Goal: Task Accomplishment & Management: Manage account settings

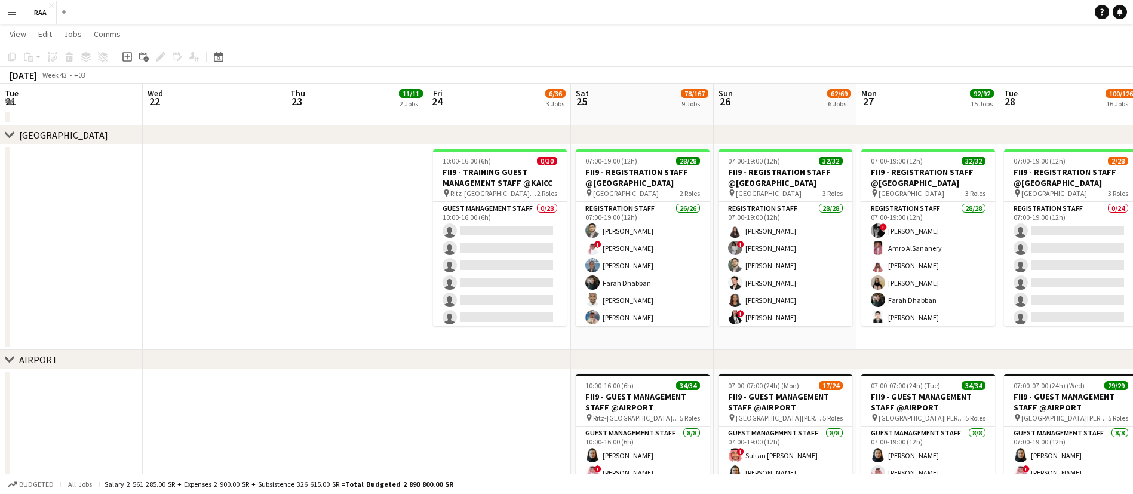
scroll to position [0, 323]
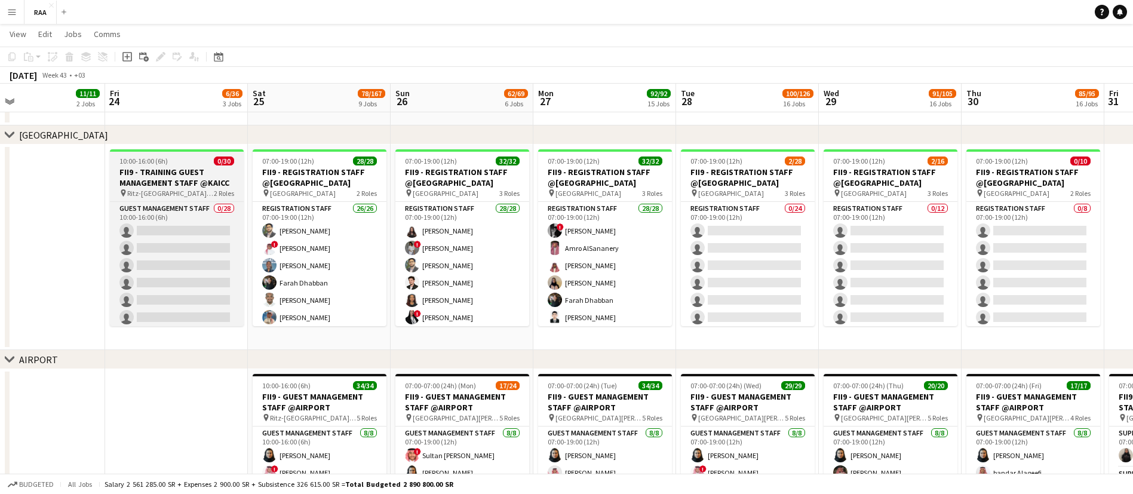
click at [184, 180] on h3 "FII9 - TRAINING GUEST MANAGEMENT STAFF @KAICC" at bounding box center [177, 177] width 134 height 21
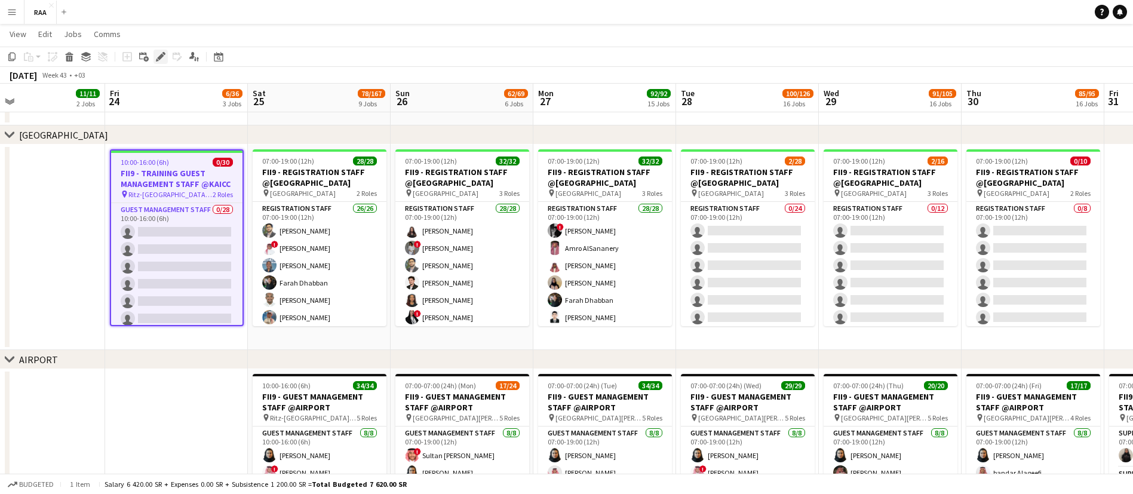
click at [160, 55] on icon at bounding box center [160, 57] width 7 height 7
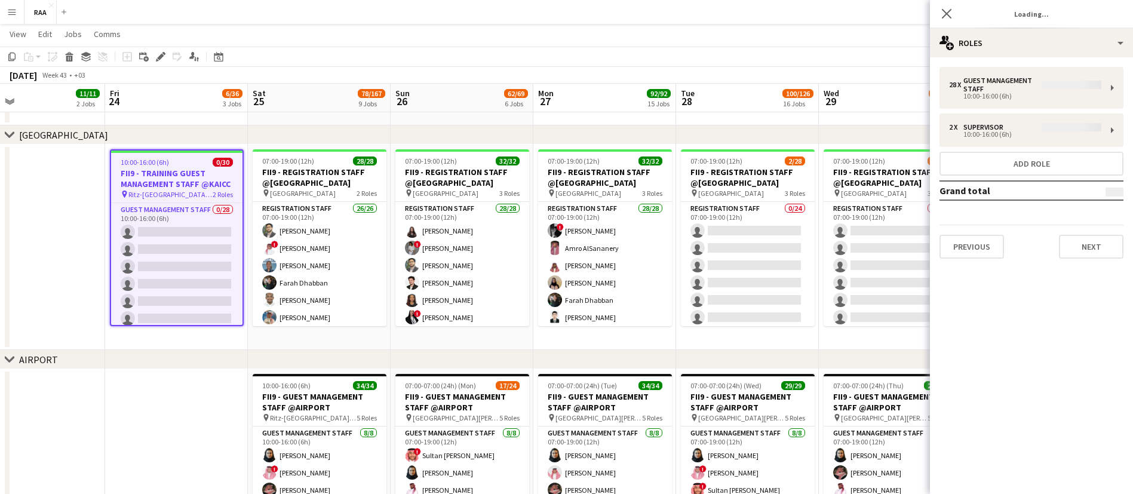
type input "**********"
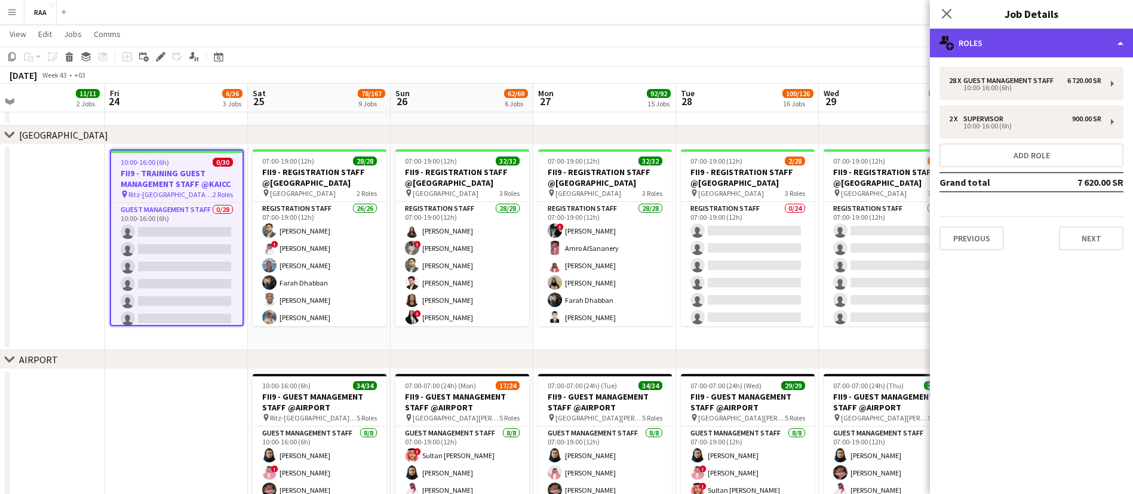
click at [1031, 36] on div "multiple-users-add Roles" at bounding box center [1031, 43] width 203 height 29
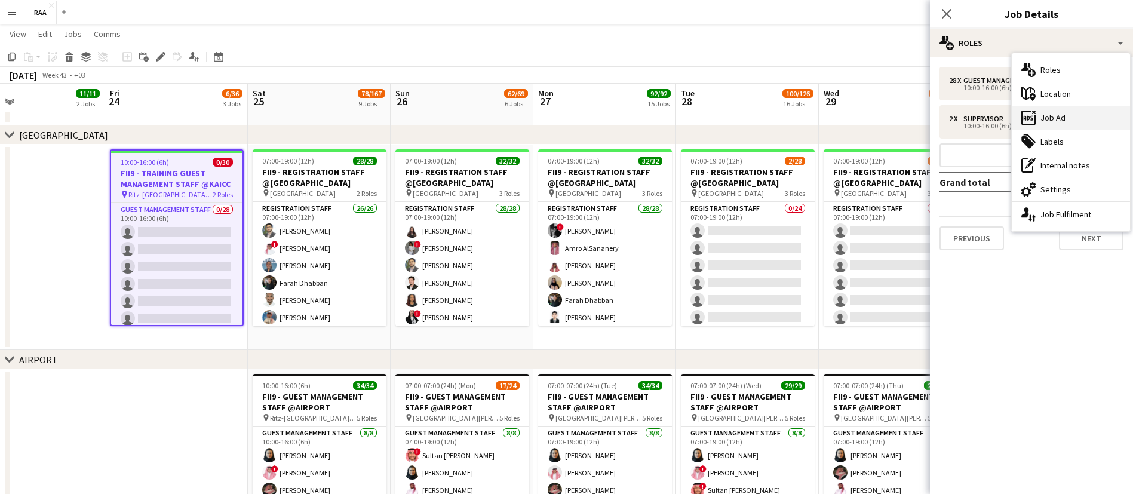
click at [1069, 114] on div "ads-window Job Ad" at bounding box center [1071, 118] width 118 height 24
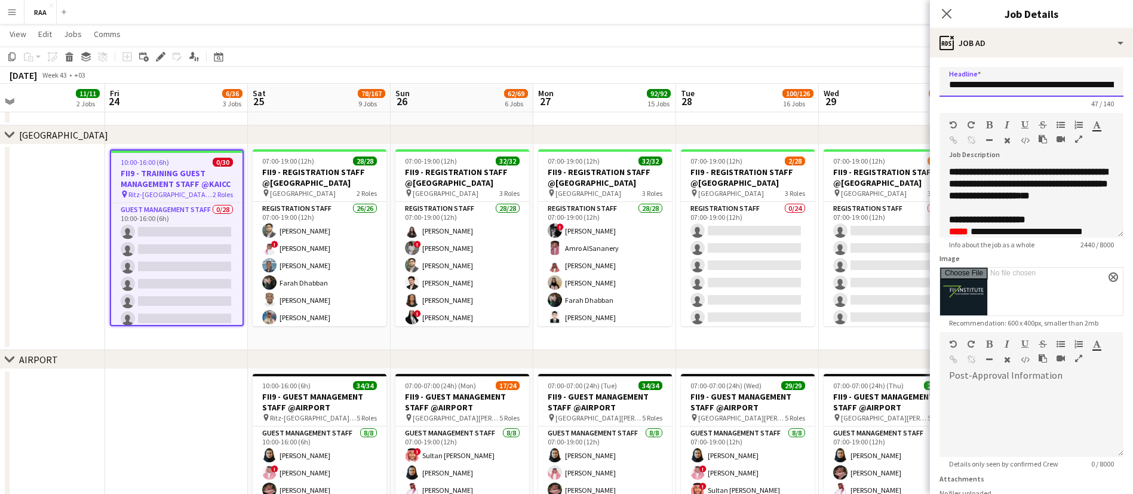
scroll to position [0, 56]
drag, startPoint x: 1073, startPoint y: 90, endPoint x: 1146, endPoint y: 85, distance: 73.0
click at [1042, 87] on input "**********" at bounding box center [1024, 82] width 170 height 30
drag, startPoint x: 1042, startPoint y: 87, endPoint x: 1117, endPoint y: 91, distance: 75.4
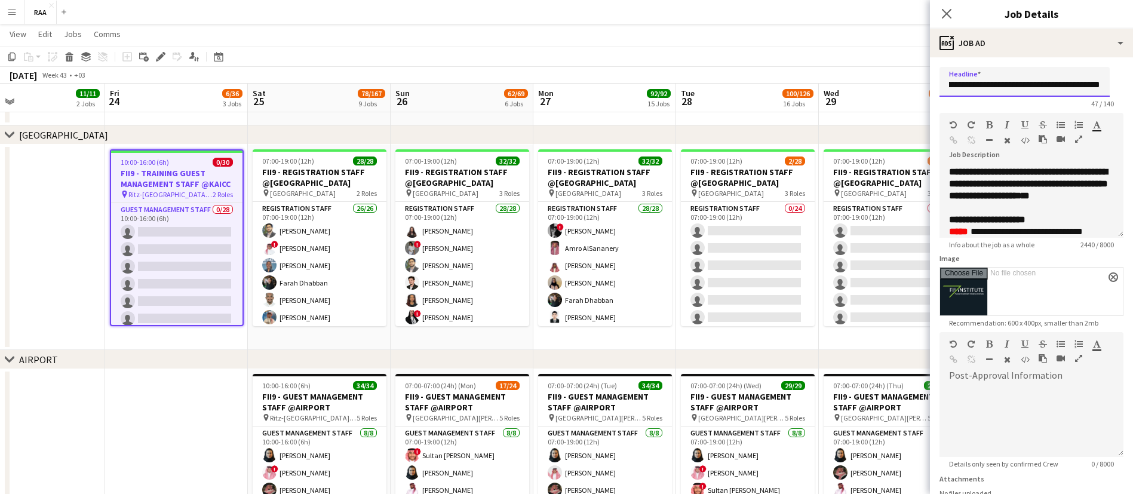
click at [1117, 91] on form "**********" at bounding box center [1031, 325] width 203 height 517
click at [953, 87] on input "**********" at bounding box center [1024, 82] width 170 height 30
drag, startPoint x: 949, startPoint y: 84, endPoint x: 1144, endPoint y: 98, distance: 195.8
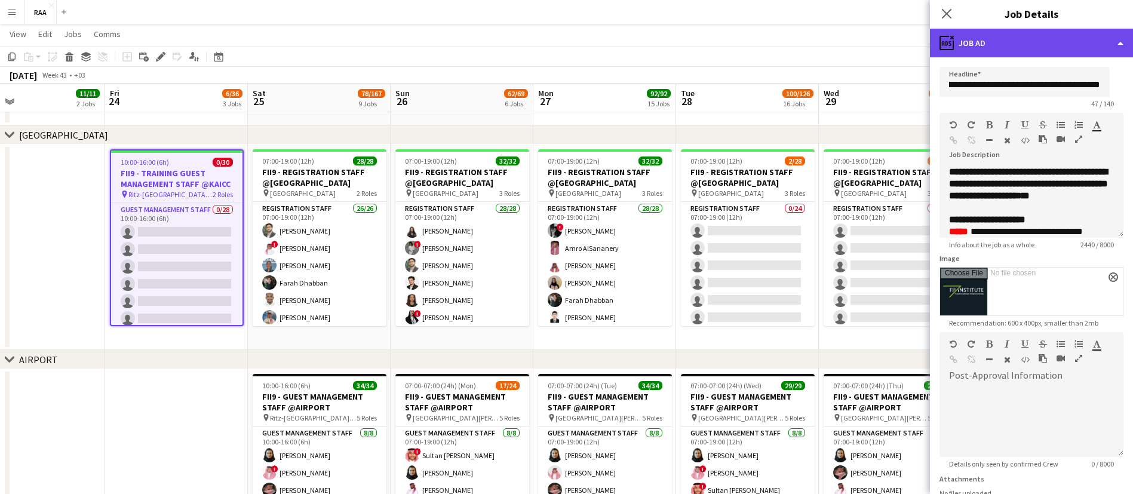
scroll to position [0, 0]
click at [1022, 50] on div "ads-window Job Ad" at bounding box center [1031, 43] width 203 height 29
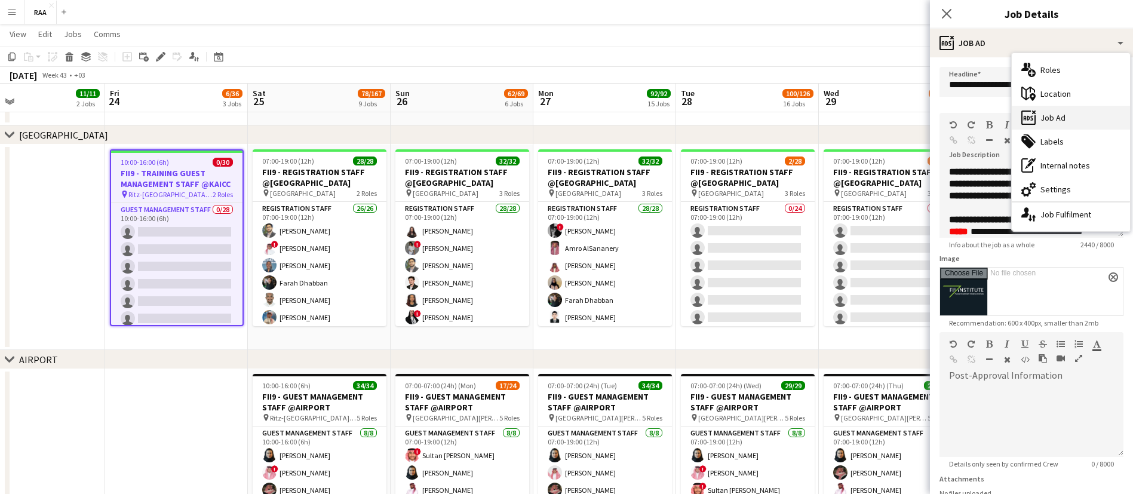
click at [1065, 106] on div "ads-window Job Ad" at bounding box center [1071, 118] width 118 height 24
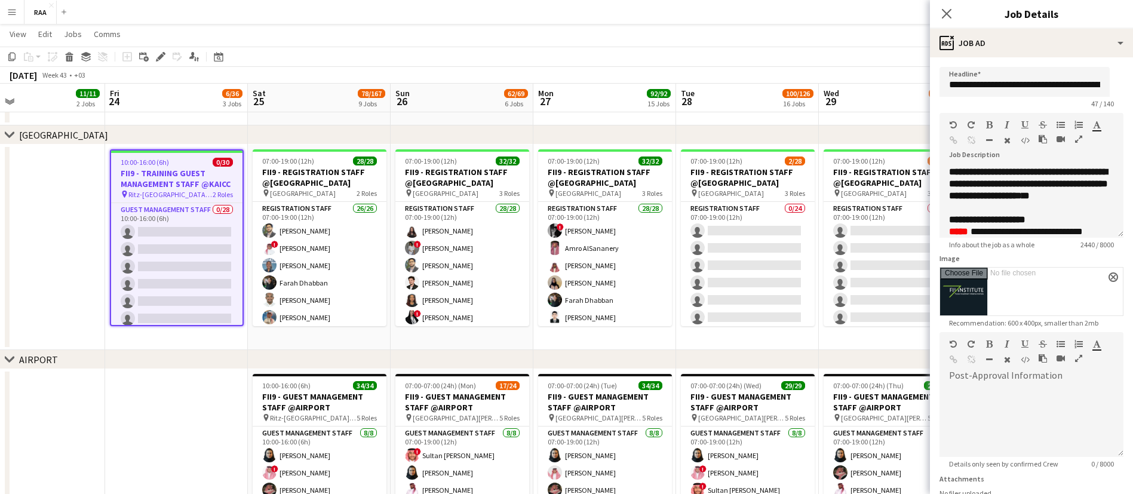
scroll to position [128, 0]
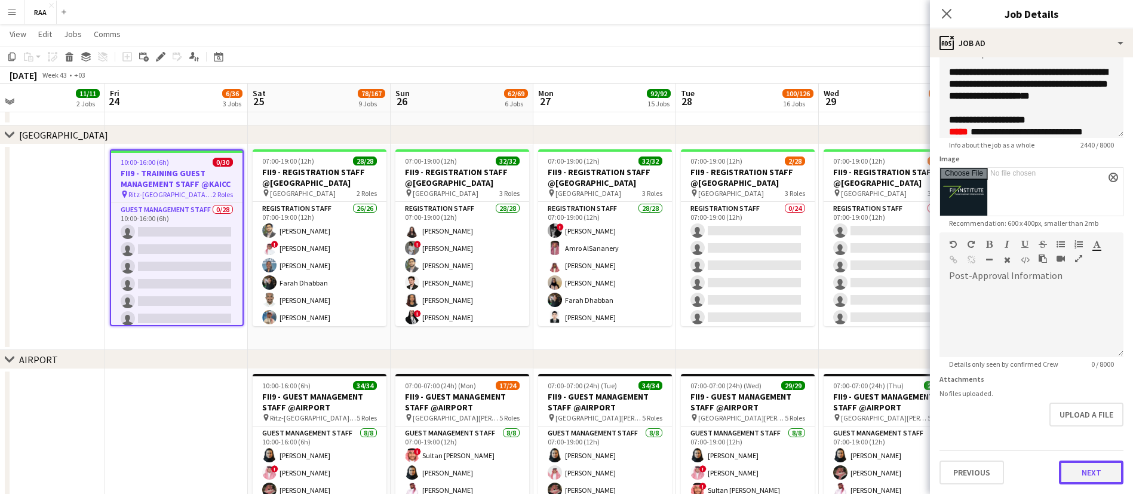
click at [1083, 474] on button "Next" at bounding box center [1091, 472] width 64 height 24
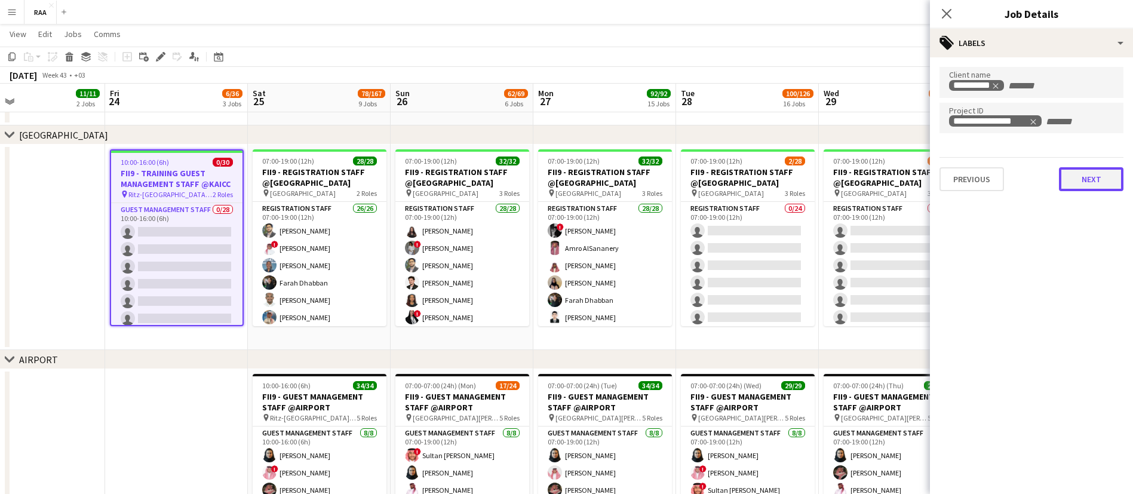
click at [1087, 177] on button "Next" at bounding box center [1091, 179] width 64 height 24
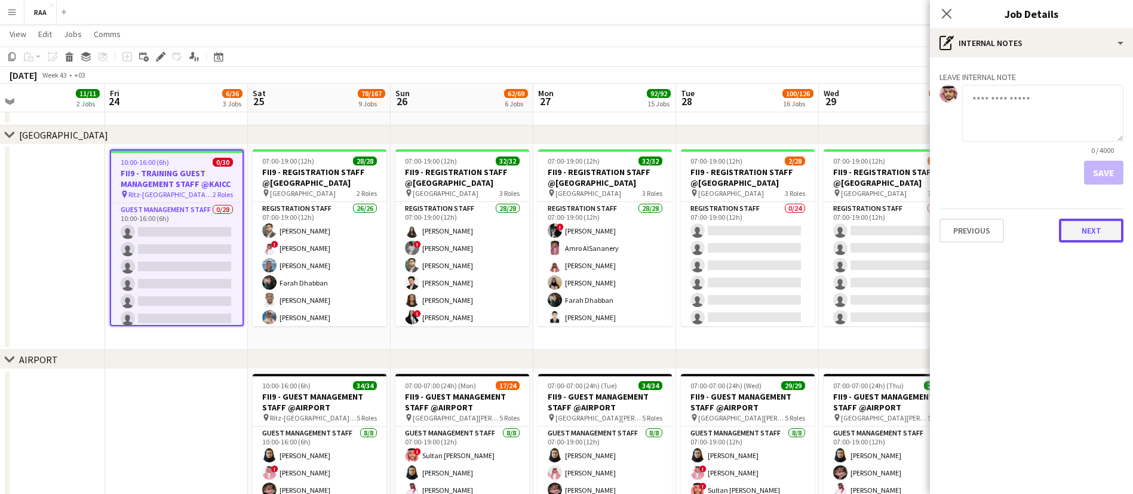
click at [1091, 229] on button "Next" at bounding box center [1091, 231] width 64 height 24
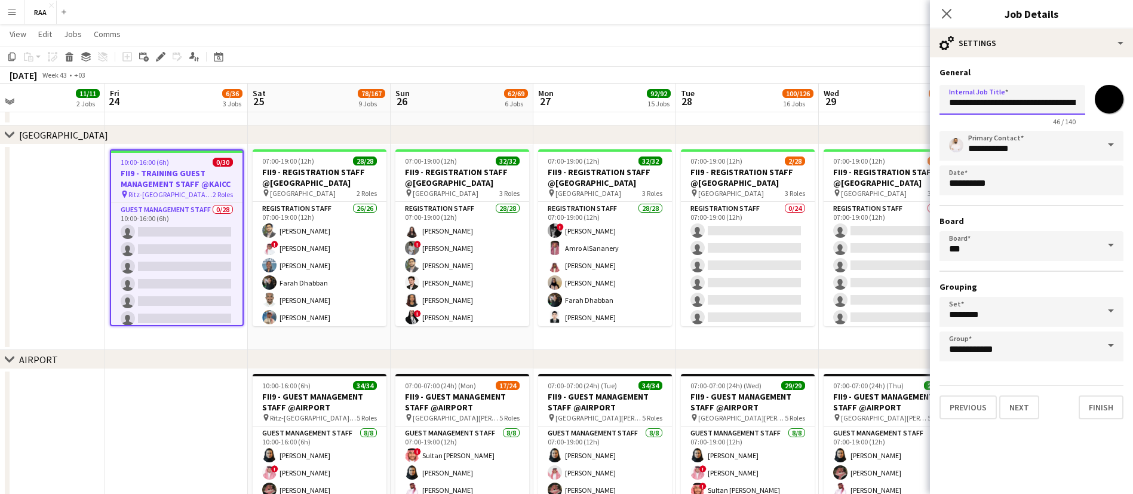
scroll to position [0, 84]
drag, startPoint x: 947, startPoint y: 103, endPoint x: 1089, endPoint y: 116, distance: 142.2
click at [1089, 116] on div "**********" at bounding box center [1031, 103] width 184 height 46
paste input "**"
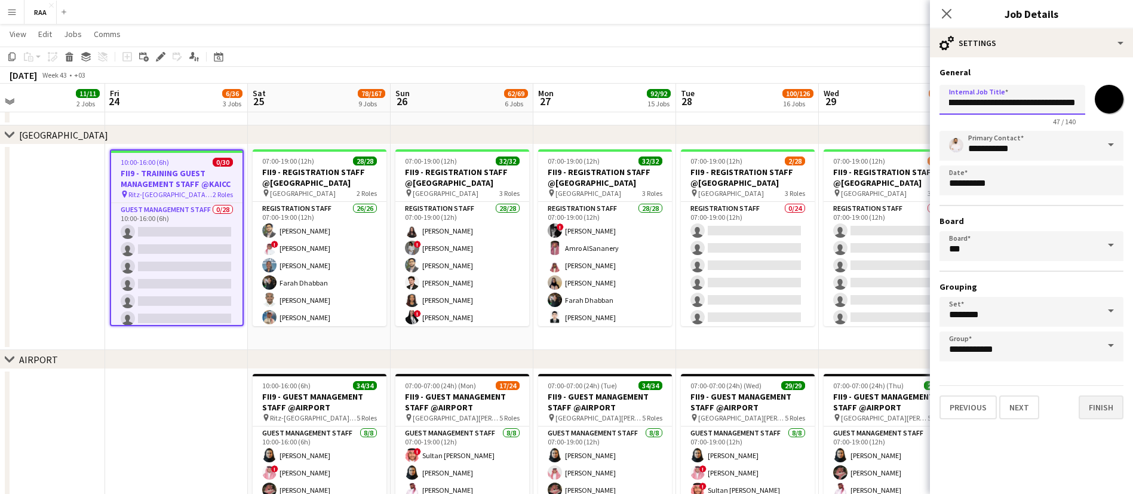
type input "**********"
click at [1103, 410] on button "Finish" at bounding box center [1100, 407] width 45 height 24
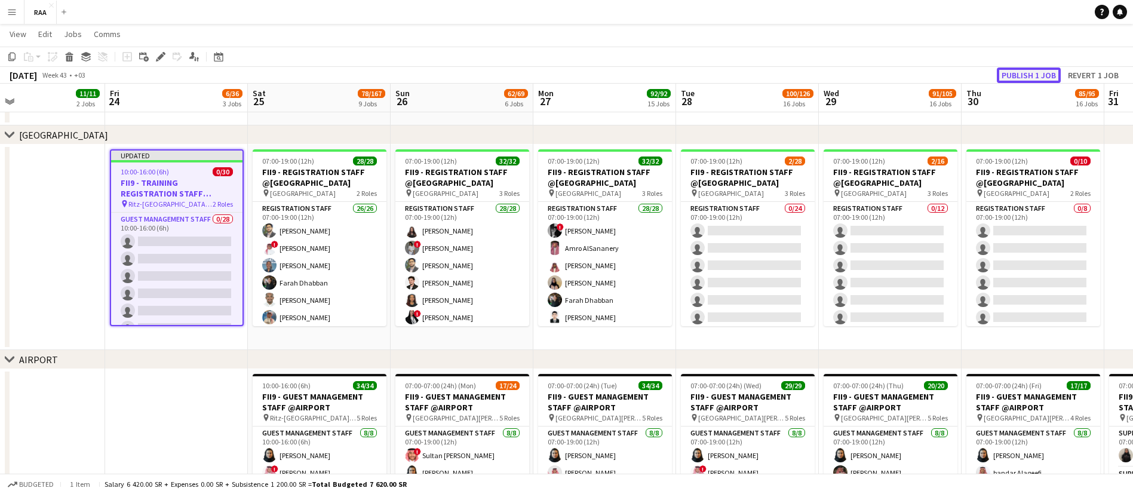
click at [1045, 75] on button "Publish 1 job" at bounding box center [1029, 75] width 64 height 16
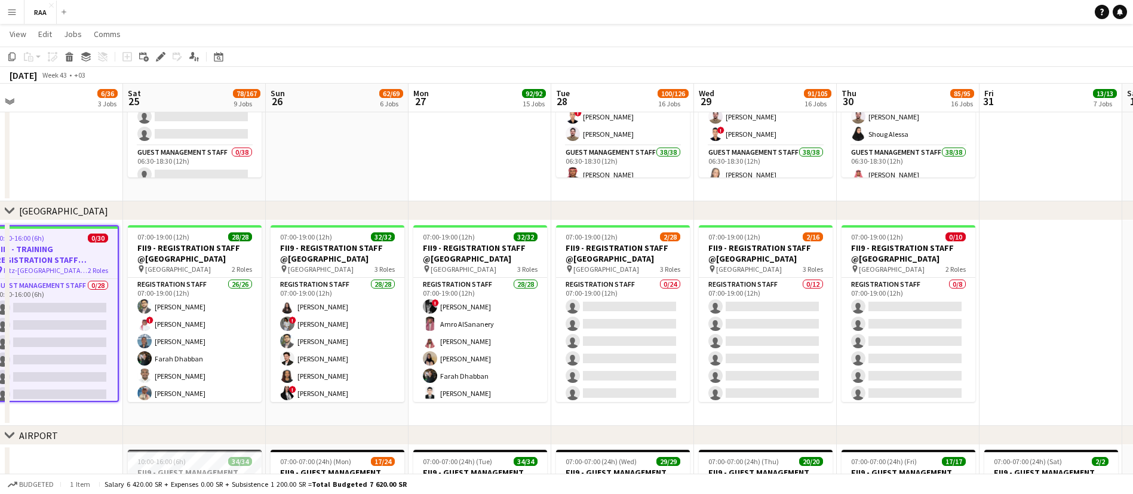
scroll to position [0, 455]
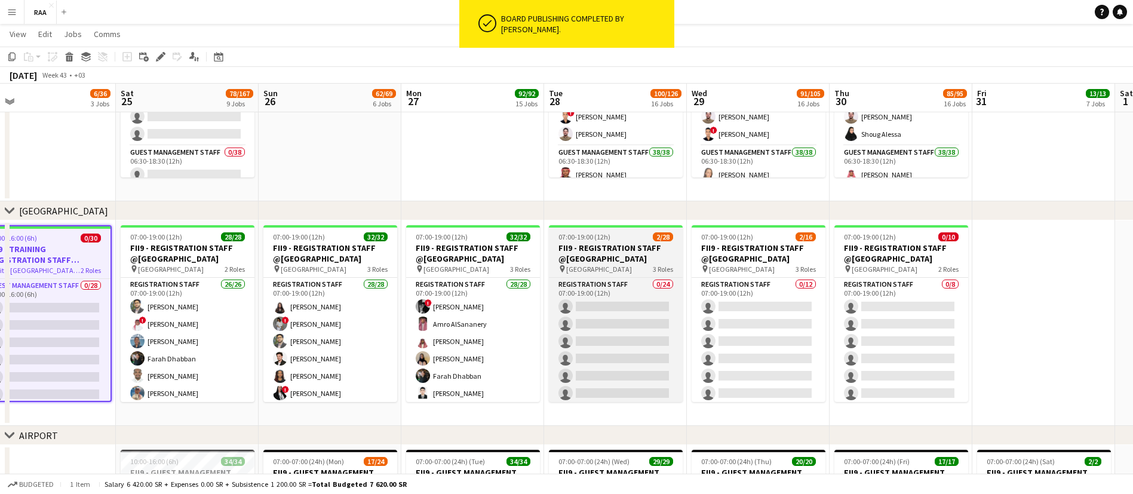
click at [597, 244] on h3 "FII9 - REGISTRATION STAFF @[GEOGRAPHIC_DATA]" at bounding box center [616, 252] width 134 height 21
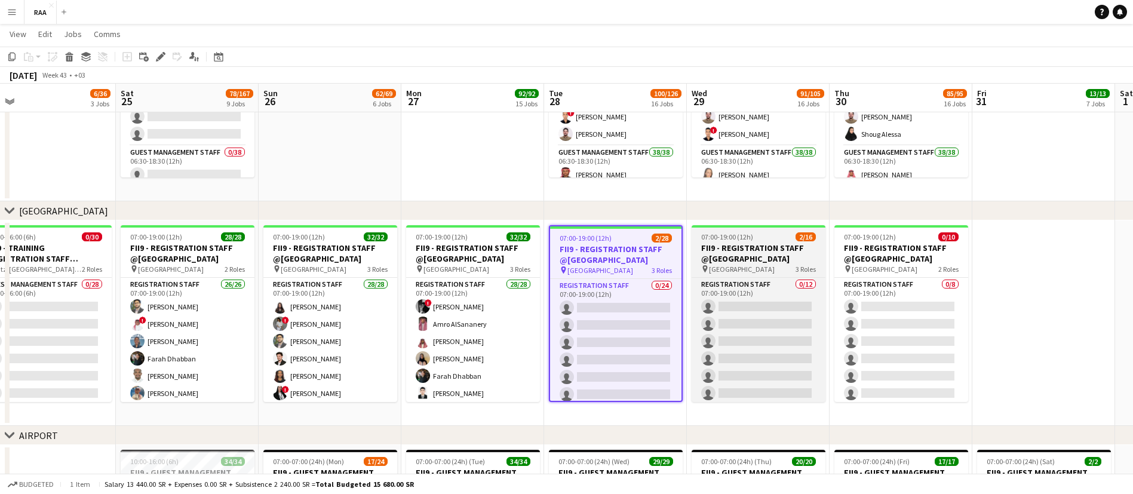
click at [716, 247] on h3 "FII9 - REGISTRATION STAFF @[GEOGRAPHIC_DATA]" at bounding box center [759, 252] width 134 height 21
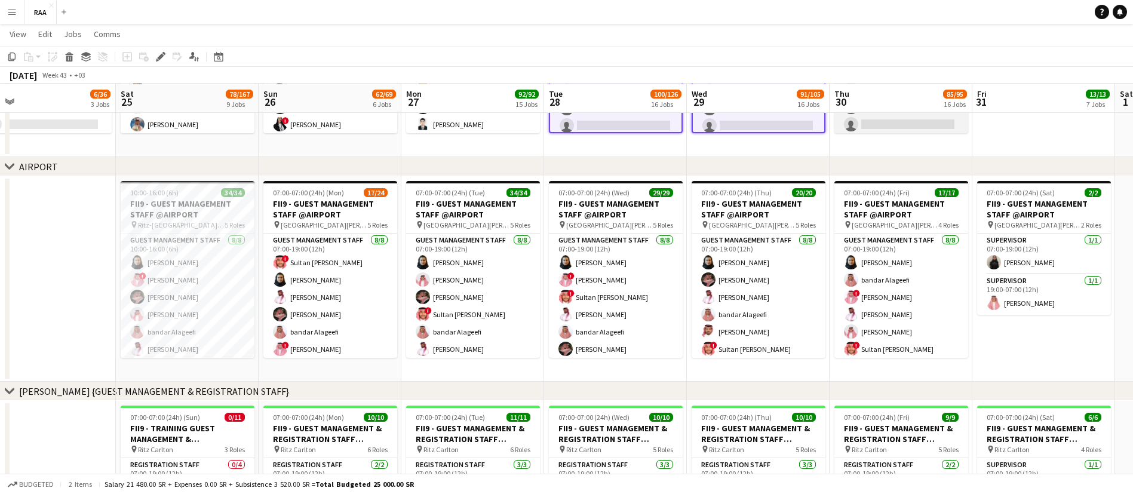
scroll to position [462, 0]
click at [158, 54] on icon "Edit" at bounding box center [161, 57] width 10 height 10
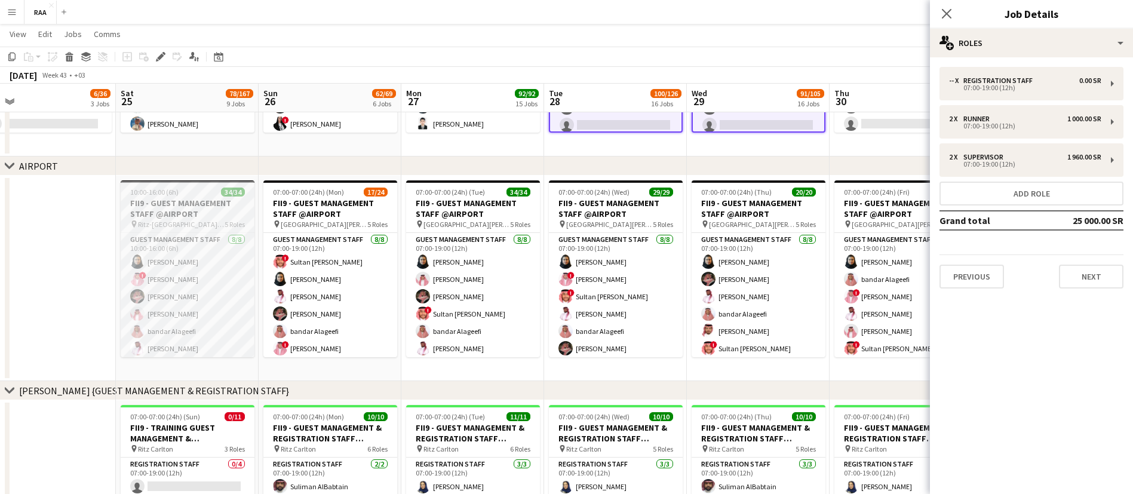
click at [177, 215] on h3 "FII9 - GUEST MANAGEMENT STAFF @AIRPORT" at bounding box center [188, 208] width 134 height 21
type input "**********"
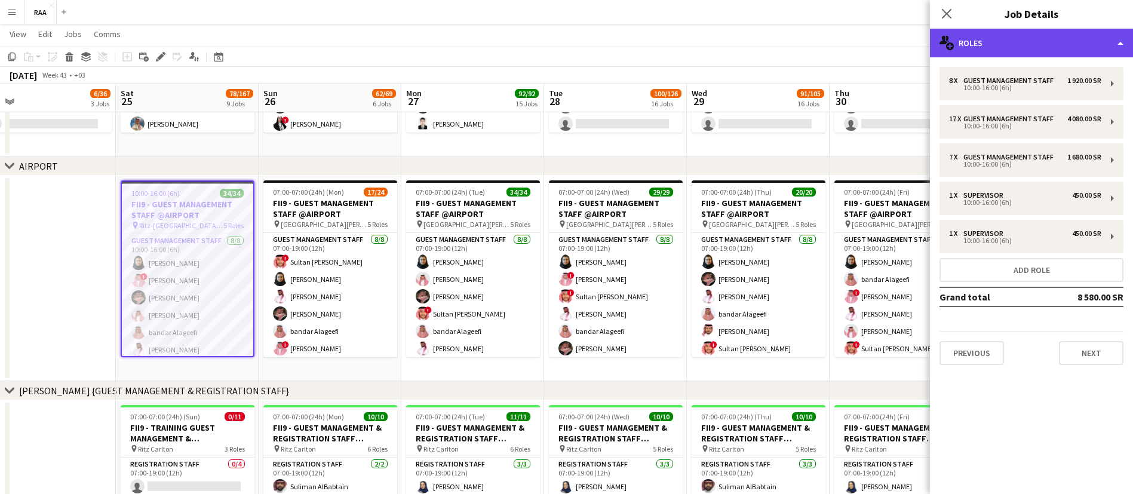
click at [1040, 47] on div "multiple-users-add Roles" at bounding box center [1031, 43] width 203 height 29
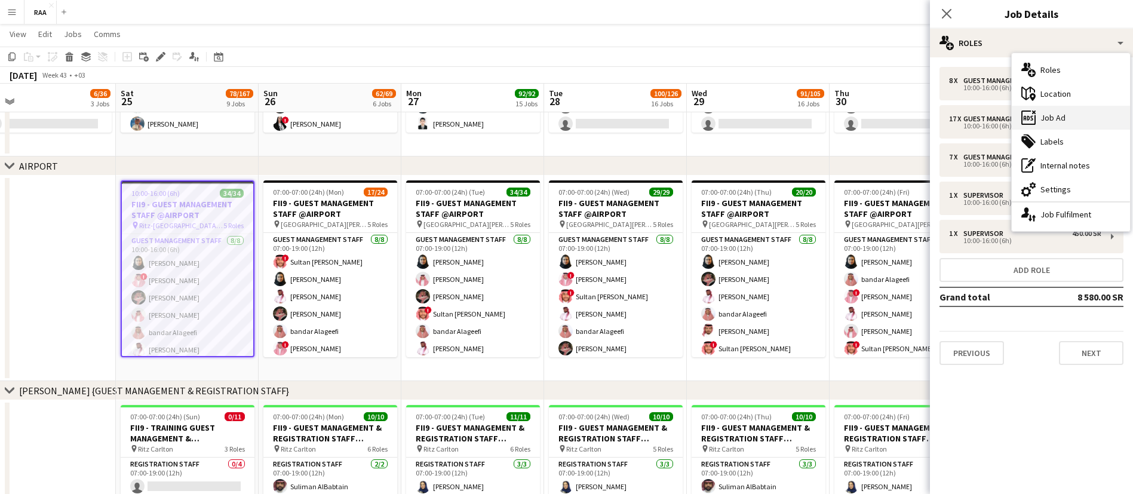
click at [1069, 117] on div "ads-window Job Ad" at bounding box center [1071, 118] width 118 height 24
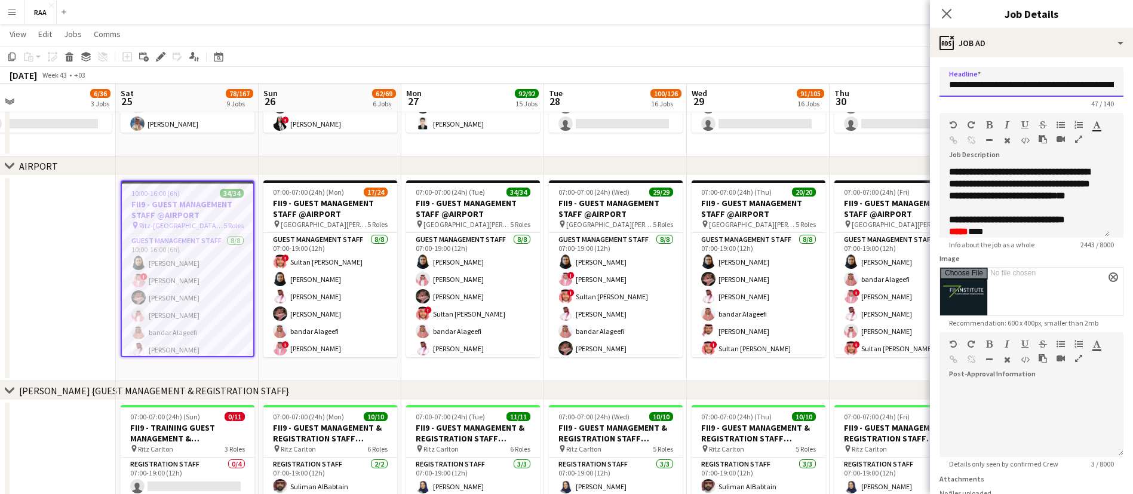
scroll to position [0, 69]
drag, startPoint x: 1031, startPoint y: 83, endPoint x: 1104, endPoint y: 82, distance: 72.3
click at [1104, 82] on input "**********" at bounding box center [1024, 82] width 170 height 30
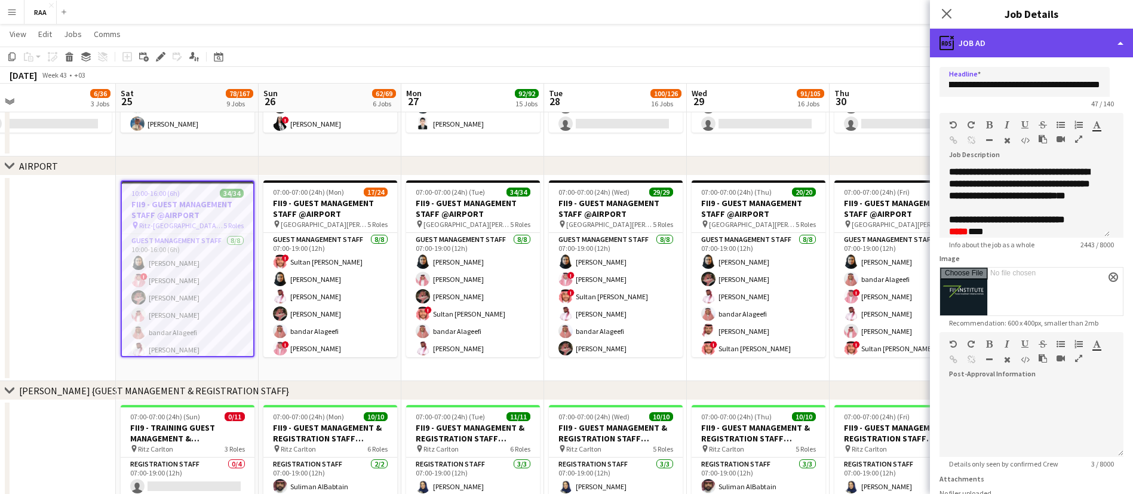
scroll to position [0, 0]
click at [1025, 46] on div "ads-window Job Ad" at bounding box center [1031, 43] width 203 height 29
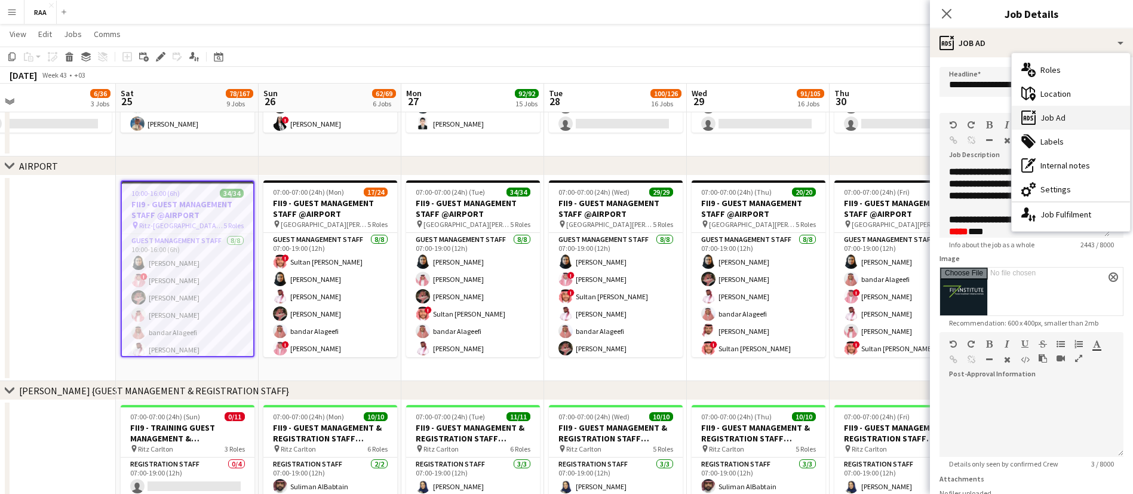
click at [1079, 112] on div "ads-window Job Ad" at bounding box center [1071, 118] width 118 height 24
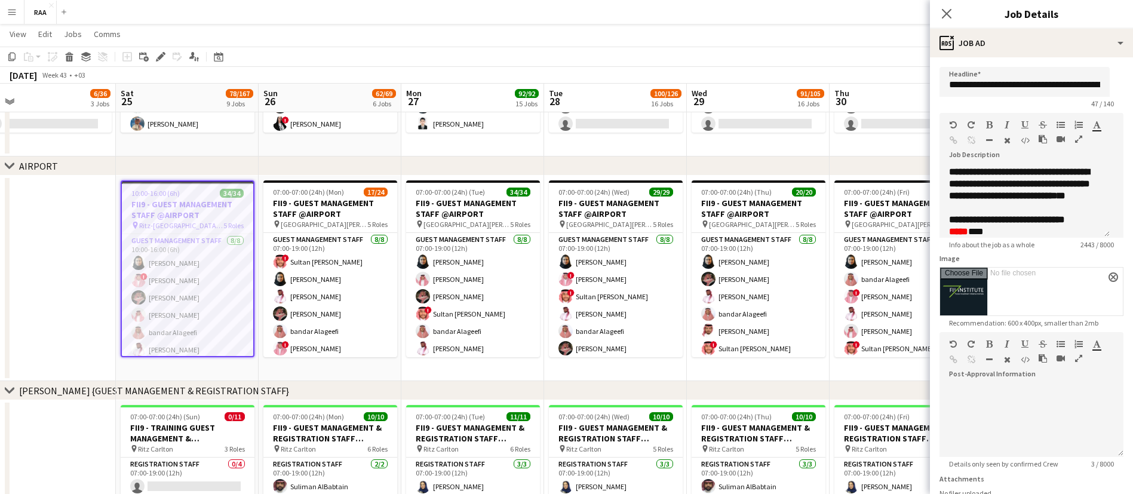
scroll to position [128, 0]
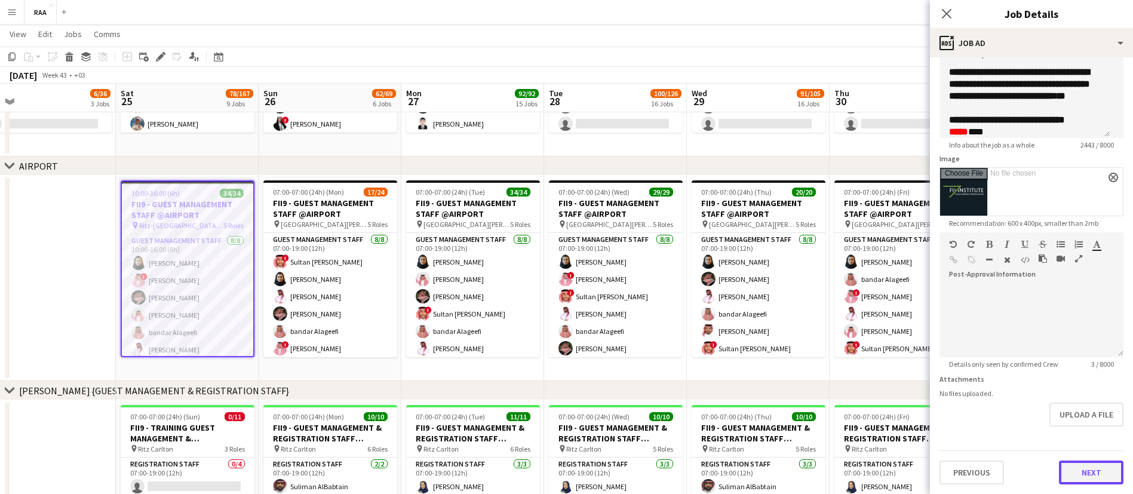
click at [1083, 472] on button "Next" at bounding box center [1091, 472] width 64 height 24
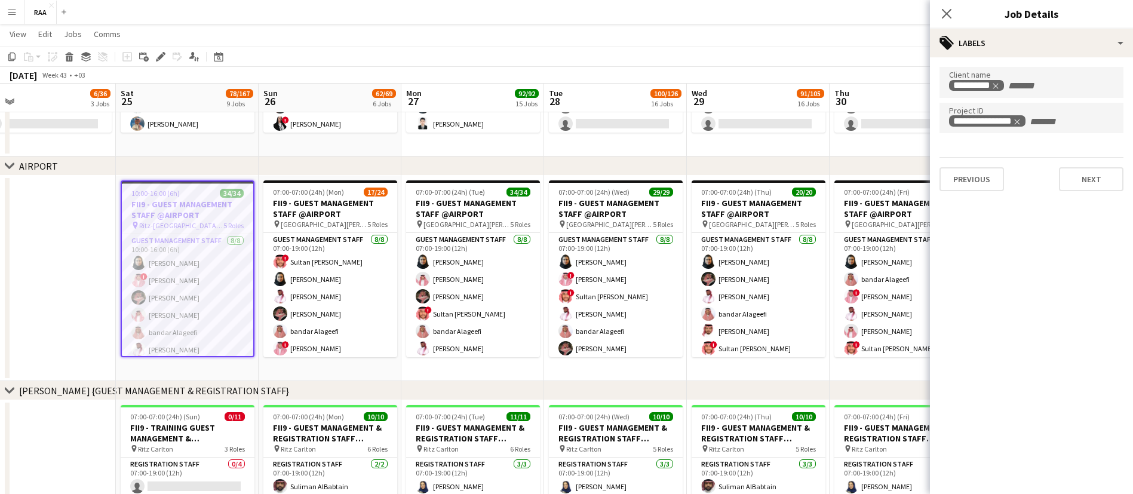
scroll to position [0, 0]
click at [1086, 170] on button "Next" at bounding box center [1091, 179] width 64 height 24
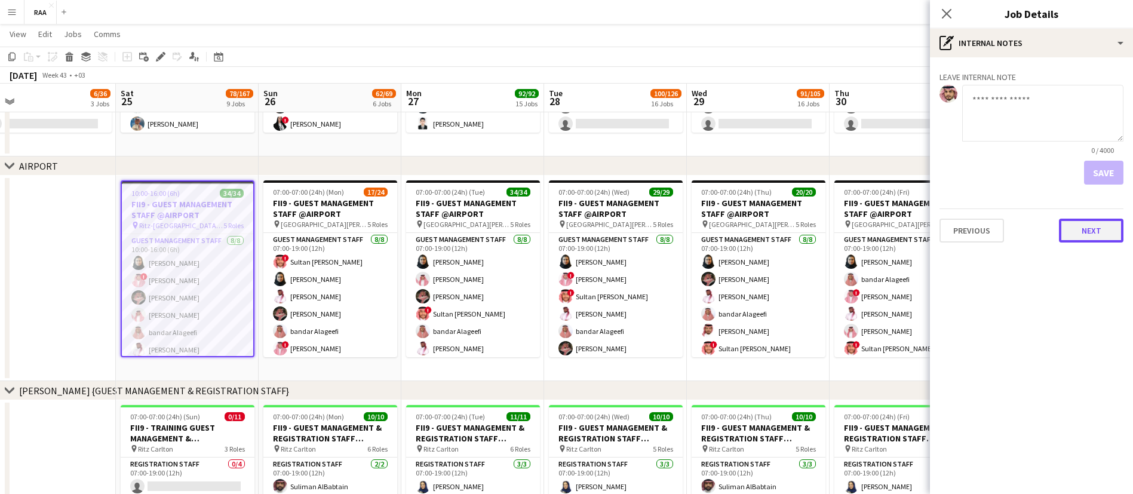
click at [1086, 233] on button "Next" at bounding box center [1091, 231] width 64 height 24
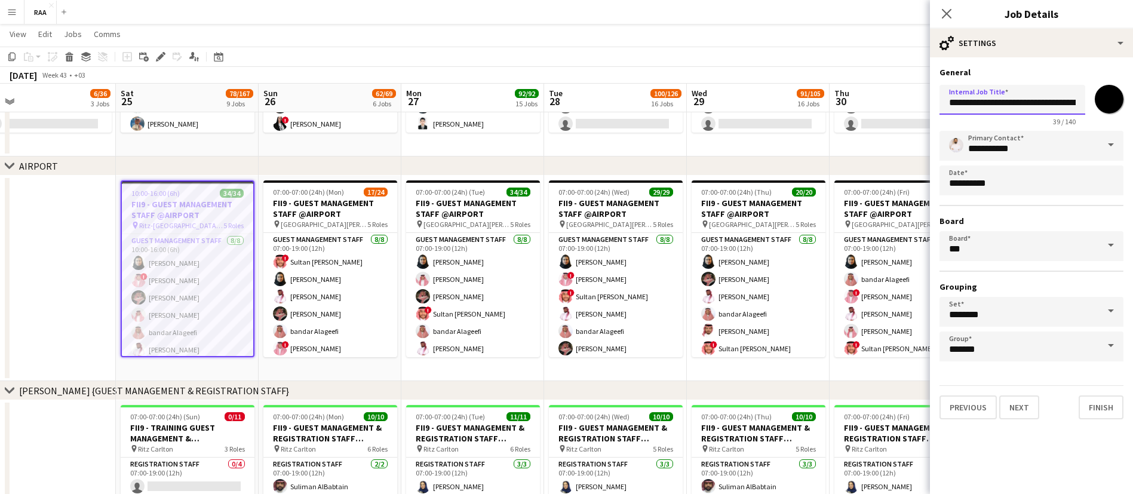
scroll to position [0, 55]
drag, startPoint x: 1013, startPoint y: 105, endPoint x: 1090, endPoint y: 107, distance: 77.1
click at [1090, 107] on div "**********" at bounding box center [1031, 103] width 184 height 46
click at [991, 103] on input "**********" at bounding box center [1012, 100] width 146 height 30
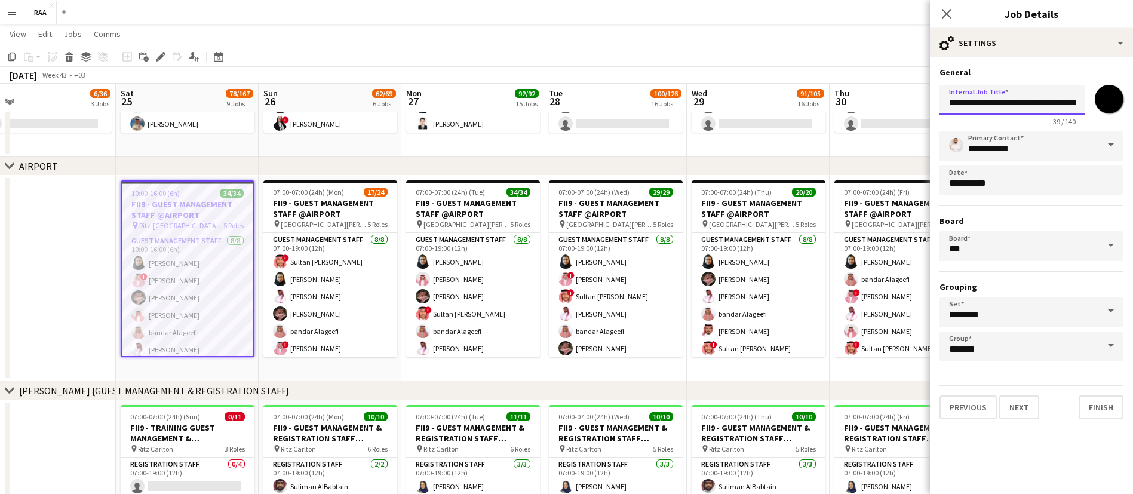
click at [972, 102] on input "**********" at bounding box center [1012, 100] width 146 height 30
click at [949, 14] on icon "Close pop-in" at bounding box center [946, 13] width 11 height 11
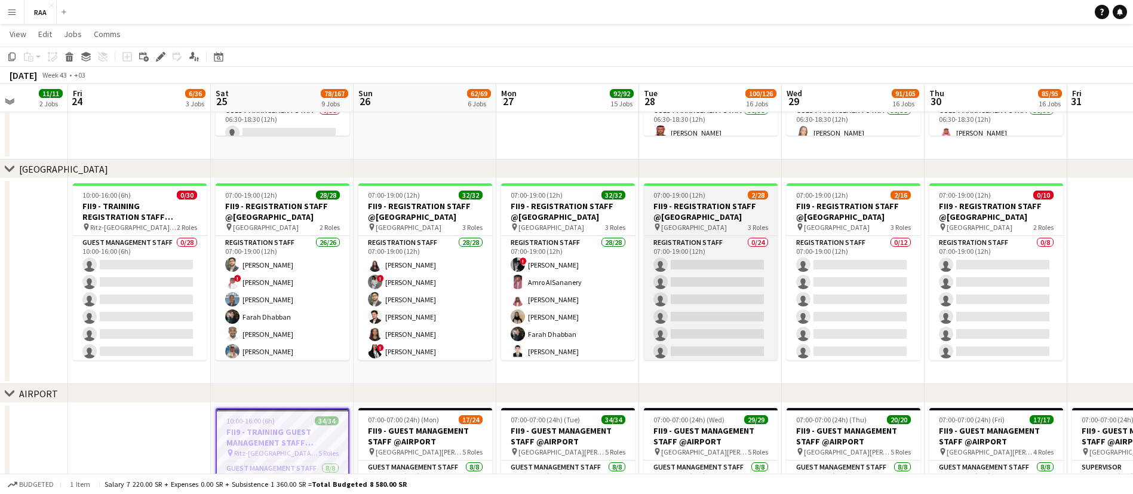
click at [741, 201] on h3 "FII9 - REGISTRATION STAFF @[GEOGRAPHIC_DATA]" at bounding box center [711, 211] width 134 height 21
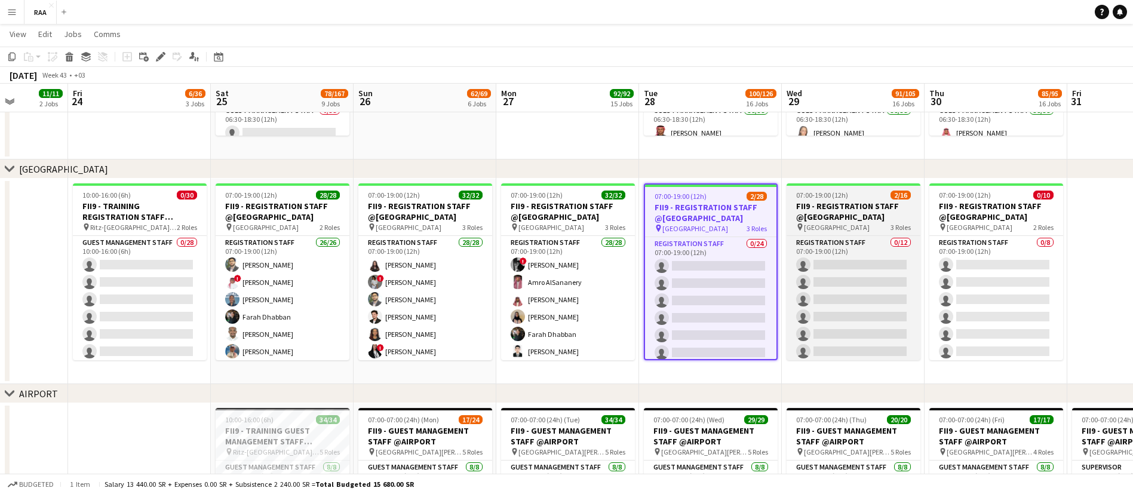
click at [846, 206] on h3 "FII9 - REGISTRATION STAFF @[GEOGRAPHIC_DATA]" at bounding box center [853, 211] width 134 height 21
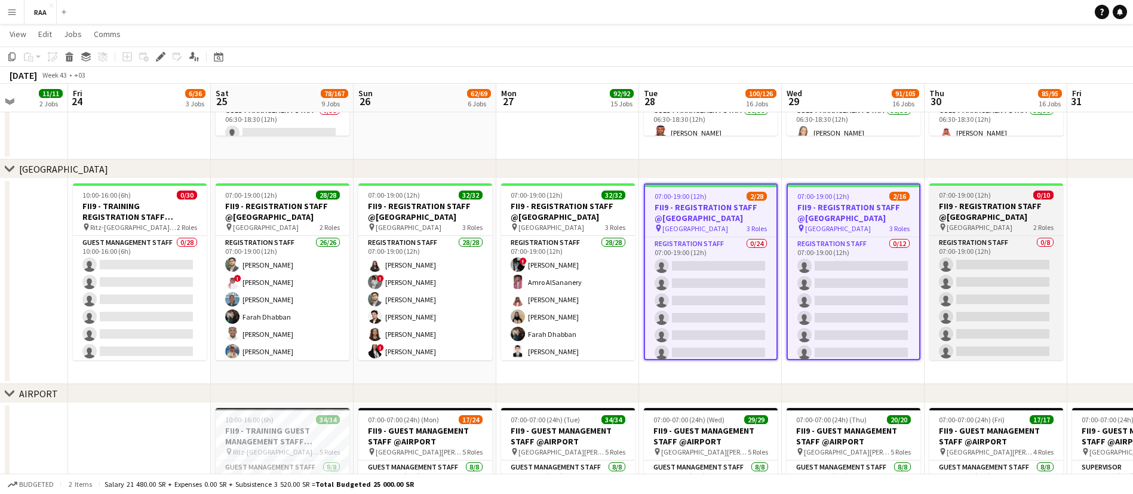
click at [960, 203] on h3 "FII9 - REGISTRATION STAFF @[GEOGRAPHIC_DATA]" at bounding box center [996, 211] width 134 height 21
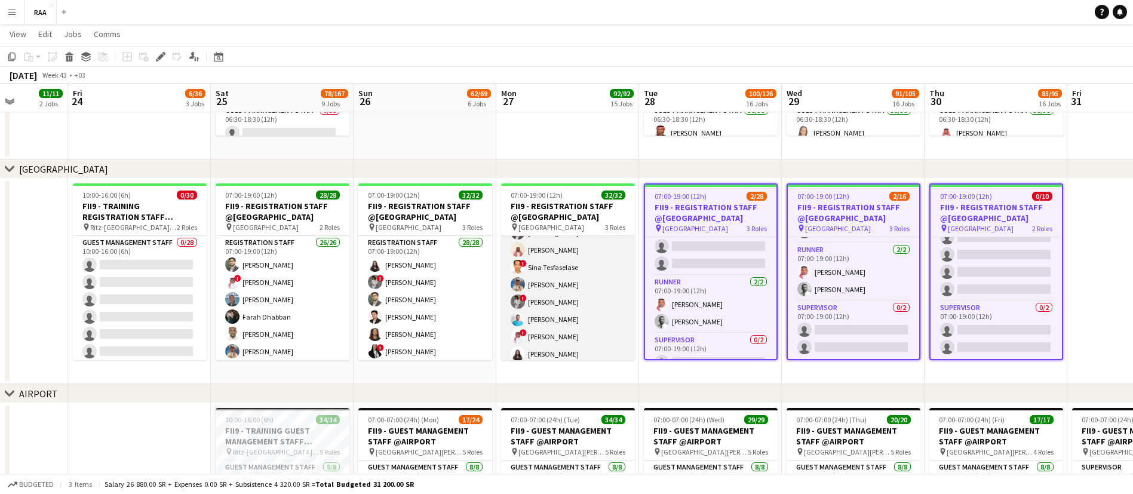
scroll to position [500, 0]
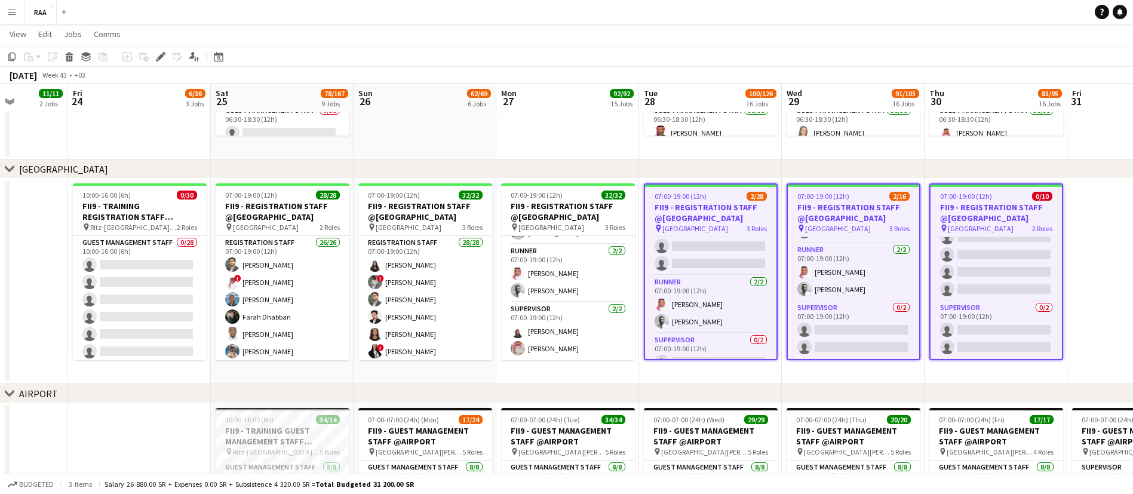
click at [1112, 223] on app-date-cell at bounding box center [1138, 281] width 143 height 205
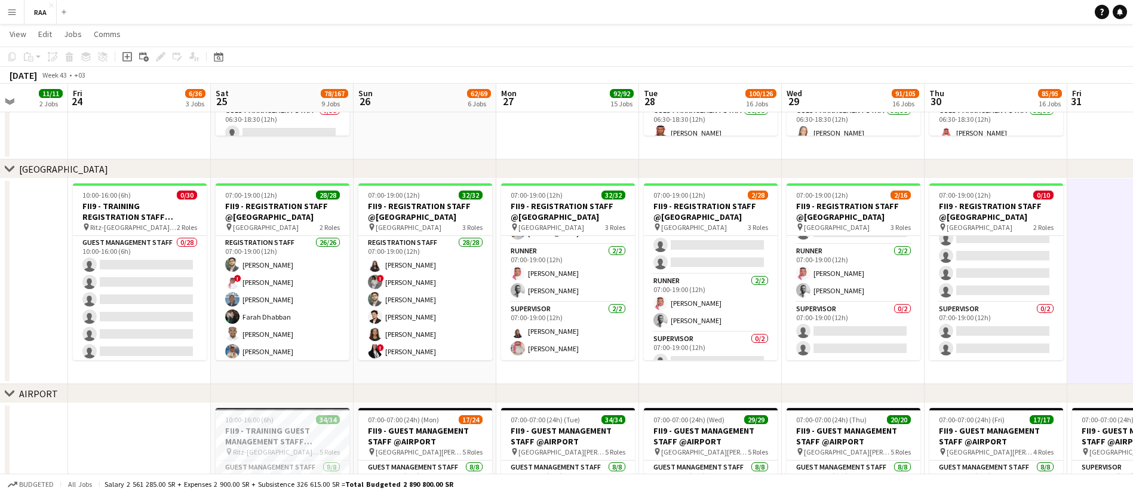
scroll to position [96, 0]
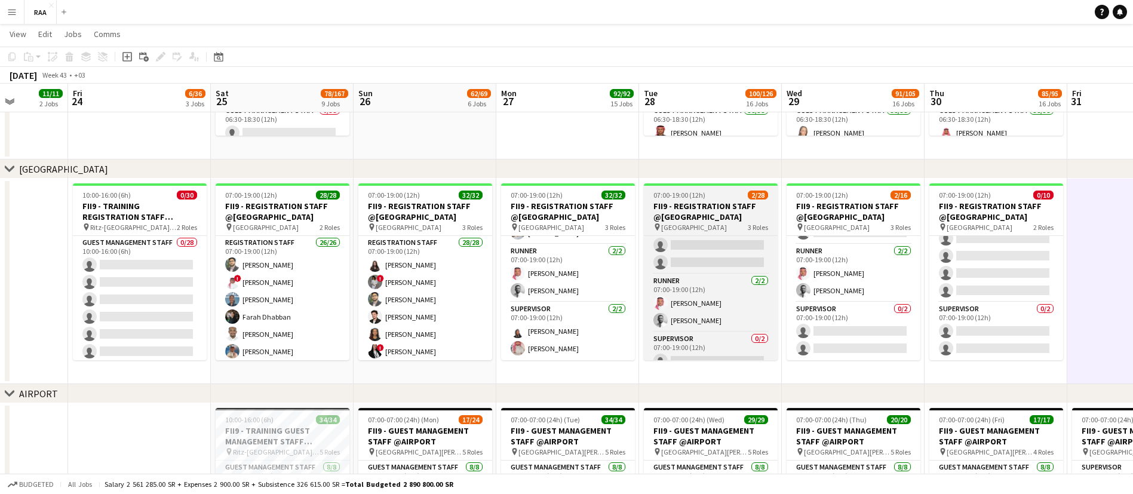
click at [728, 210] on h3 "FII9 - REGISTRATION STAFF @[GEOGRAPHIC_DATA]" at bounding box center [711, 211] width 134 height 21
click at [733, 211] on h3 "FII9 - REGISTRATION STAFF @[GEOGRAPHIC_DATA]" at bounding box center [711, 211] width 134 height 21
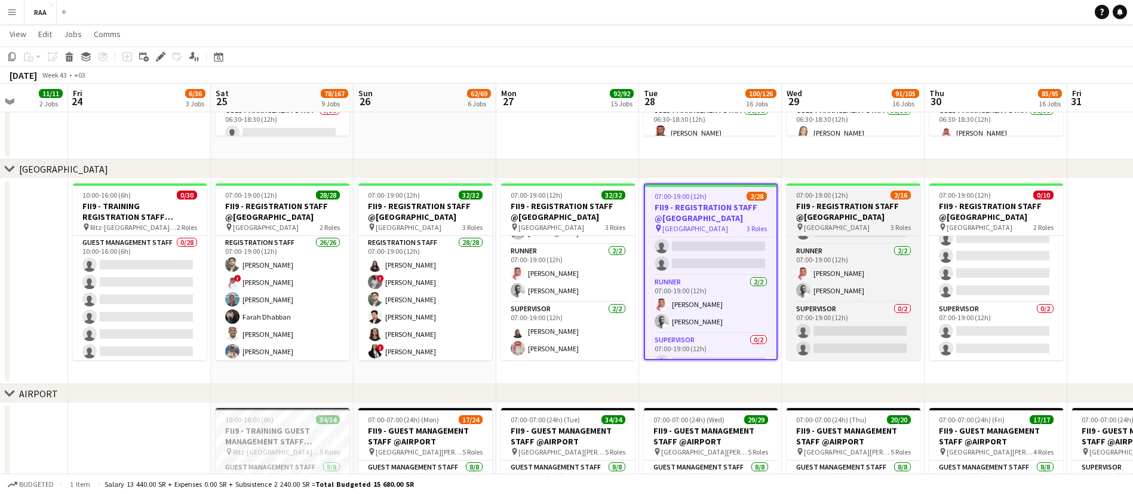
click at [849, 204] on h3 "FII9 - REGISTRATION STAFF @[GEOGRAPHIC_DATA]" at bounding box center [853, 211] width 134 height 21
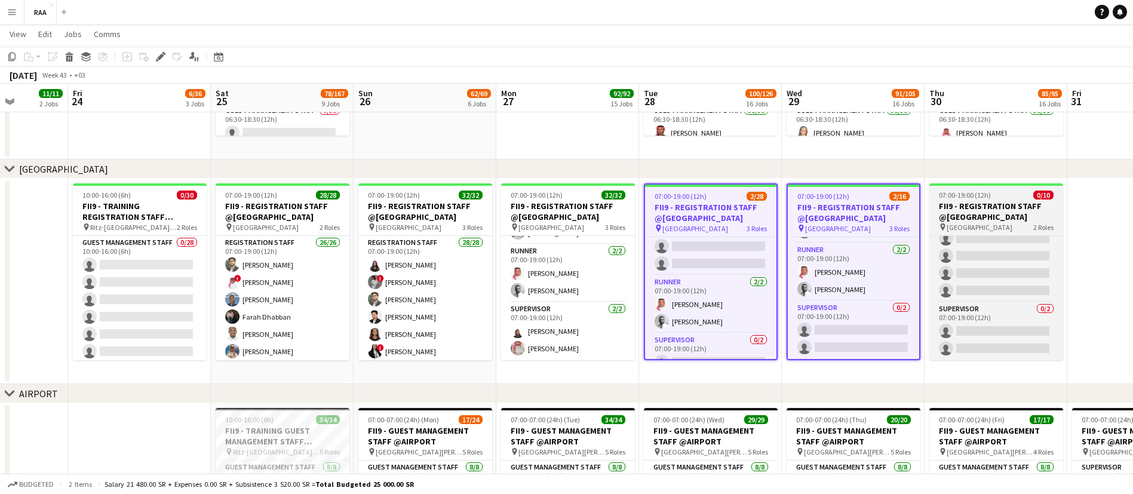
click at [984, 207] on h3 "FII9 - REGISTRATION STAFF @[GEOGRAPHIC_DATA]" at bounding box center [996, 211] width 134 height 21
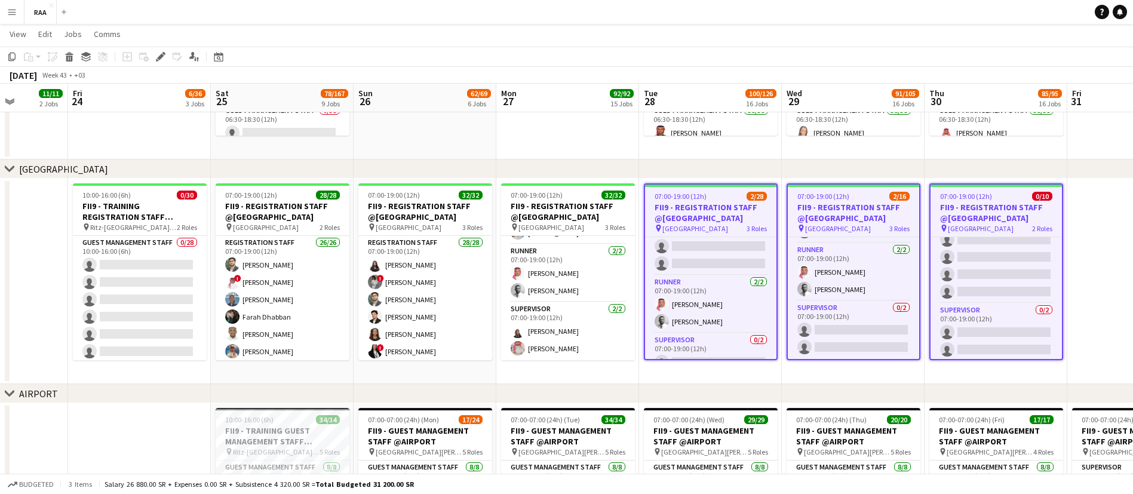
scroll to position [98, 0]
click at [70, 56] on icon at bounding box center [69, 59] width 7 height 6
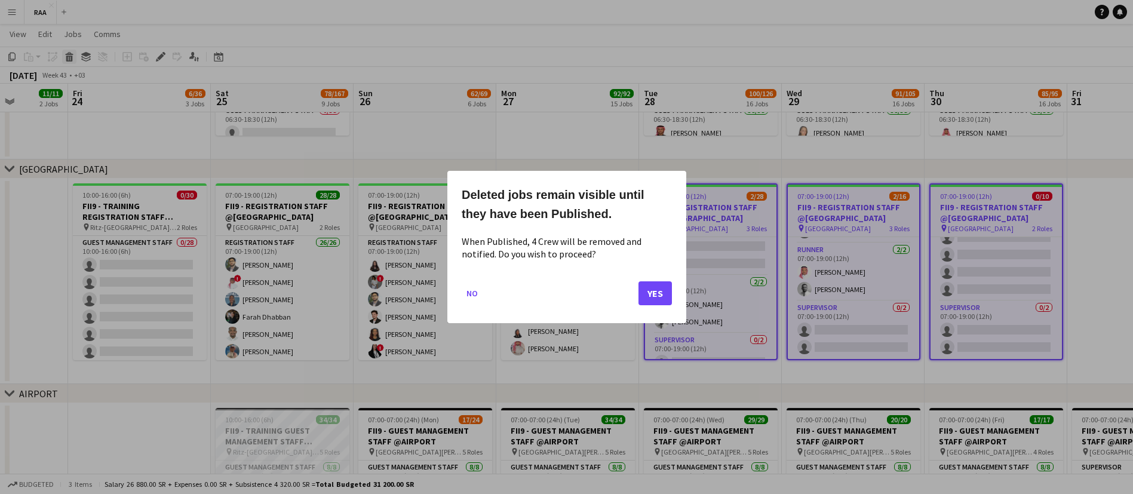
scroll to position [0, 0]
click at [654, 293] on button "Yes" at bounding box center [654, 293] width 33 height 24
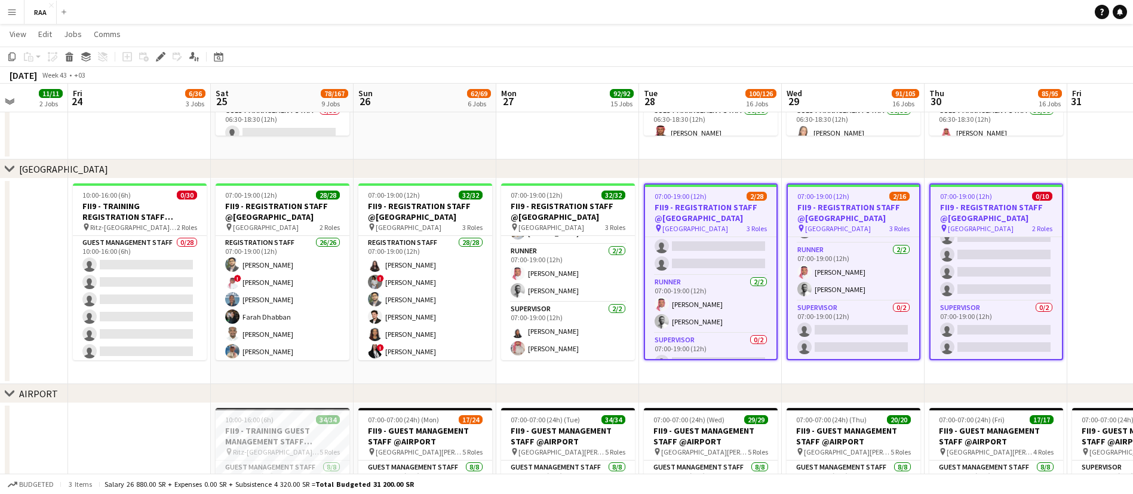
scroll to position [235, 0]
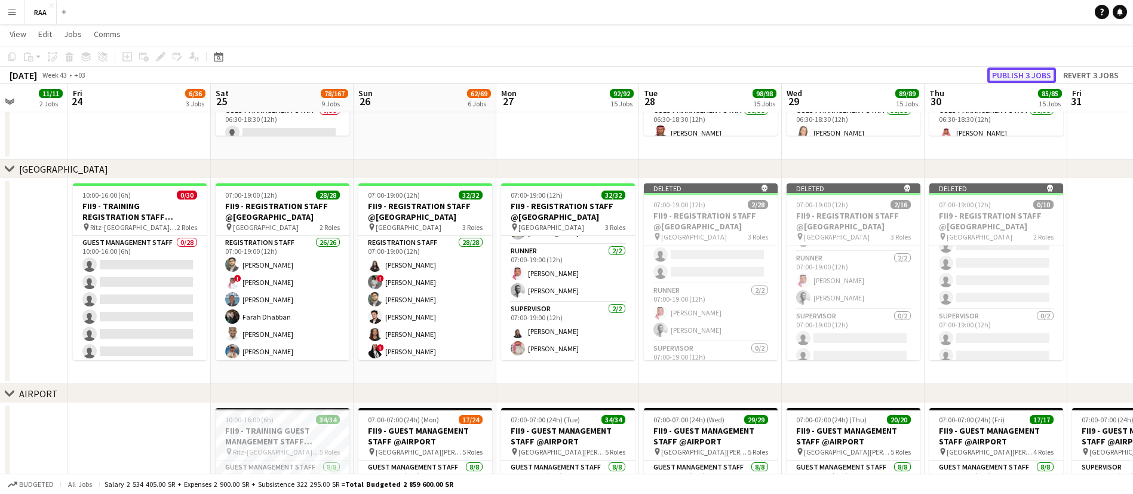
click at [1028, 77] on button "Publish 3 jobs" at bounding box center [1021, 75] width 69 height 16
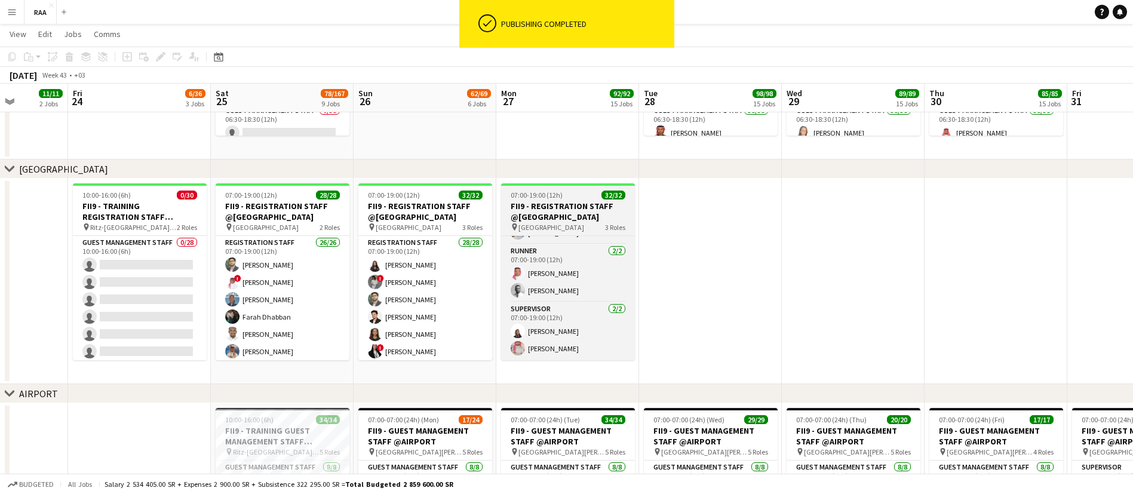
click at [568, 203] on h3 "FII9 - REGISTRATION STAFF @[GEOGRAPHIC_DATA]" at bounding box center [568, 211] width 134 height 21
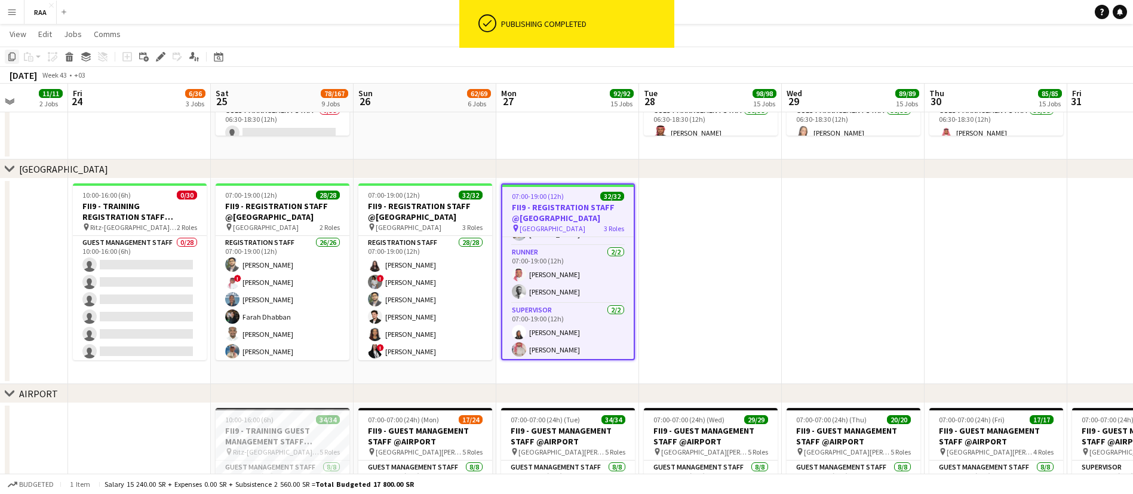
click at [13, 57] on icon "Copy" at bounding box center [12, 57] width 10 height 10
click at [672, 213] on app-date-cell at bounding box center [710, 281] width 143 height 205
click at [699, 223] on app-date-cell at bounding box center [710, 281] width 143 height 205
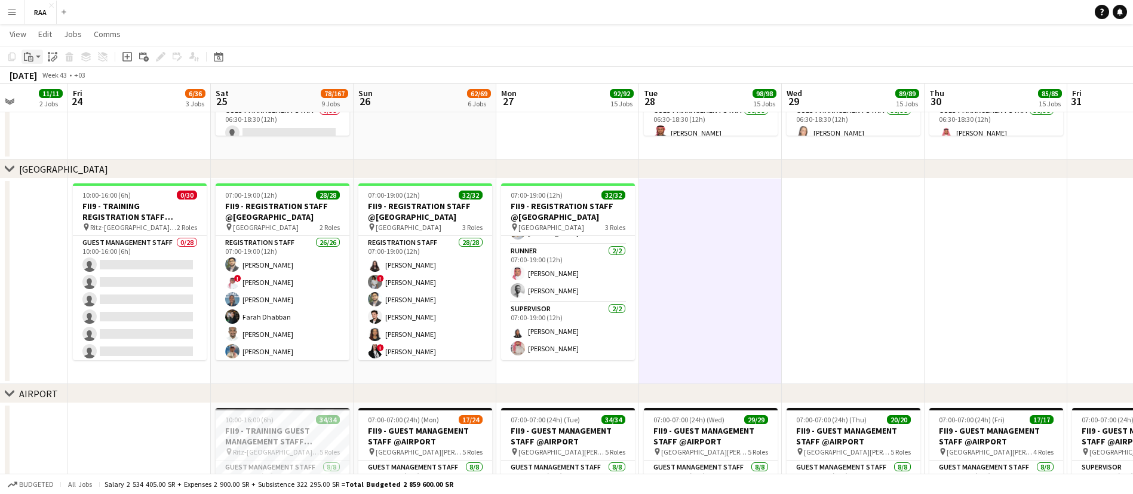
click at [33, 55] on div "Paste" at bounding box center [28, 57] width 14 height 14
click at [87, 100] on link "Paste with crew Ctrl+Shift+V" at bounding box center [88, 99] width 112 height 11
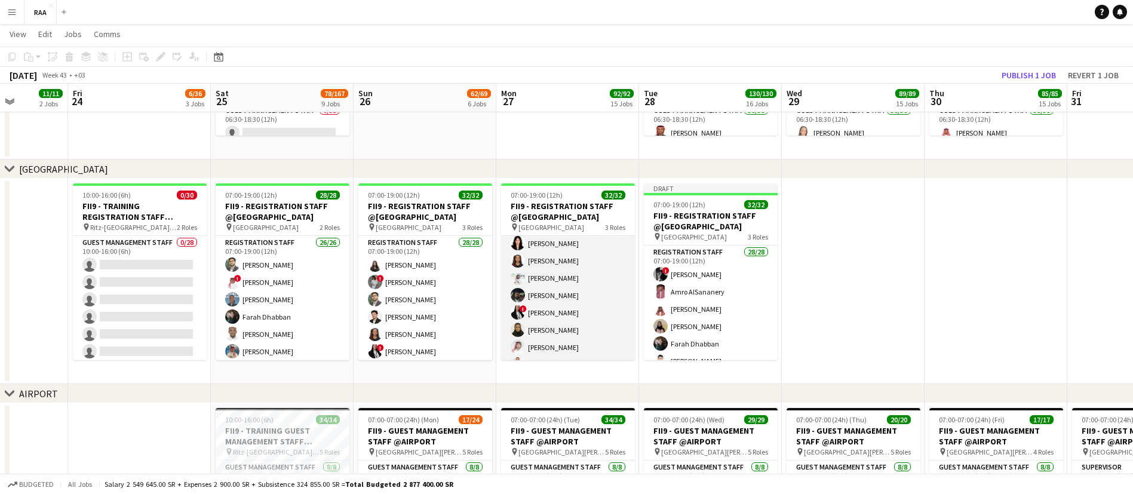
scroll to position [0, 0]
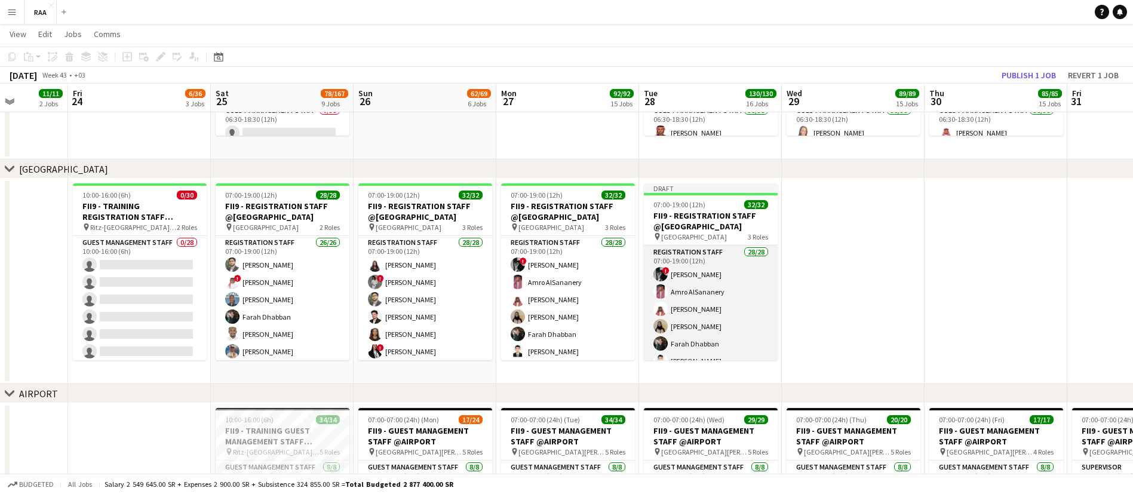
click at [683, 271] on app-card-role "Registration Staff 28/28 07:00-19:00 (12h) ! [PERSON_NAME] ! [PERSON_NAME]sabt …" at bounding box center [711, 499] width 134 height 508
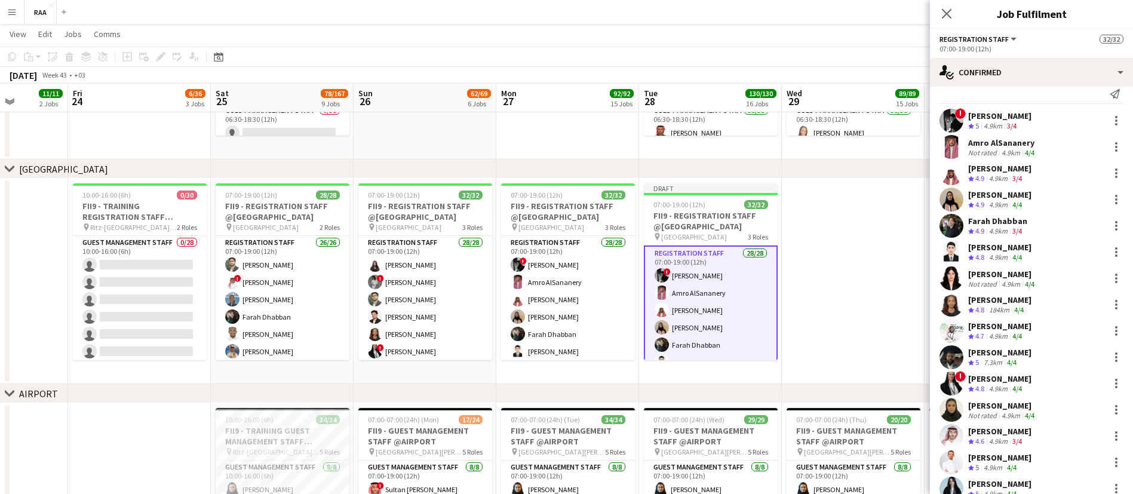
scroll to position [13, 0]
click at [1109, 356] on div at bounding box center [1116, 356] width 14 height 14
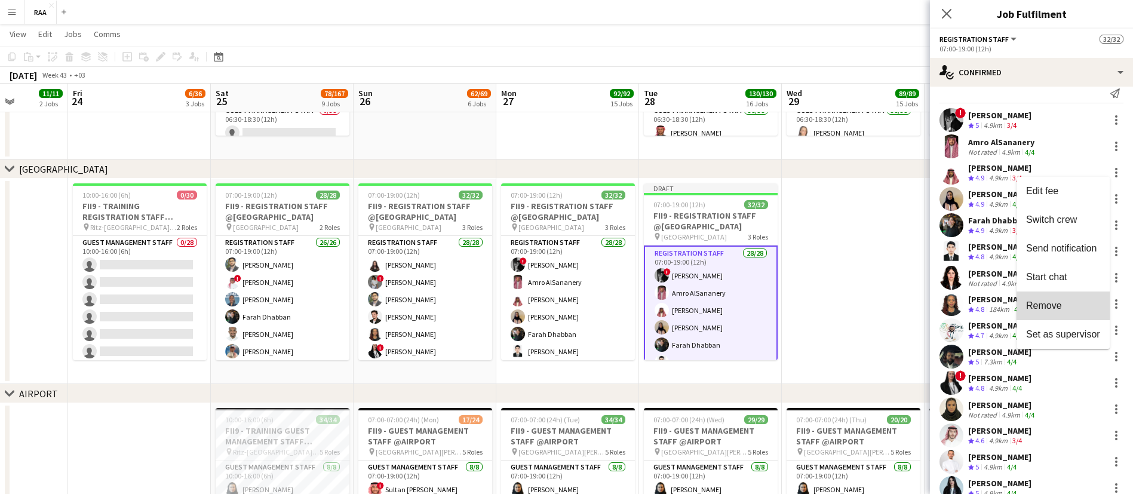
click at [1065, 311] on button "Remove" at bounding box center [1062, 305] width 93 height 29
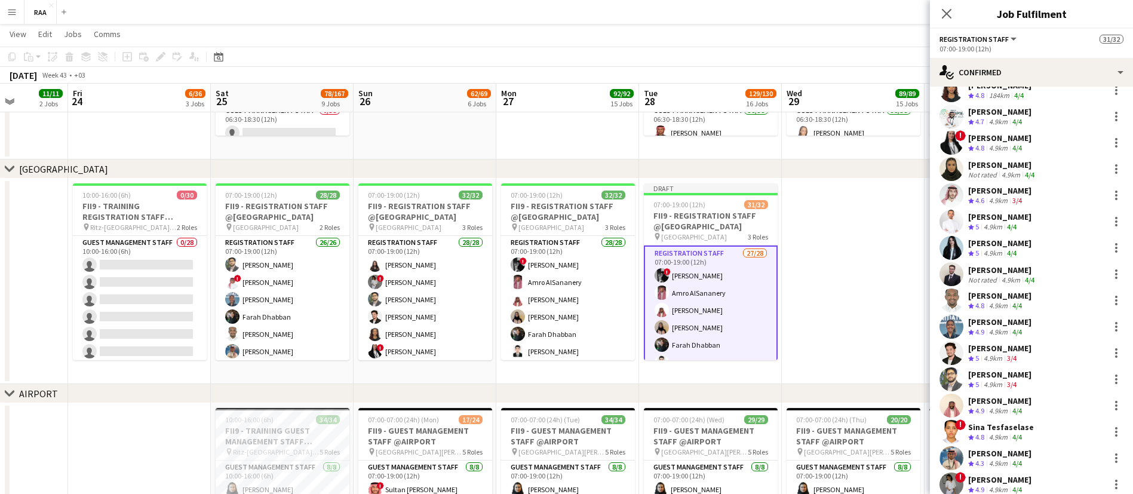
scroll to position [226, 0]
click at [1109, 274] on div at bounding box center [1116, 275] width 14 height 14
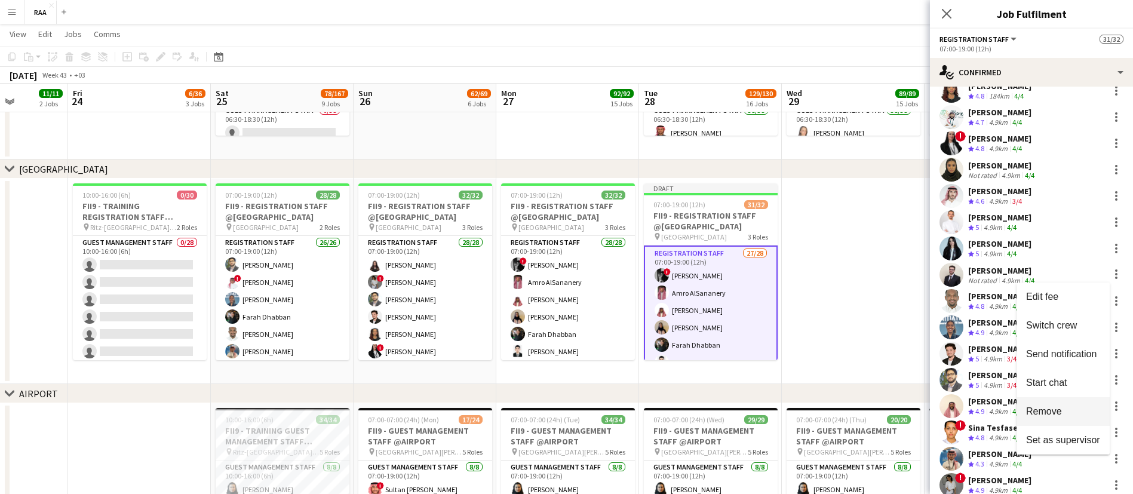
click at [1078, 405] on button "Remove" at bounding box center [1062, 411] width 93 height 29
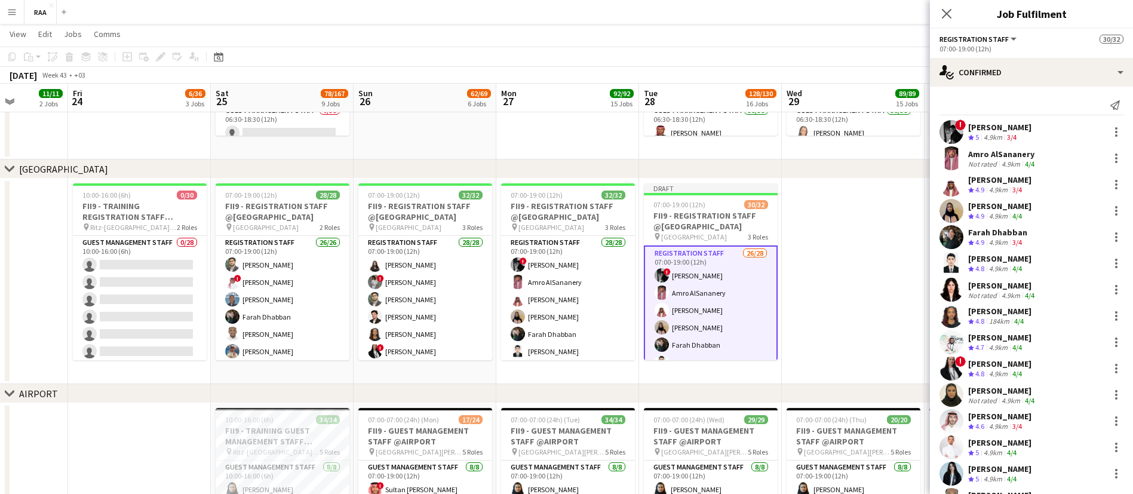
scroll to position [0, 0]
click at [1055, 127] on div "! [PERSON_NAME] Crew rating 5 4.9km 3/4" at bounding box center [1031, 133] width 203 height 24
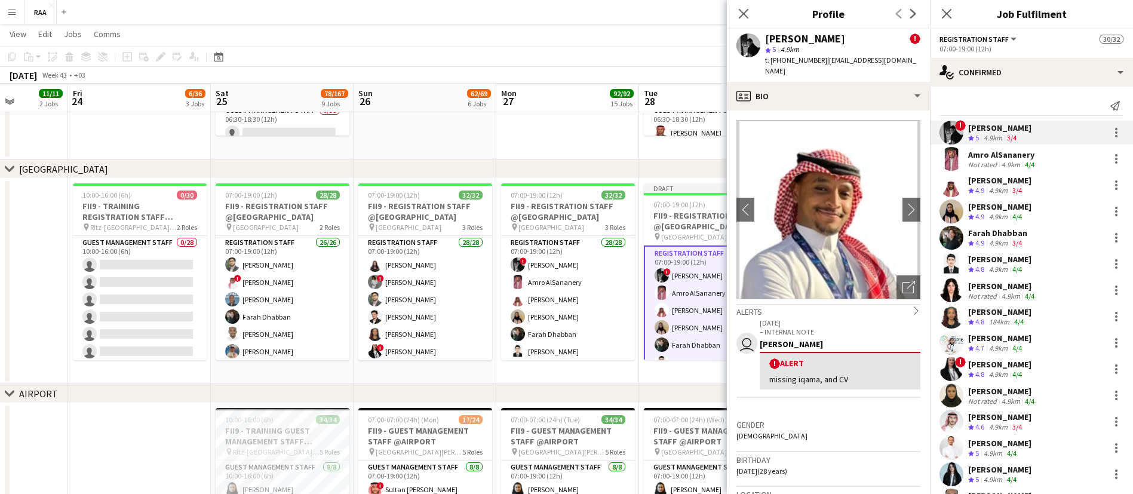
click at [1072, 156] on div "Amro AlSananery Not rated 4.9km 4/4" at bounding box center [1031, 159] width 203 height 24
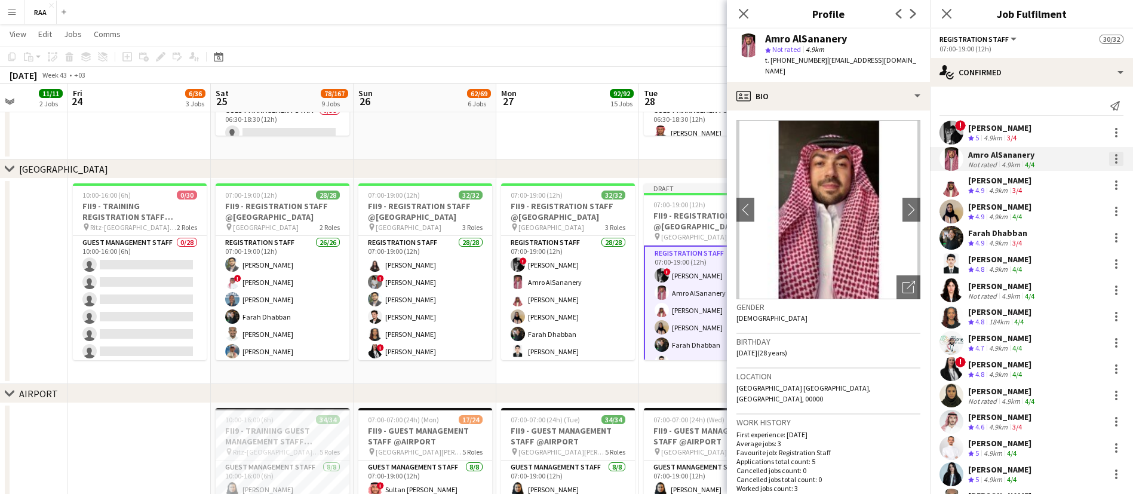
click at [1109, 160] on div at bounding box center [1116, 159] width 14 height 14
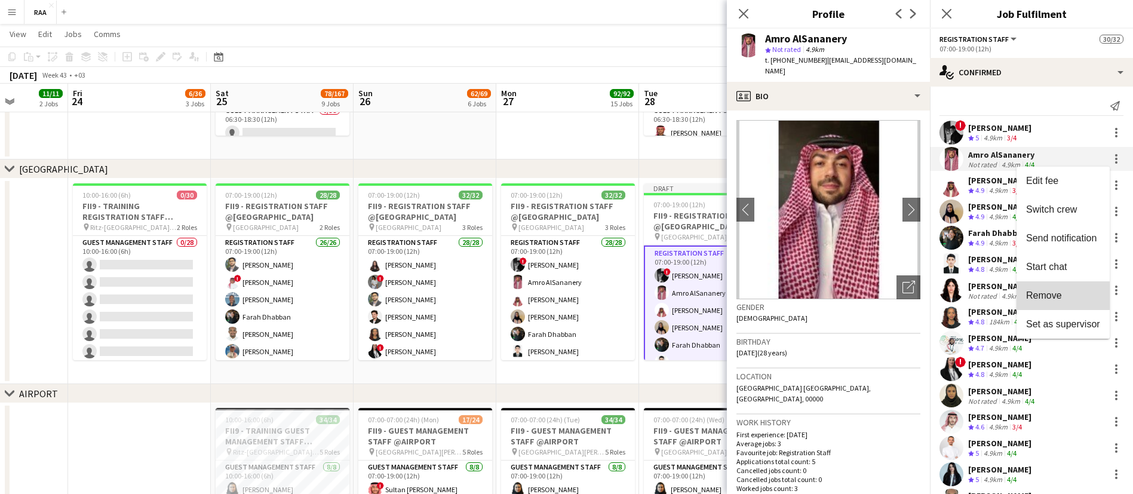
click at [1072, 294] on span "Remove" at bounding box center [1063, 295] width 74 height 11
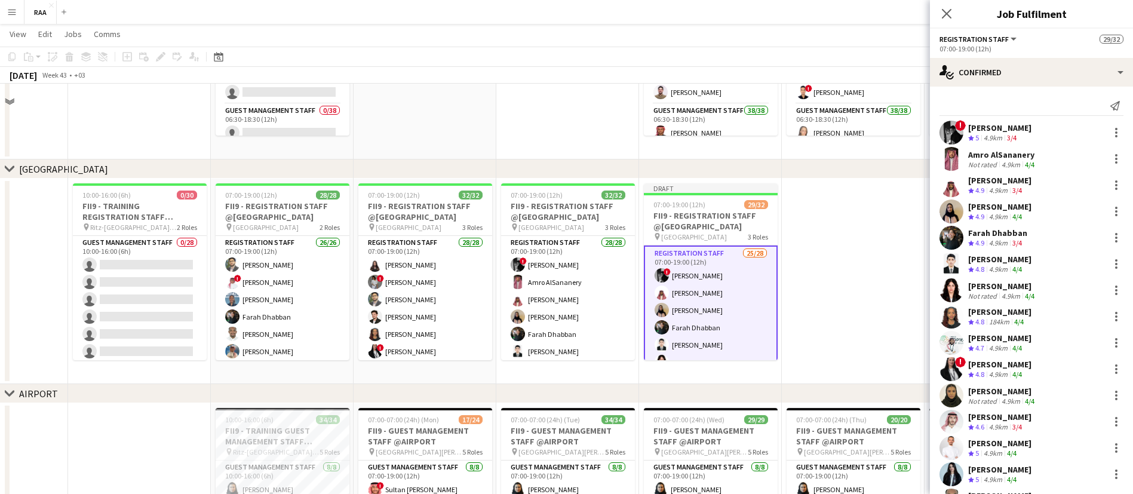
scroll to position [186, 0]
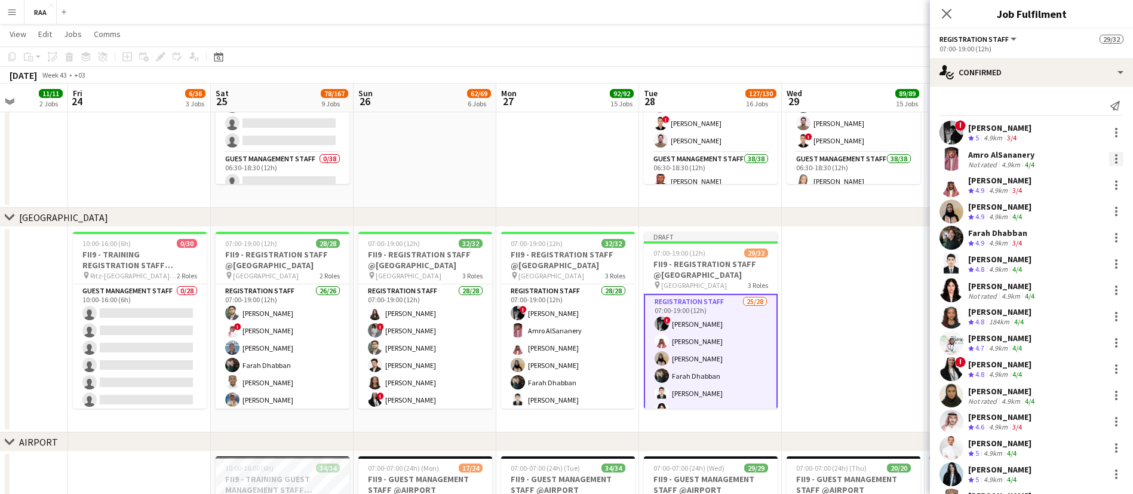
click at [1109, 154] on div at bounding box center [1116, 159] width 14 height 14
click at [1061, 299] on span "Remove" at bounding box center [1044, 295] width 36 height 10
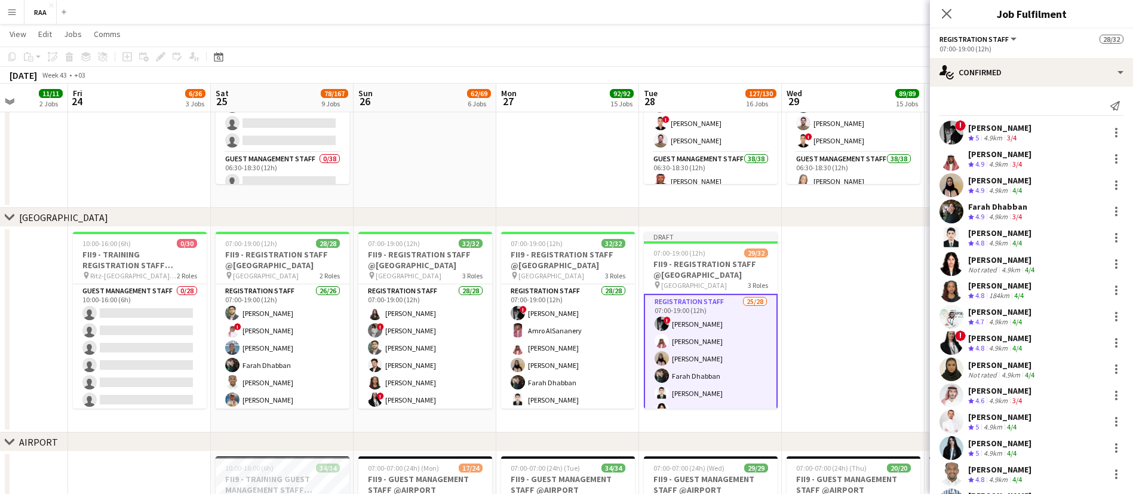
scroll to position [395, 0]
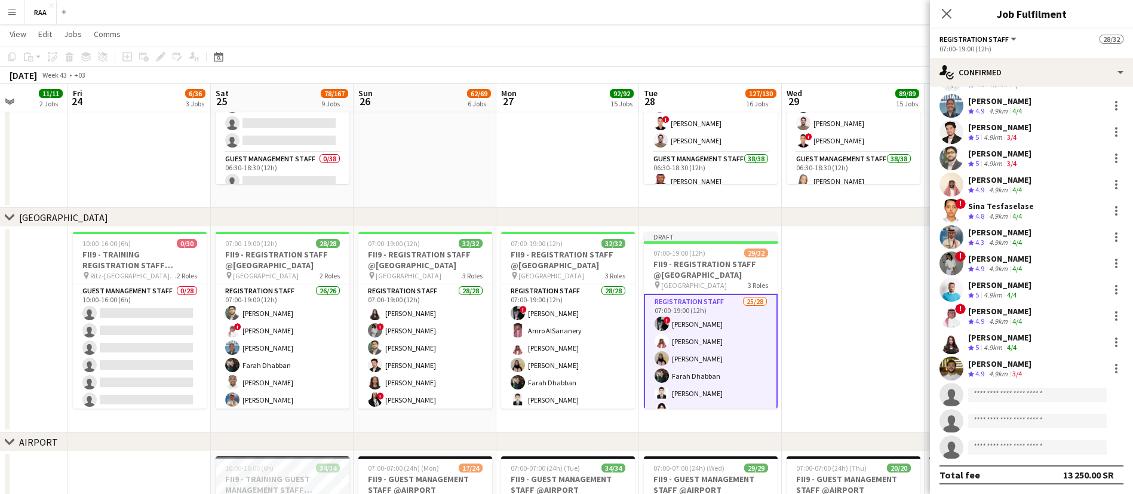
click at [813, 376] on app-date-cell at bounding box center [853, 329] width 143 height 205
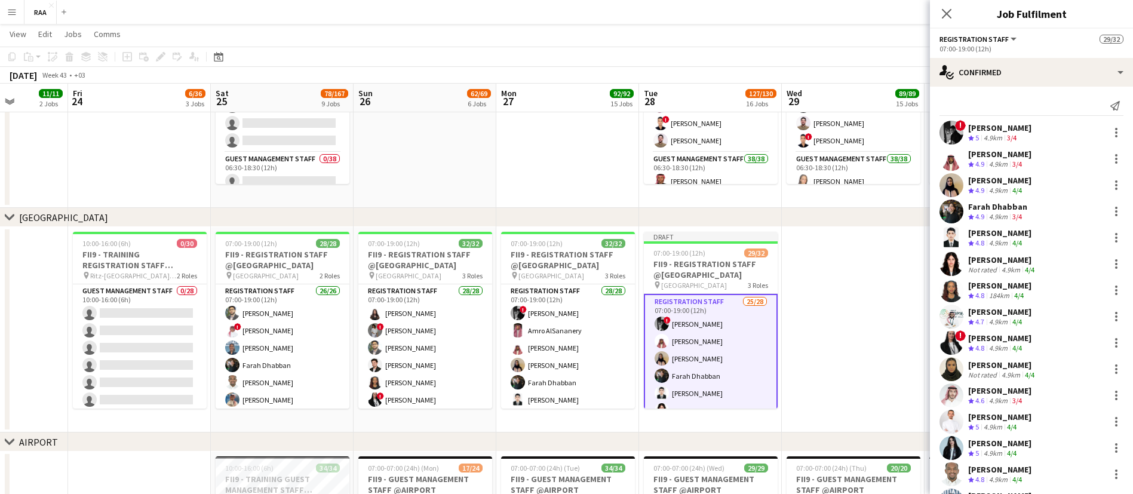
click at [1058, 254] on div "[PERSON_NAME] Not rated 4.9km 4/4" at bounding box center [1031, 264] width 203 height 24
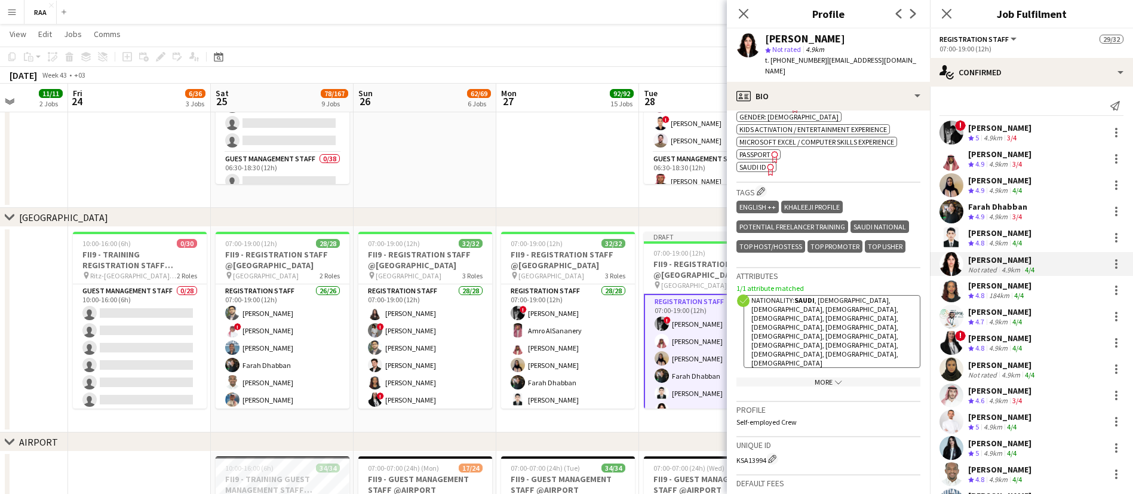
scroll to position [495, 0]
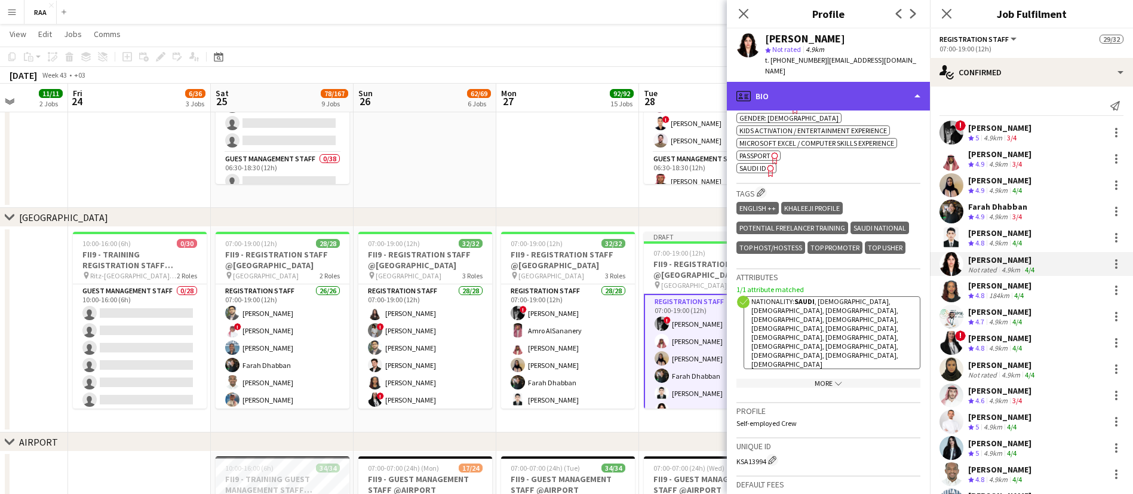
click at [848, 90] on div "profile Bio" at bounding box center [828, 96] width 203 height 29
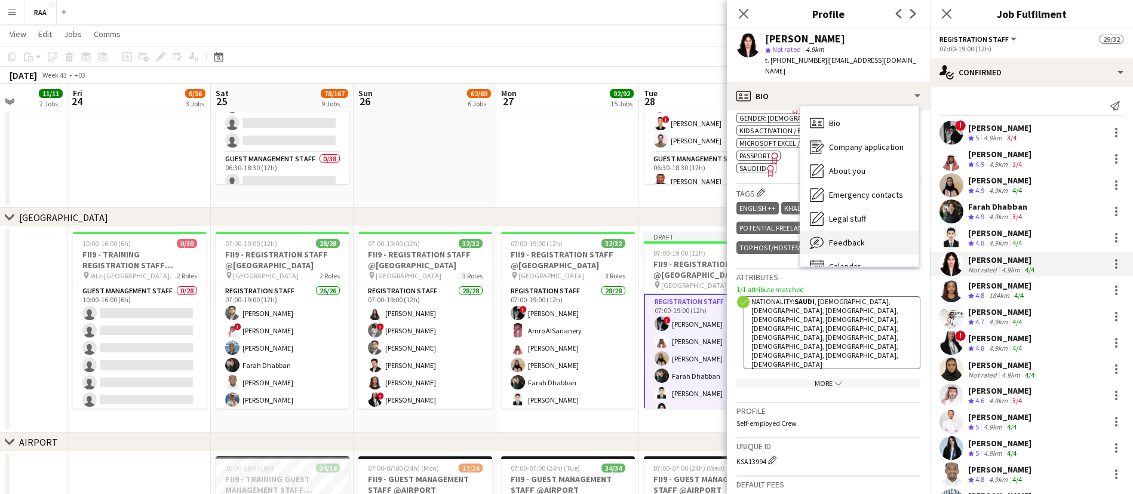
click at [863, 244] on div "Feedback Feedback" at bounding box center [859, 243] width 118 height 24
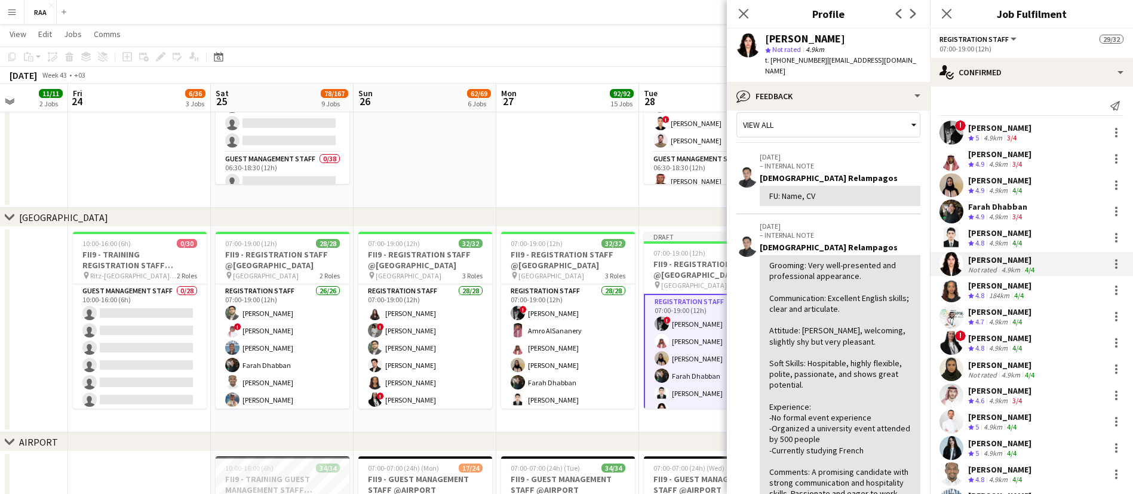
scroll to position [14, 0]
click at [1031, 313] on div "[PERSON_NAME]" at bounding box center [999, 311] width 63 height 11
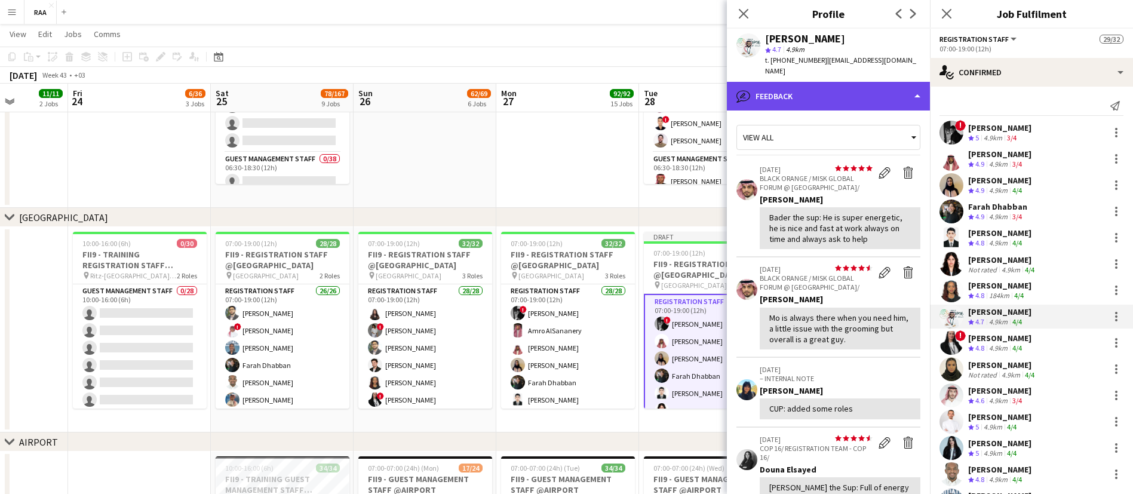
click at [819, 84] on div "bubble-pencil Feedback" at bounding box center [828, 96] width 203 height 29
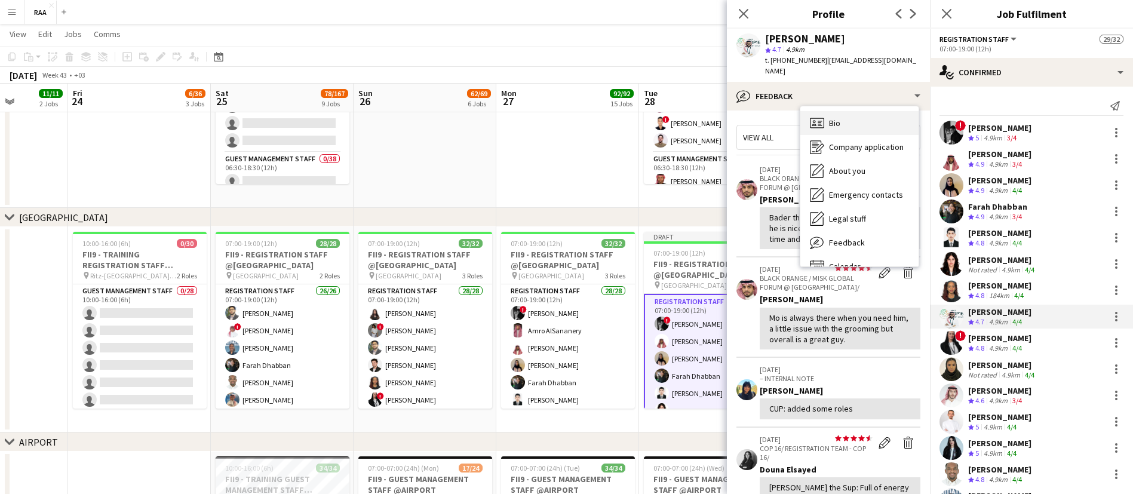
click at [840, 118] on span "Bio" at bounding box center [834, 123] width 11 height 11
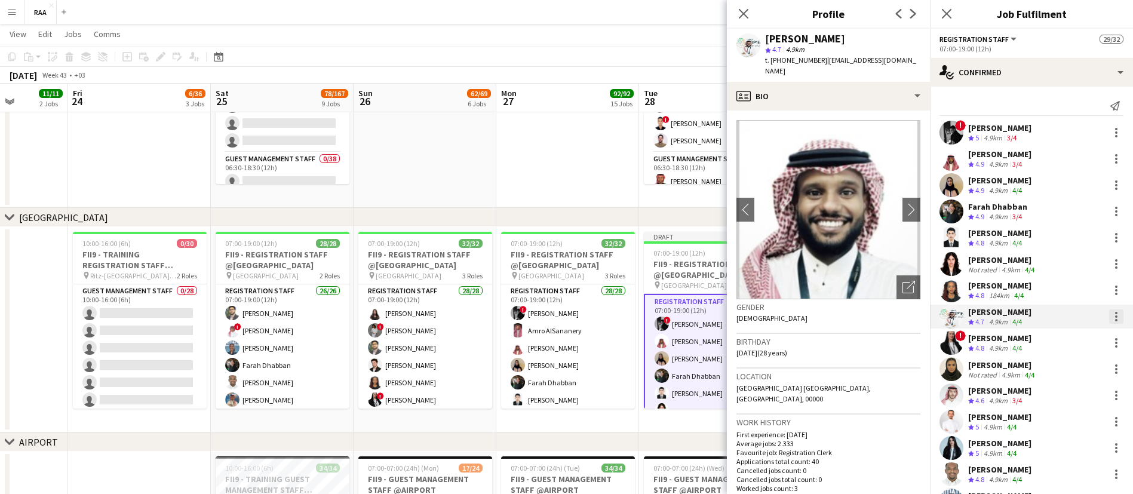
click at [1109, 316] on div at bounding box center [1116, 316] width 14 height 14
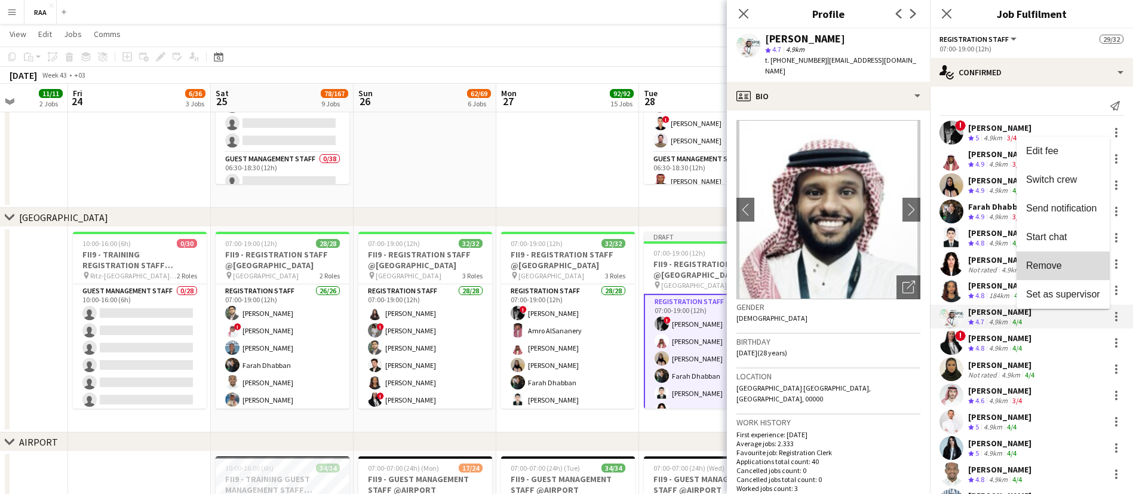
click at [1053, 262] on span "Remove" at bounding box center [1044, 265] width 36 height 10
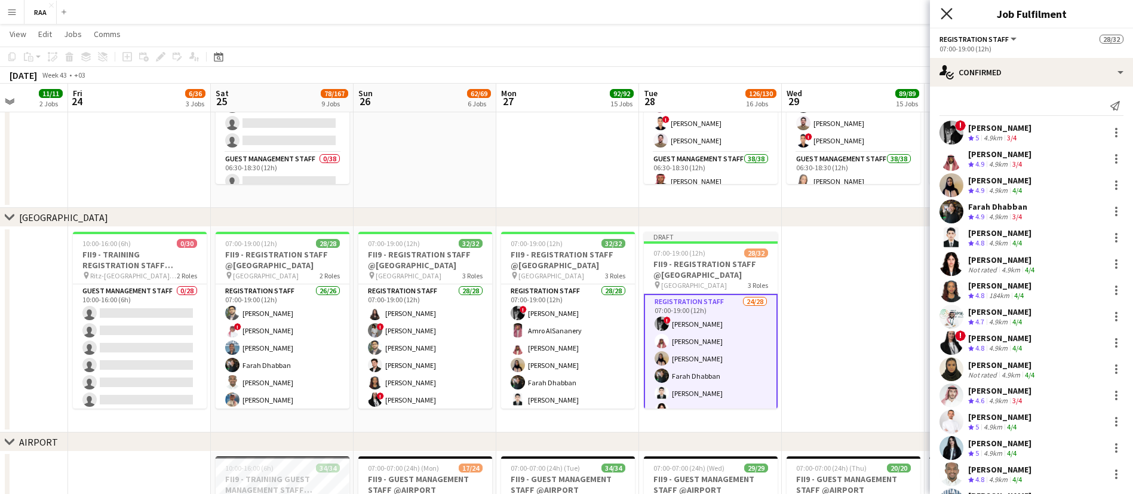
click at [944, 14] on icon "Close pop-in" at bounding box center [946, 13] width 11 height 11
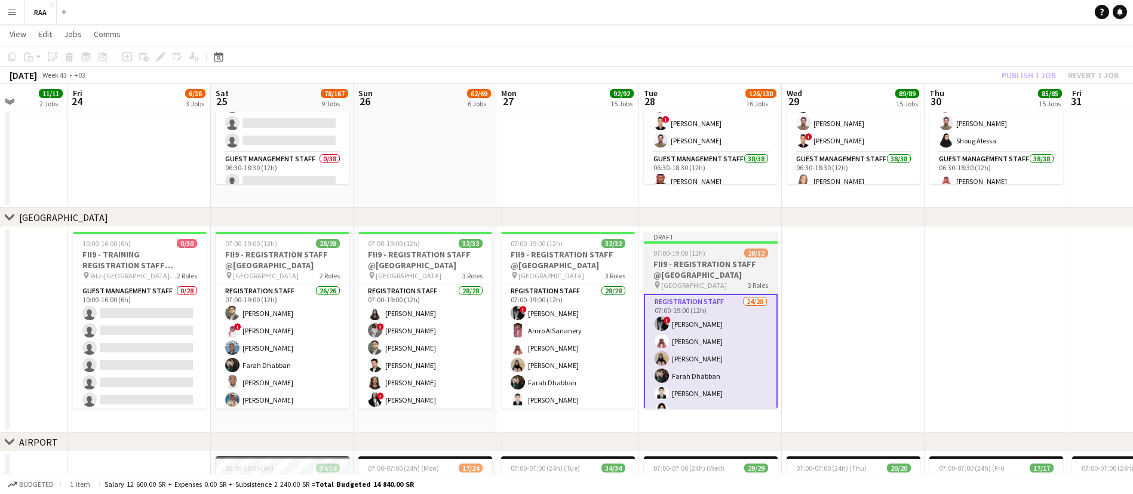
click at [718, 263] on h3 "FII9 - REGISTRATION STAFF @[GEOGRAPHIC_DATA]" at bounding box center [711, 269] width 134 height 21
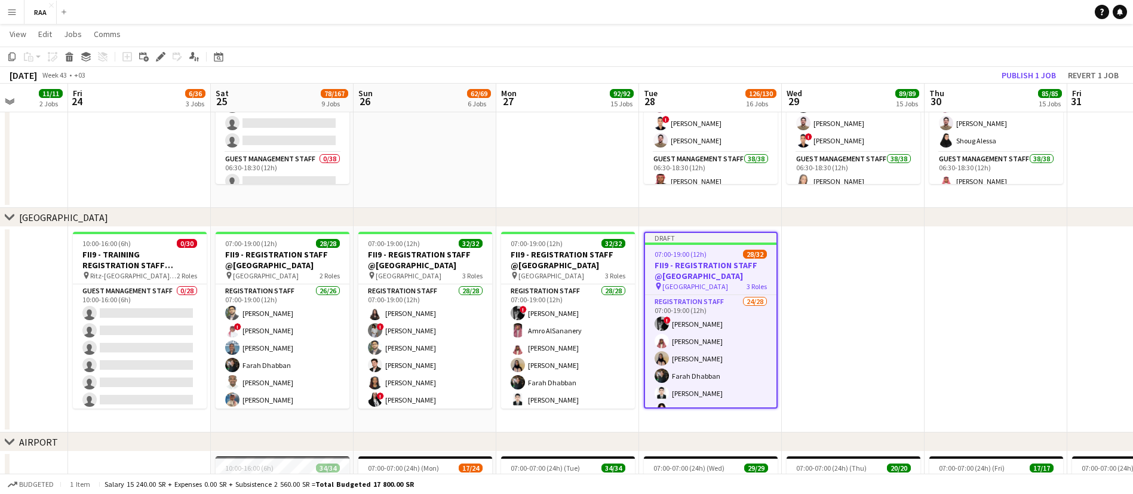
click at [825, 276] on app-date-cell at bounding box center [853, 329] width 143 height 205
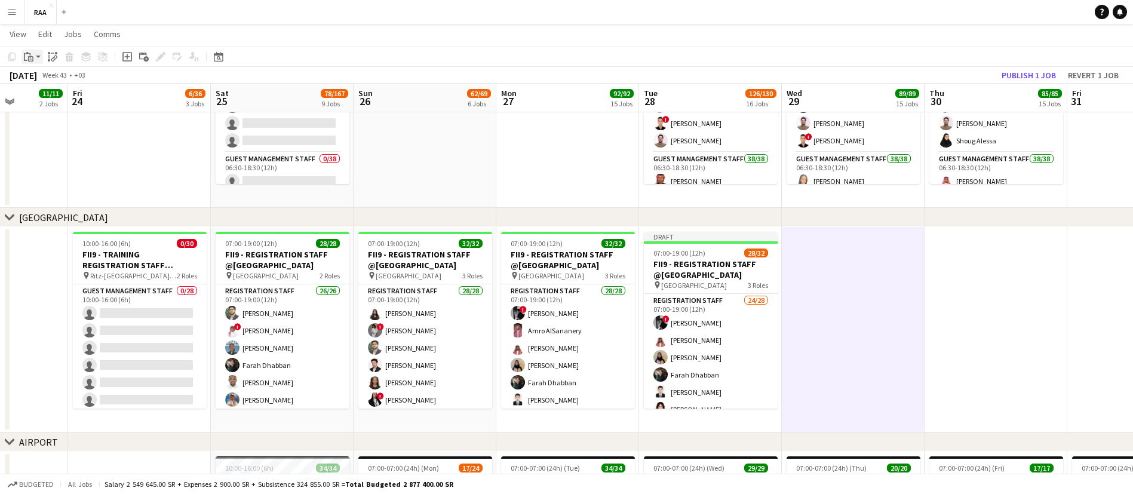
click at [28, 54] on icon "Paste" at bounding box center [29, 57] width 10 height 10
click at [84, 99] on link "Paste with crew Ctrl+Shift+V" at bounding box center [88, 99] width 112 height 11
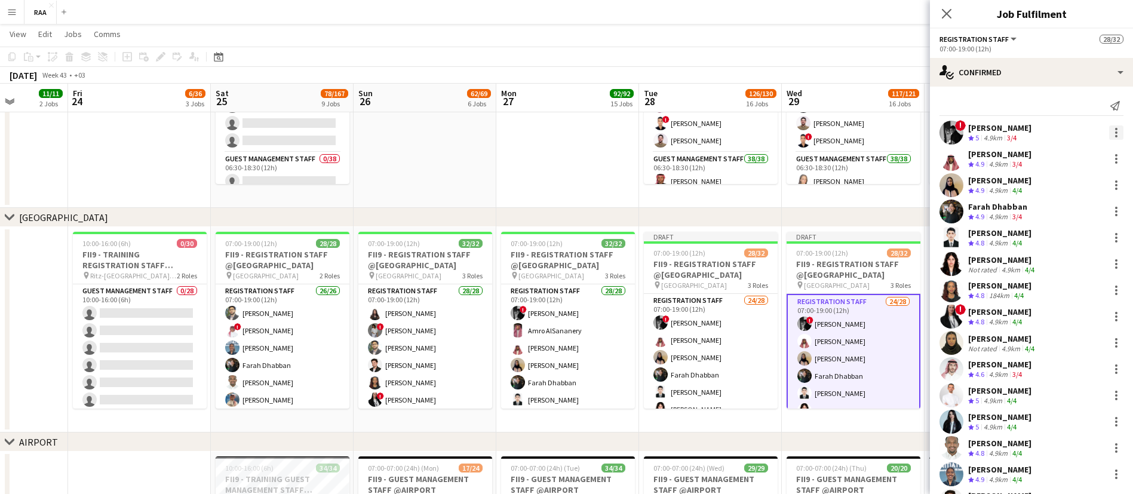
click at [1115, 128] on div at bounding box center [1116, 129] width 2 height 2
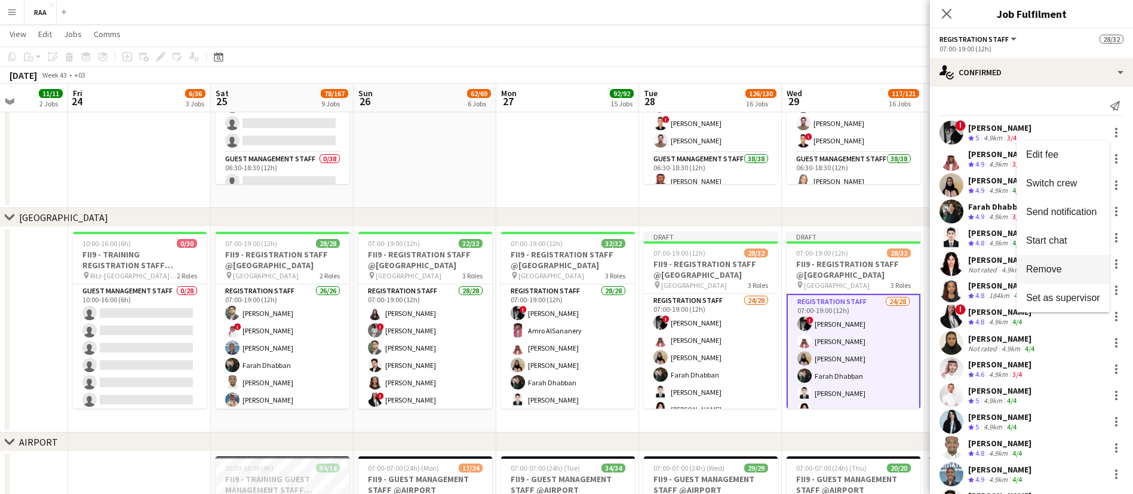
click at [1075, 269] on span "Remove" at bounding box center [1063, 269] width 74 height 11
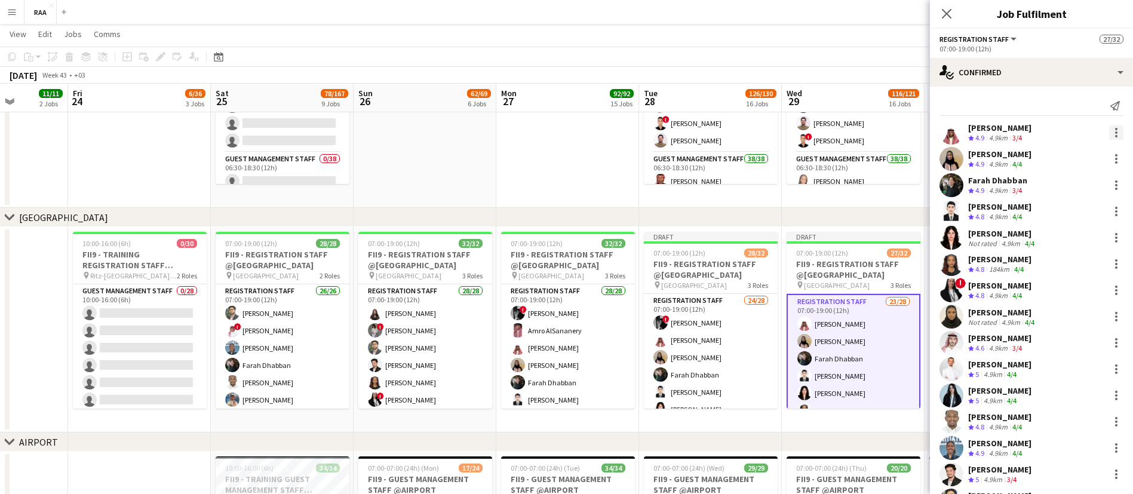
click at [1109, 134] on div at bounding box center [1116, 132] width 14 height 14
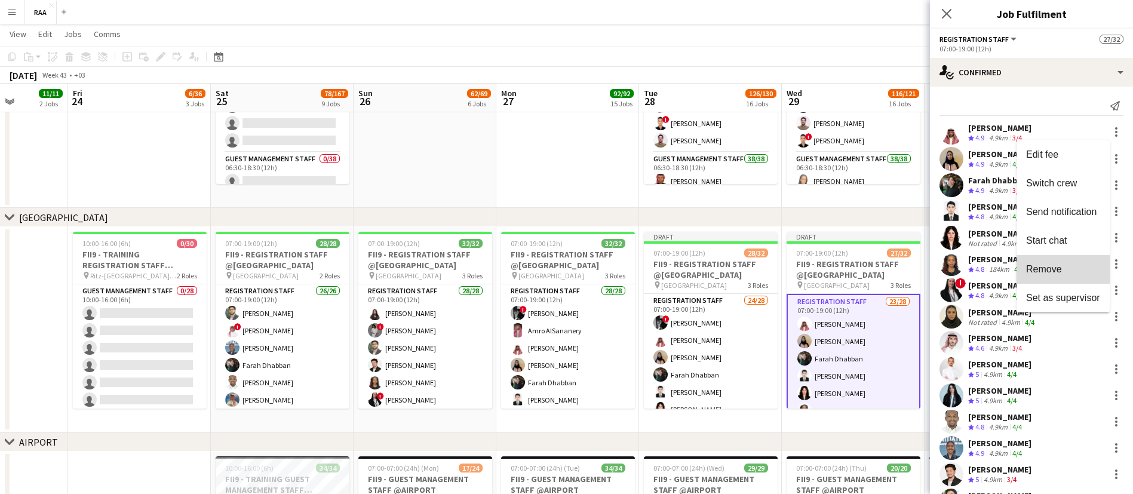
click at [1095, 268] on span "Remove" at bounding box center [1063, 269] width 74 height 11
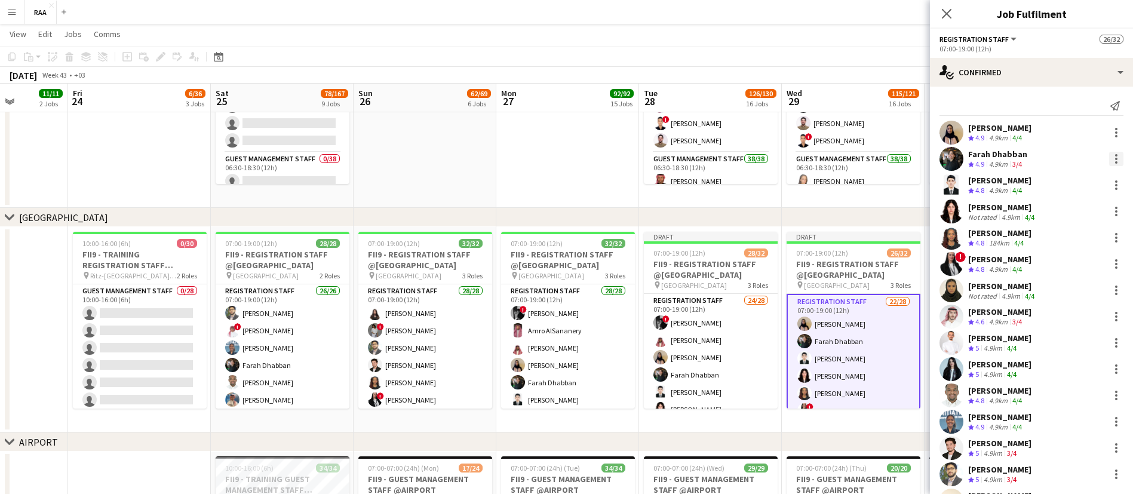
click at [1109, 157] on div at bounding box center [1116, 159] width 14 height 14
click at [1078, 295] on span "Remove" at bounding box center [1063, 295] width 74 height 11
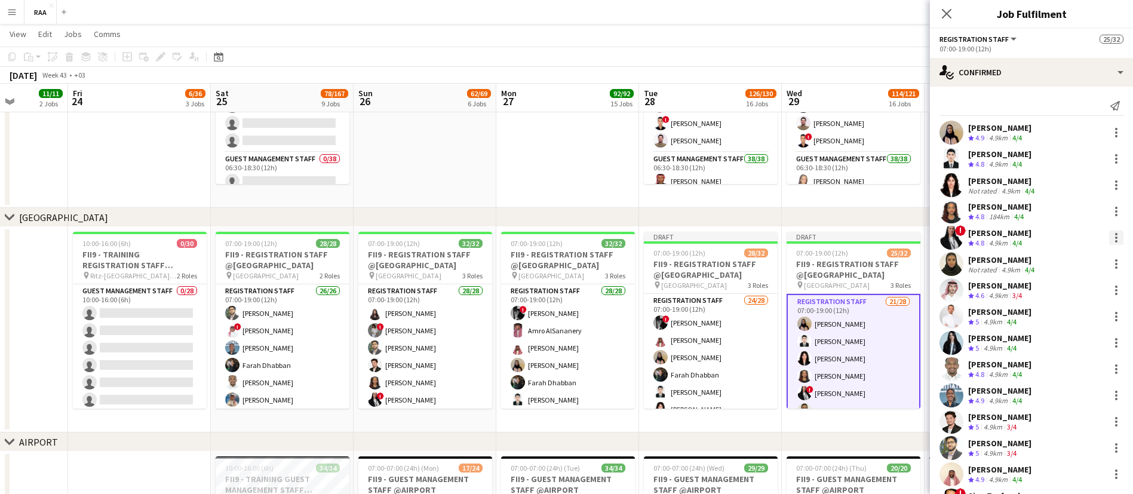
click at [1109, 239] on div at bounding box center [1116, 238] width 14 height 14
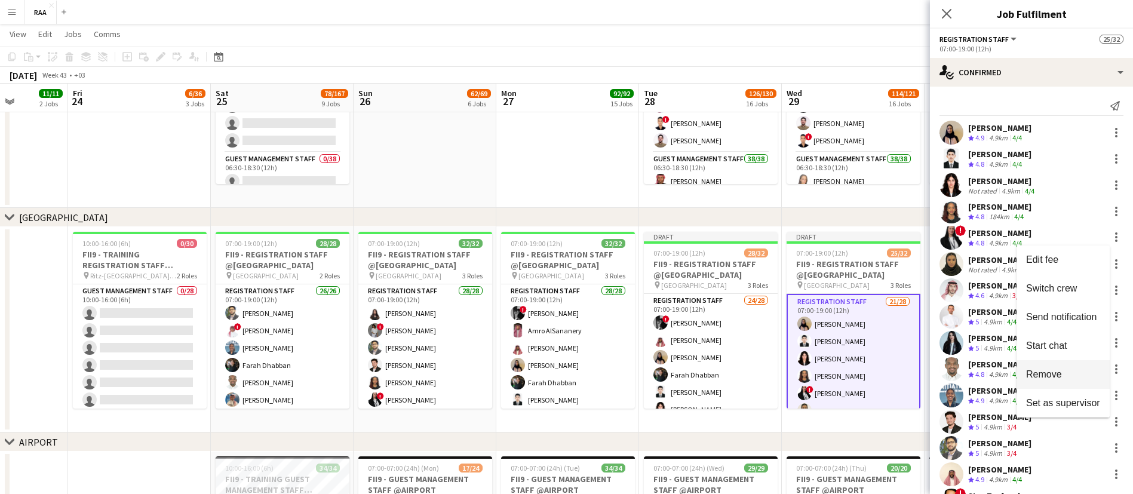
click at [1072, 367] on button "Remove" at bounding box center [1062, 374] width 93 height 29
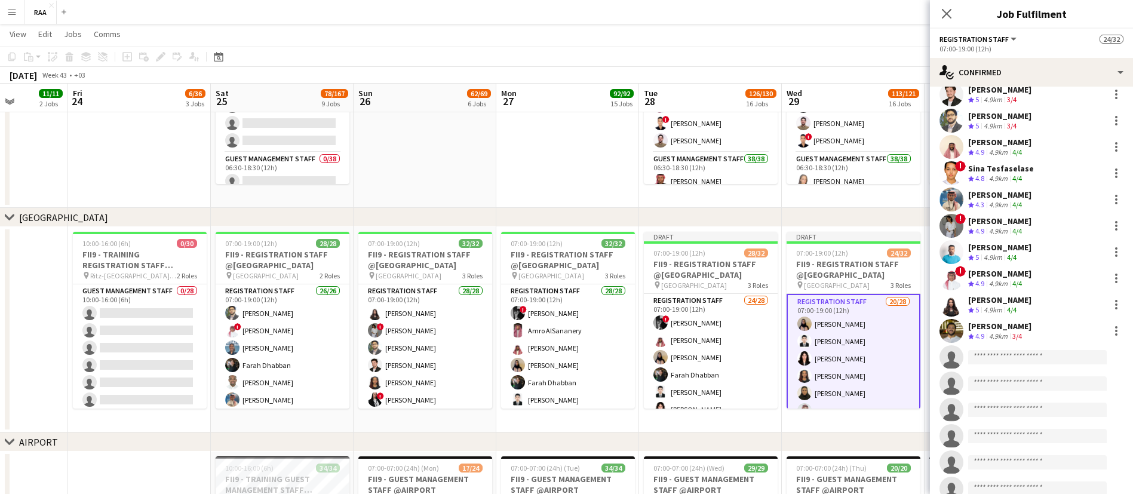
scroll to position [296, 0]
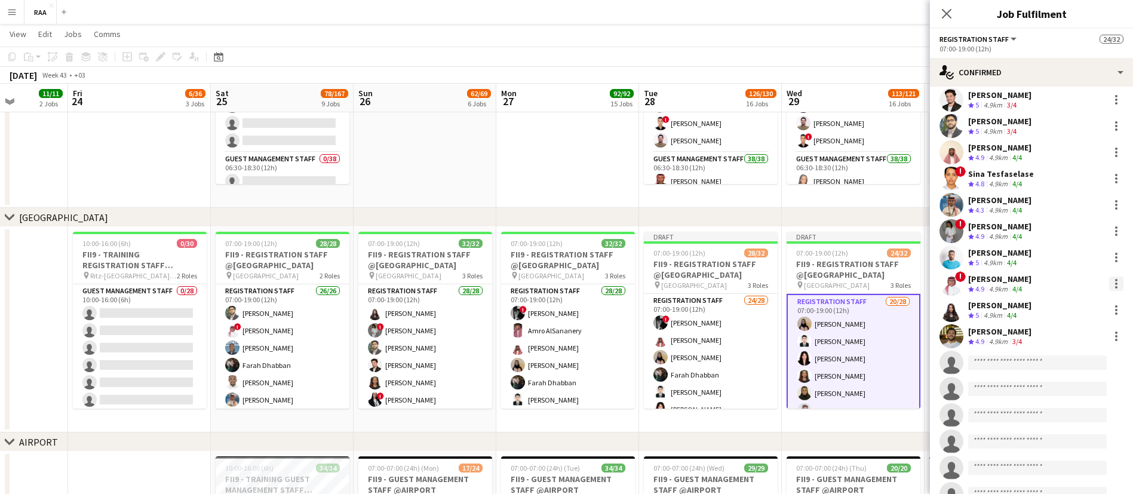
click at [1109, 284] on div at bounding box center [1116, 283] width 14 height 14
click at [1082, 420] on span "Remove" at bounding box center [1063, 420] width 74 height 11
click at [1109, 255] on div at bounding box center [1116, 257] width 14 height 14
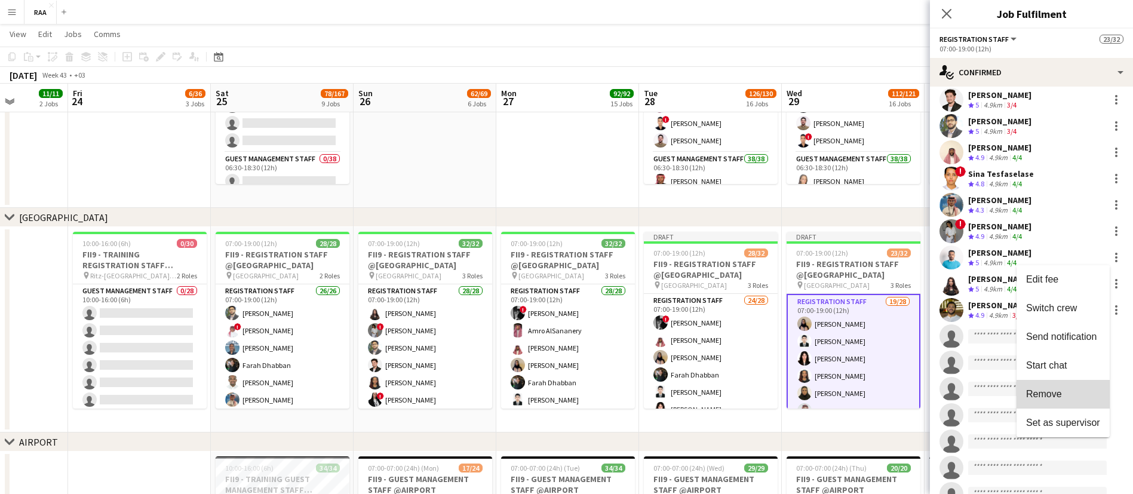
click at [1084, 394] on span "Remove" at bounding box center [1063, 394] width 74 height 11
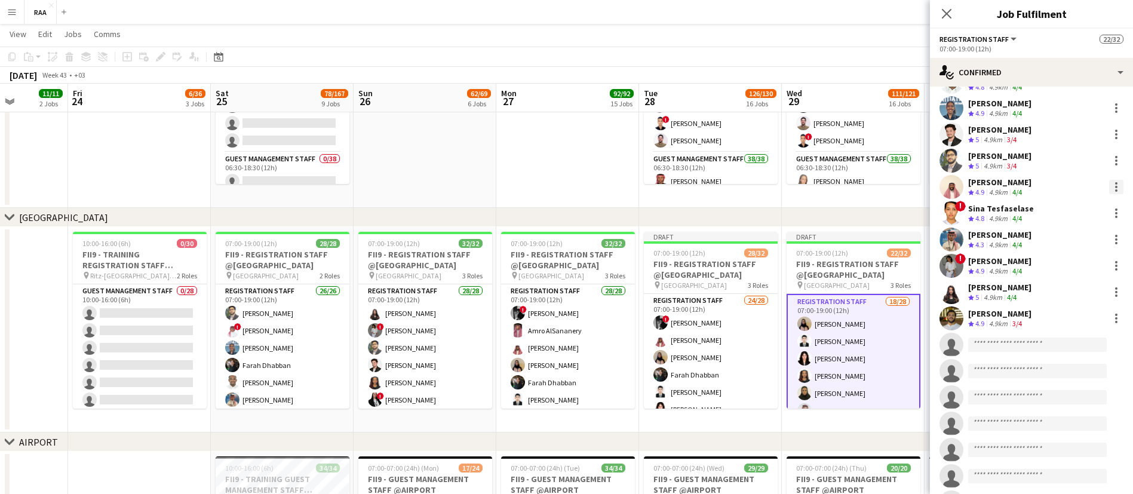
scroll to position [258, 0]
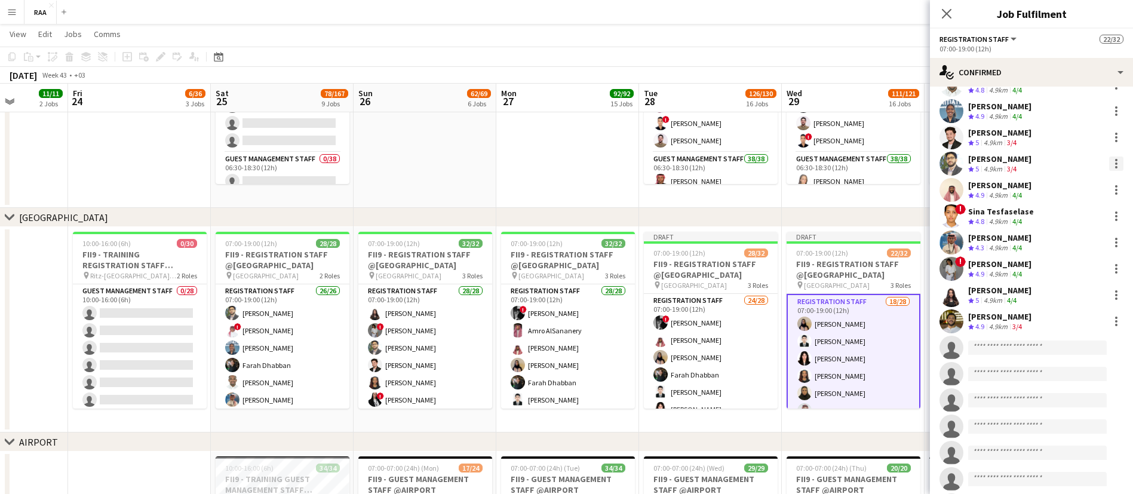
click at [1109, 159] on div at bounding box center [1116, 163] width 14 height 14
click at [1085, 297] on span "Remove" at bounding box center [1063, 300] width 74 height 11
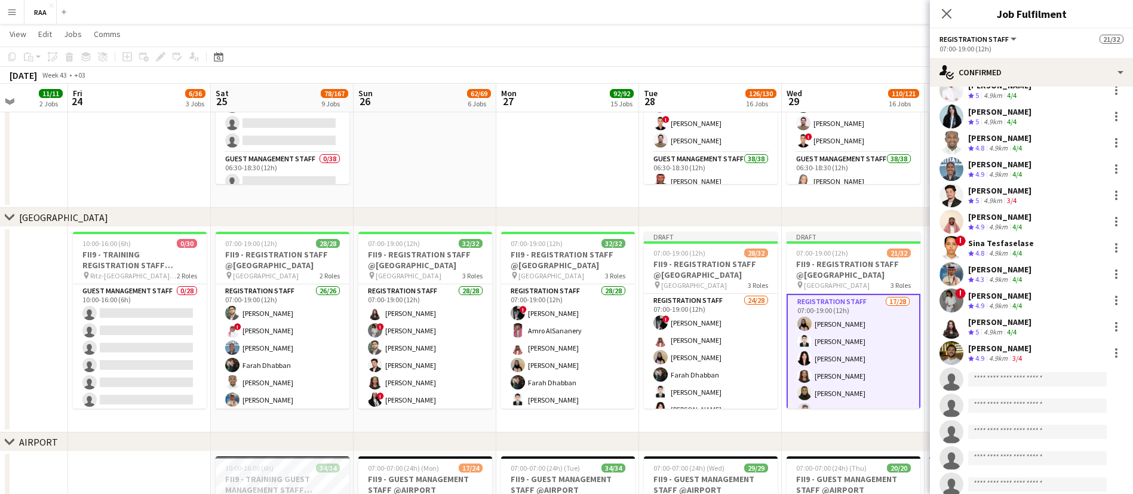
scroll to position [197, 0]
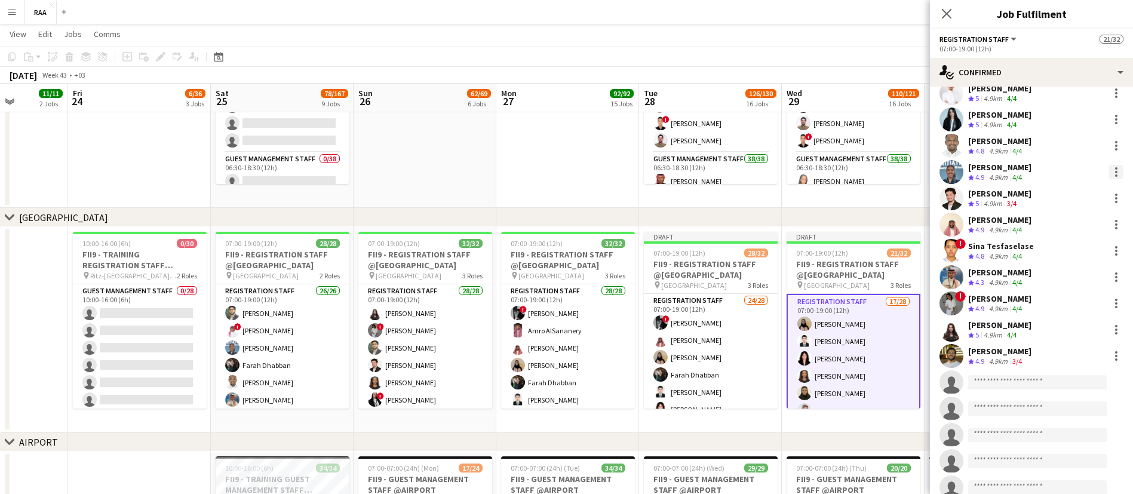
click at [1109, 170] on div at bounding box center [1116, 172] width 14 height 14
click at [1086, 312] on span "Remove" at bounding box center [1063, 308] width 74 height 11
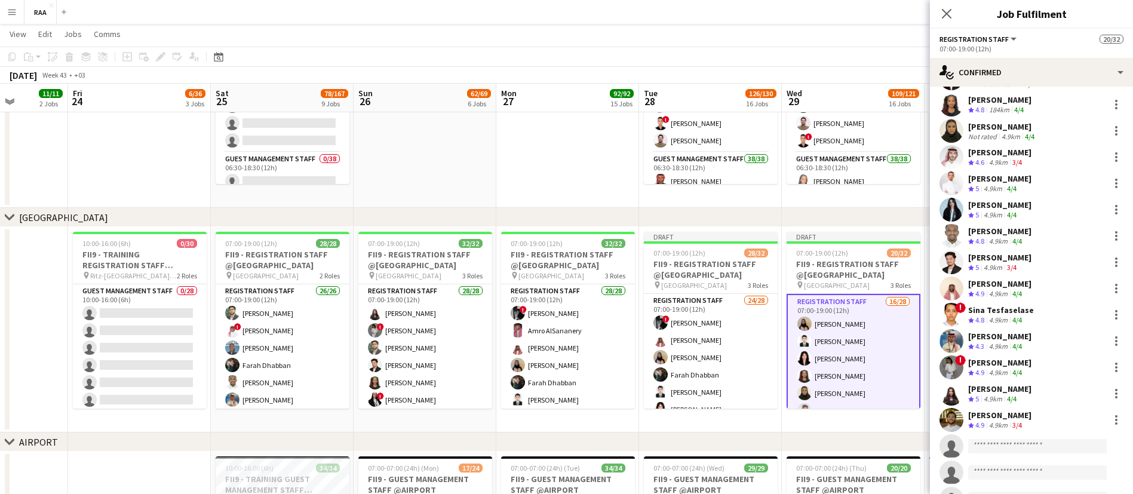
scroll to position [69, 0]
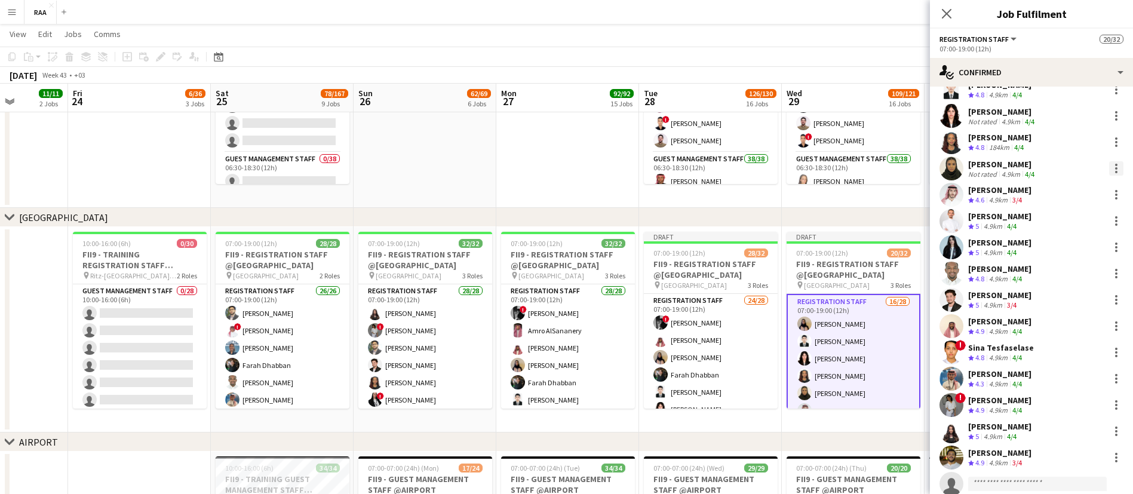
click at [1109, 170] on div at bounding box center [1116, 168] width 14 height 14
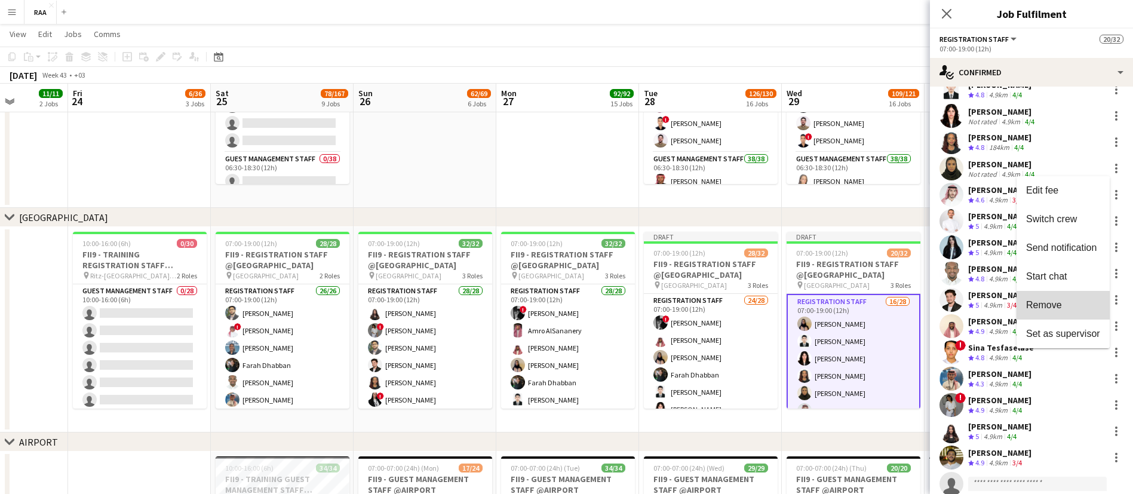
click at [1090, 302] on span "Remove" at bounding box center [1063, 305] width 74 height 11
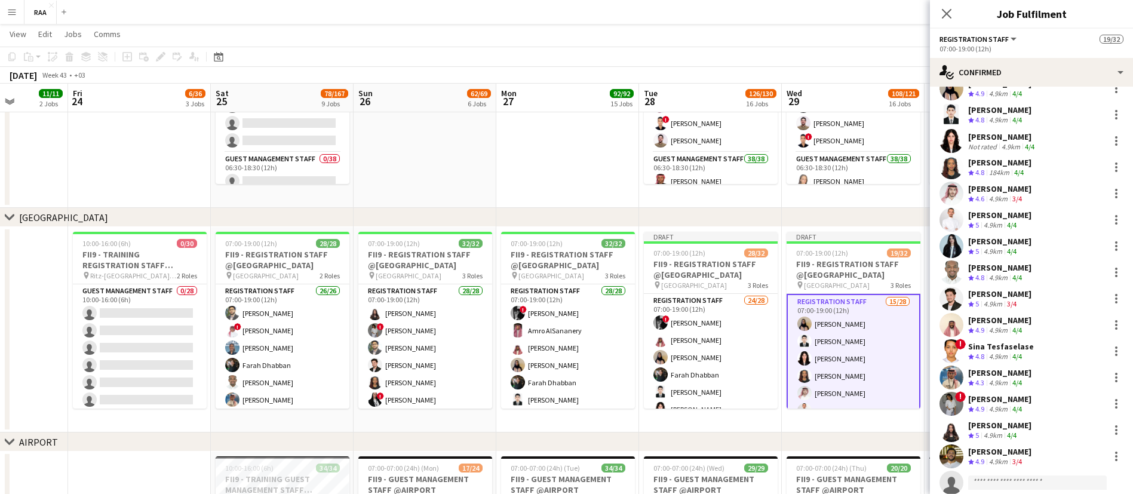
scroll to position [50, 0]
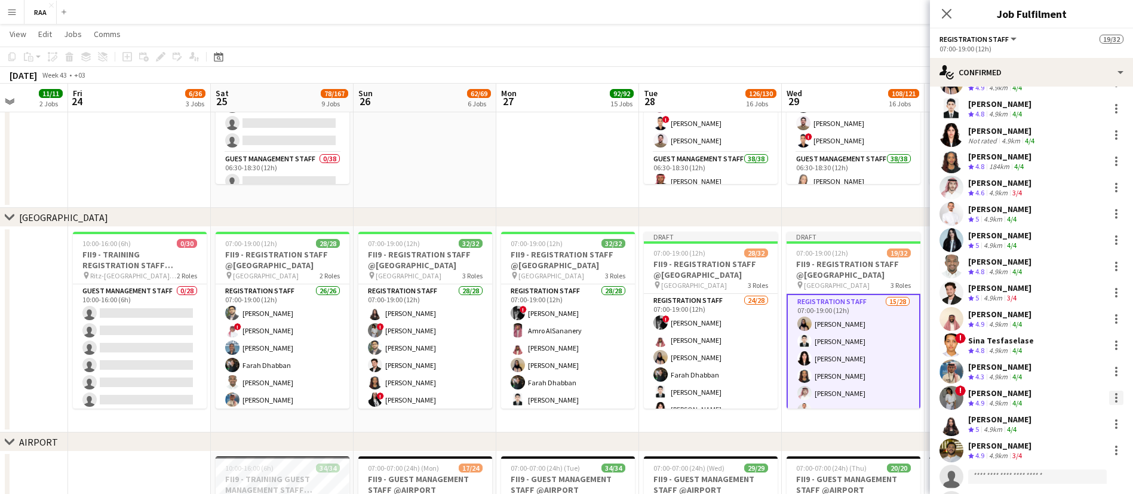
click at [1109, 399] on div at bounding box center [1116, 398] width 14 height 14
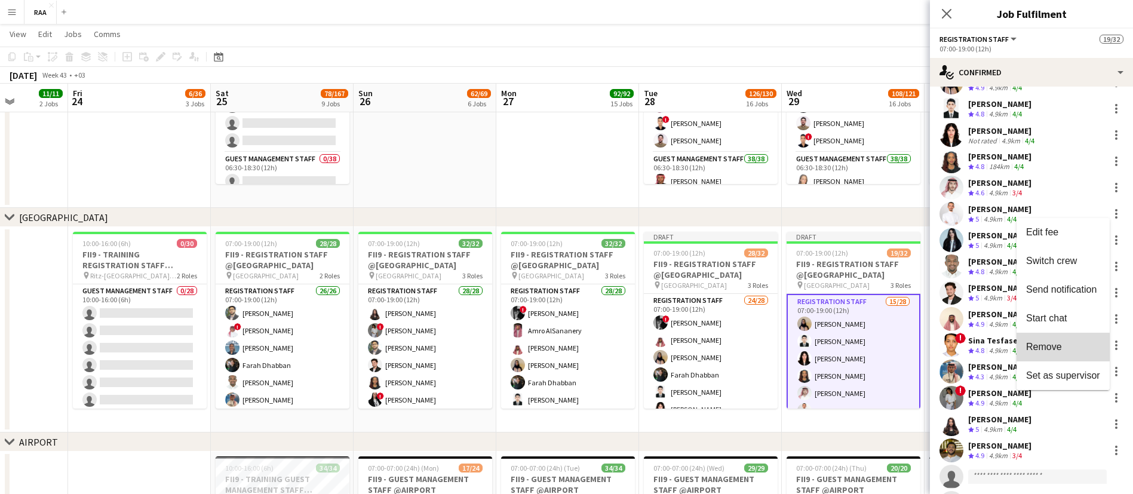
click at [1068, 348] on span "Remove" at bounding box center [1063, 347] width 74 height 11
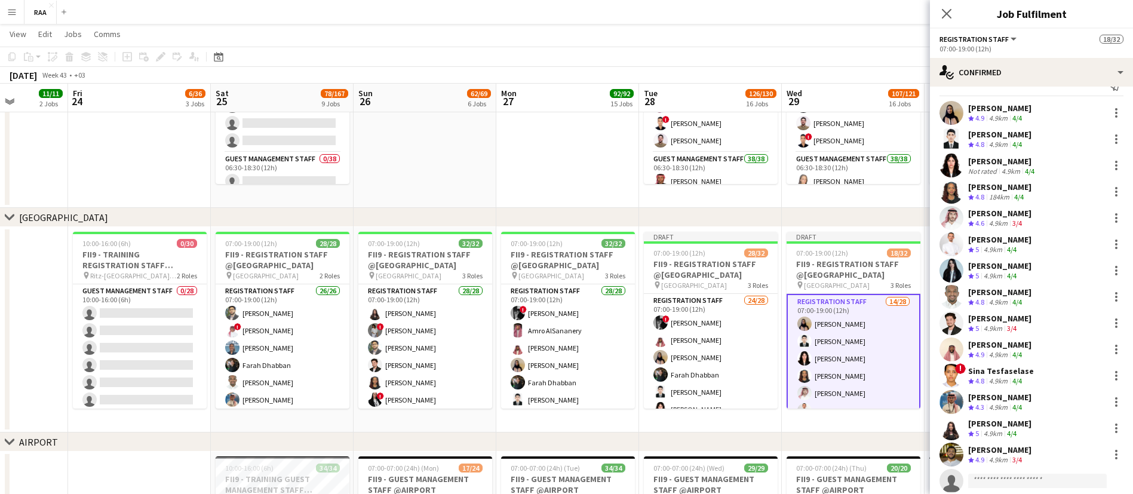
scroll to position [20, 0]
click at [1115, 113] on div at bounding box center [1116, 113] width 2 height 2
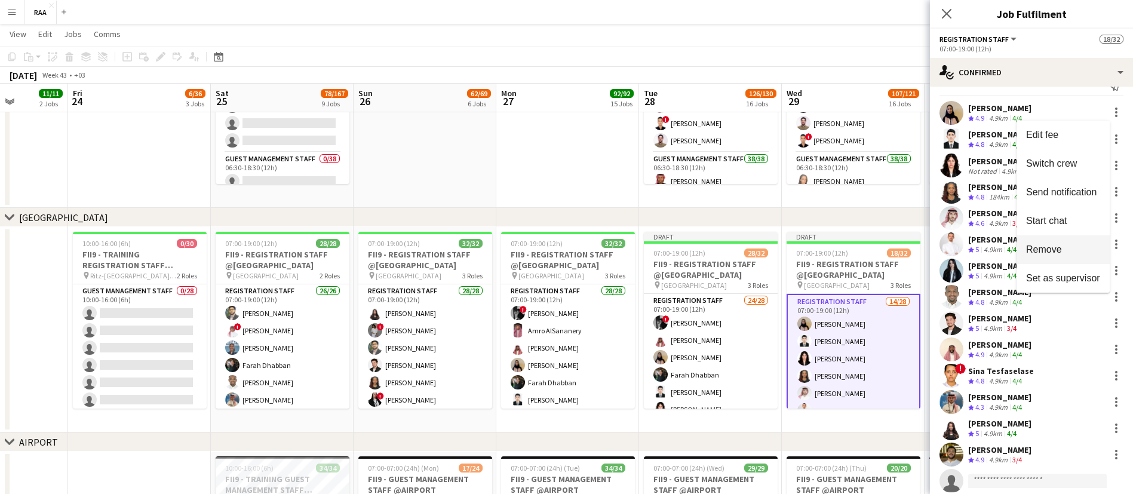
click at [1084, 251] on span "Remove" at bounding box center [1063, 249] width 74 height 11
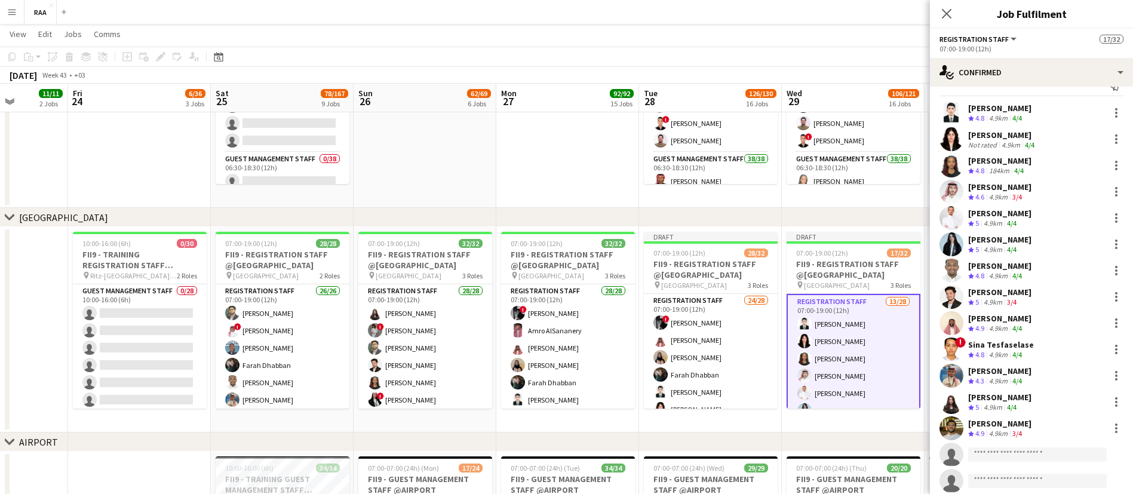
click at [1037, 321] on div "[PERSON_NAME] Crew rating 4.9 4.9km 4/4" at bounding box center [1031, 323] width 203 height 24
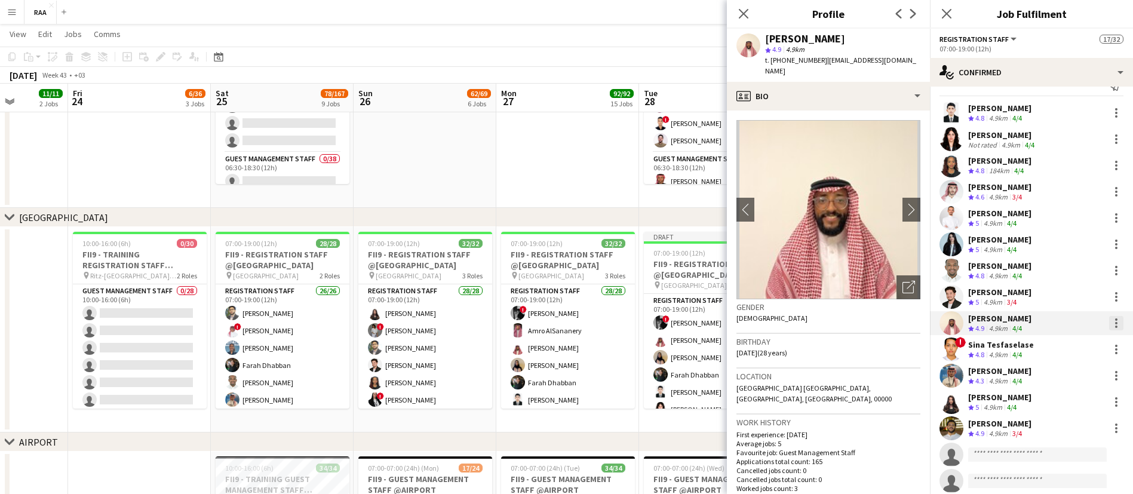
click at [1109, 321] on div at bounding box center [1116, 323] width 14 height 14
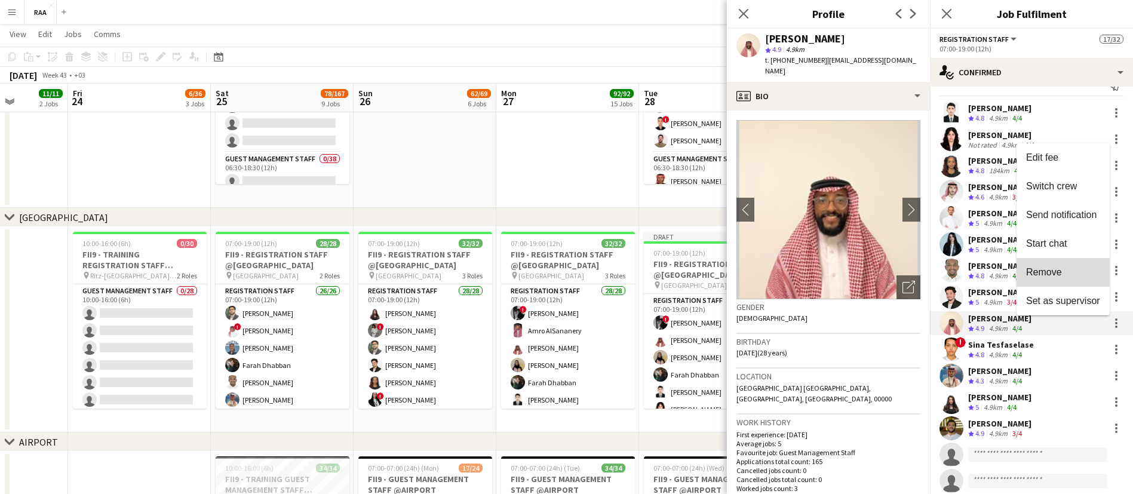
click at [1068, 273] on span "Remove" at bounding box center [1063, 272] width 74 height 11
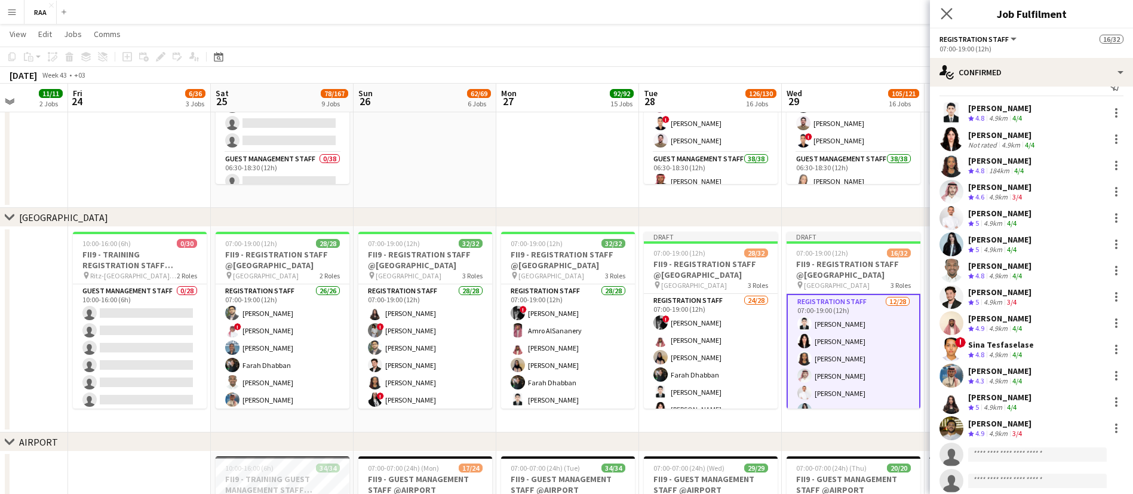
click at [943, 19] on icon "Close pop-in" at bounding box center [946, 13] width 11 height 11
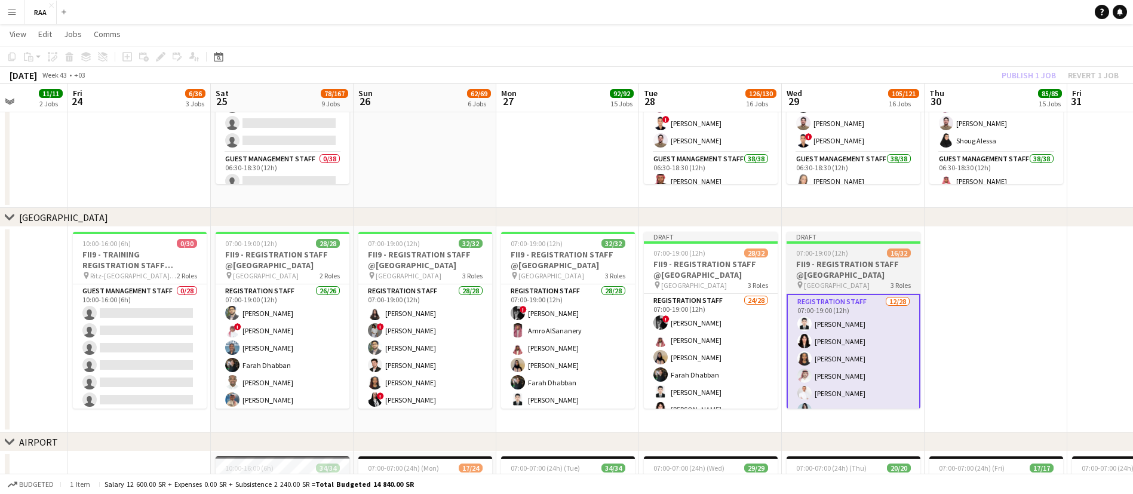
click at [864, 268] on h3 "FII9 - REGISTRATION STAFF @[GEOGRAPHIC_DATA]" at bounding box center [853, 269] width 134 height 21
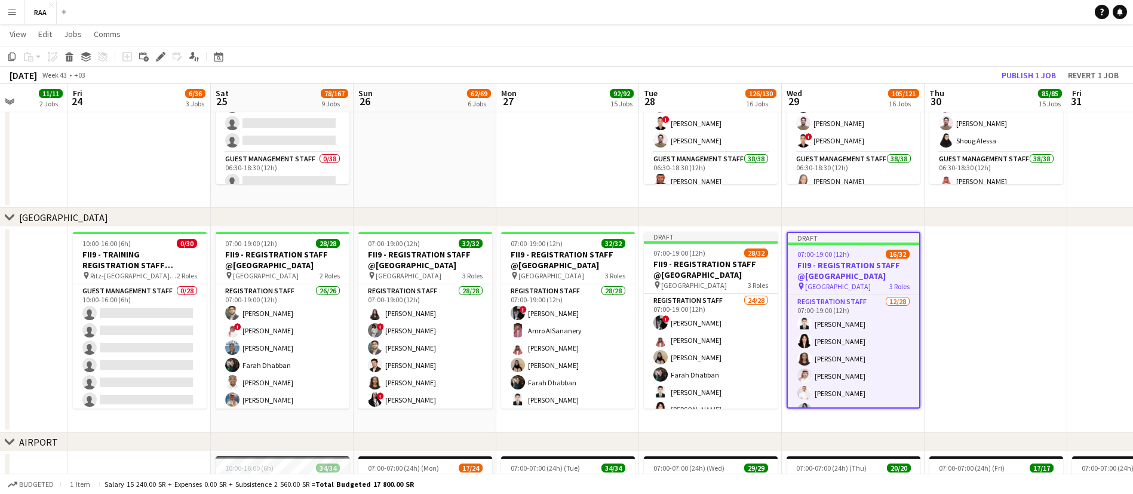
click at [966, 266] on app-date-cell at bounding box center [995, 329] width 143 height 205
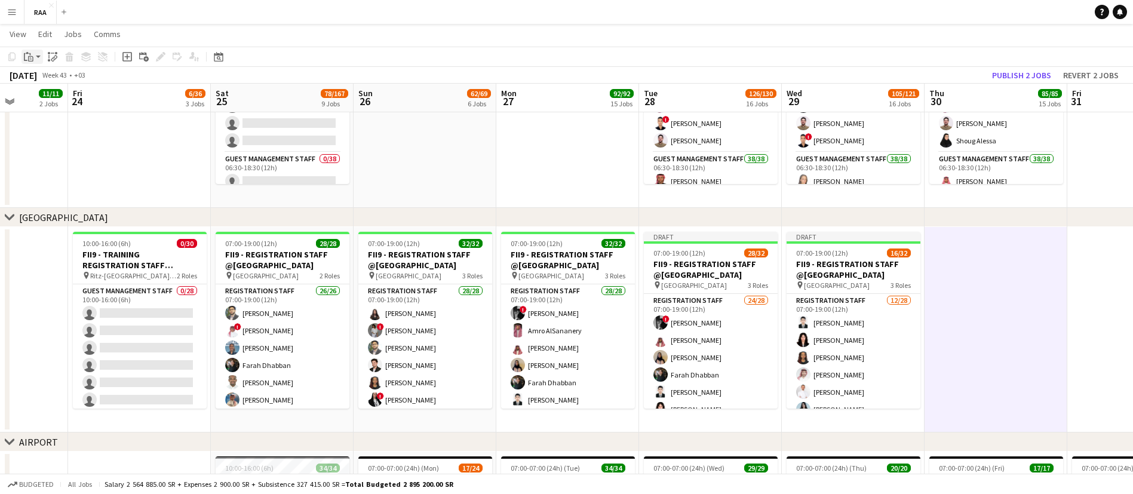
click at [30, 54] on icon at bounding box center [29, 54] width 1 height 2
click at [69, 97] on link "Paste with crew Ctrl+Shift+V" at bounding box center [88, 99] width 112 height 11
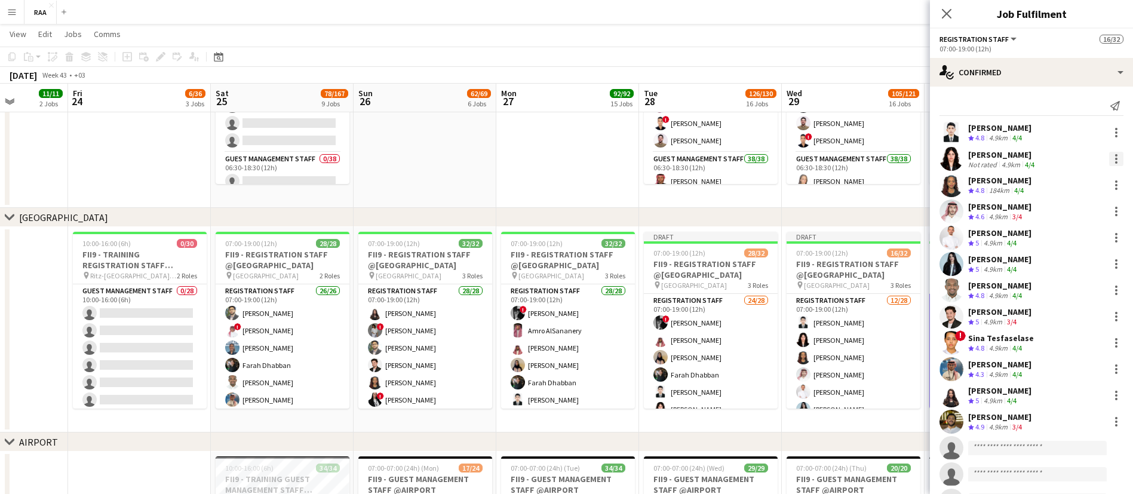
click at [1109, 158] on div at bounding box center [1116, 159] width 14 height 14
click at [1077, 302] on button "Remove" at bounding box center [1062, 295] width 93 height 29
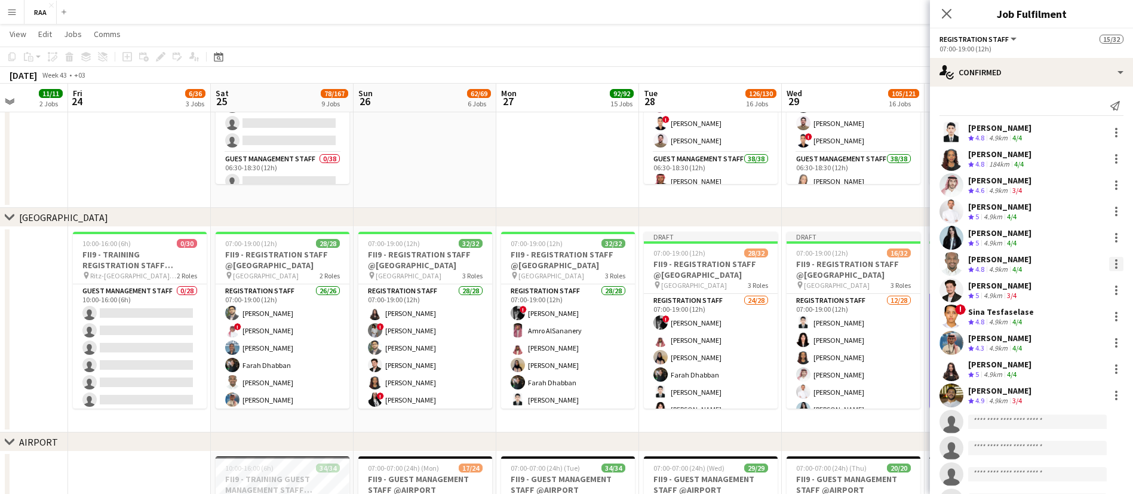
click at [1109, 264] on div at bounding box center [1116, 264] width 14 height 14
click at [1078, 396] on span "Remove" at bounding box center [1063, 400] width 74 height 11
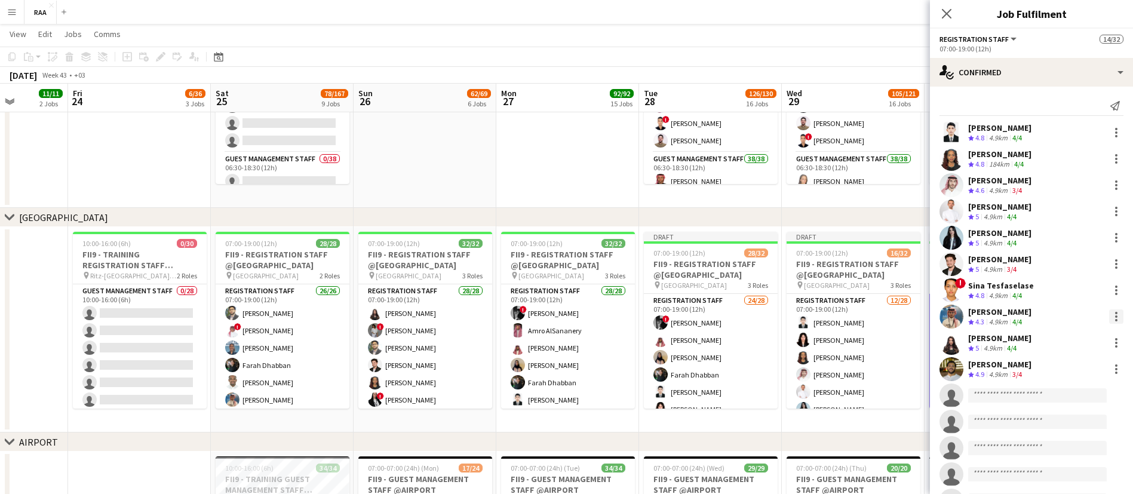
click at [1109, 316] on div at bounding box center [1116, 316] width 14 height 14
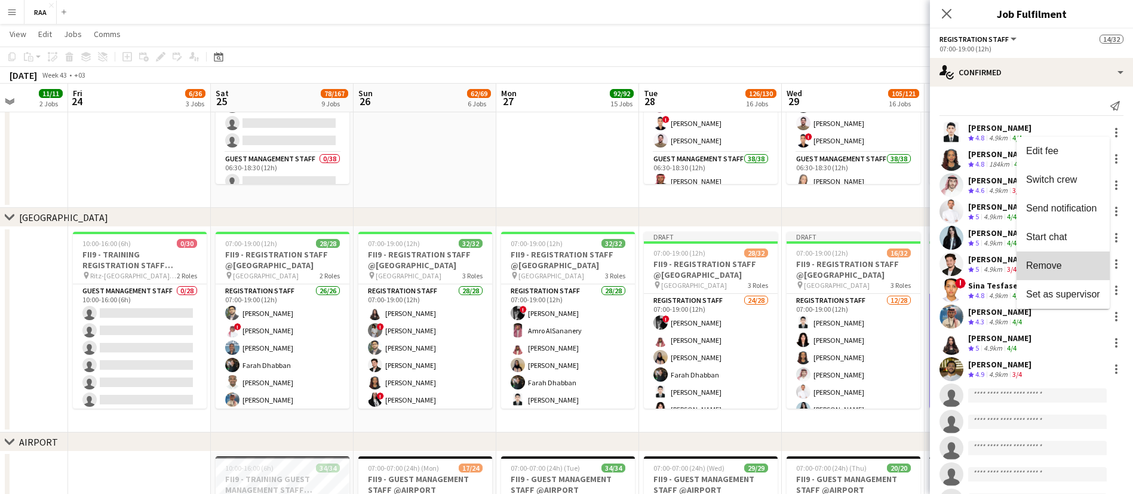
click at [1055, 264] on span "Remove" at bounding box center [1044, 265] width 36 height 10
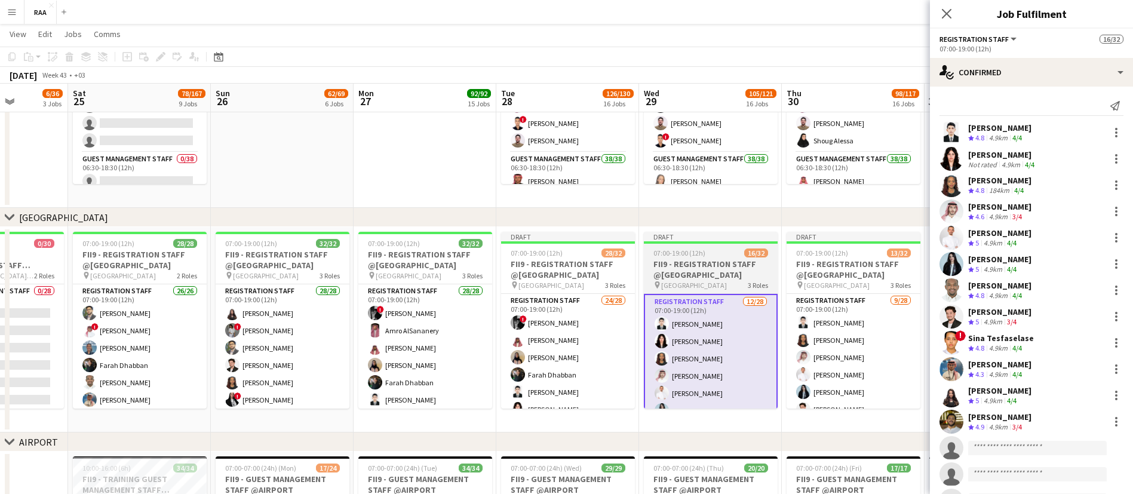
scroll to position [0, 441]
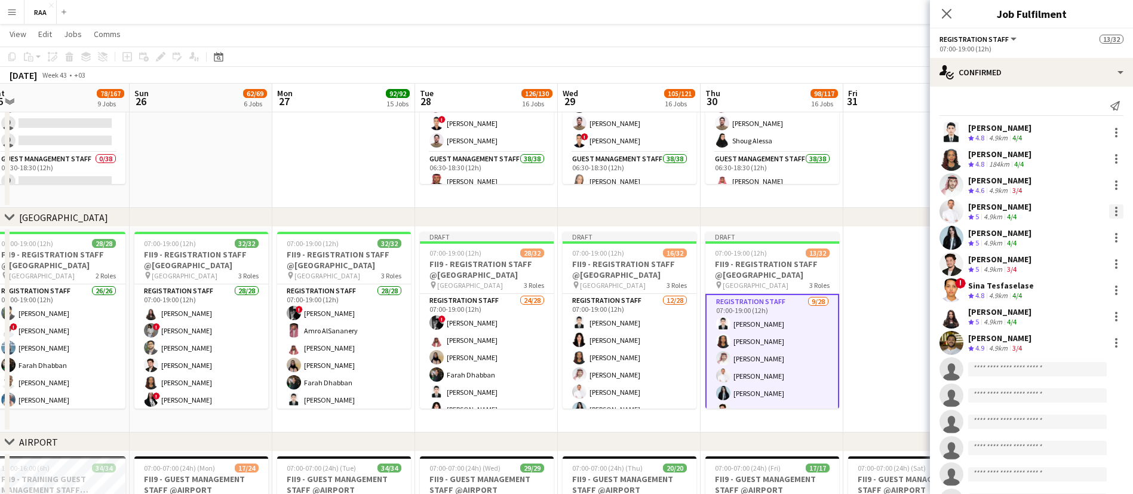
click at [1115, 210] on div at bounding box center [1116, 211] width 2 height 2
click at [1055, 349] on span "Remove" at bounding box center [1044, 348] width 36 height 10
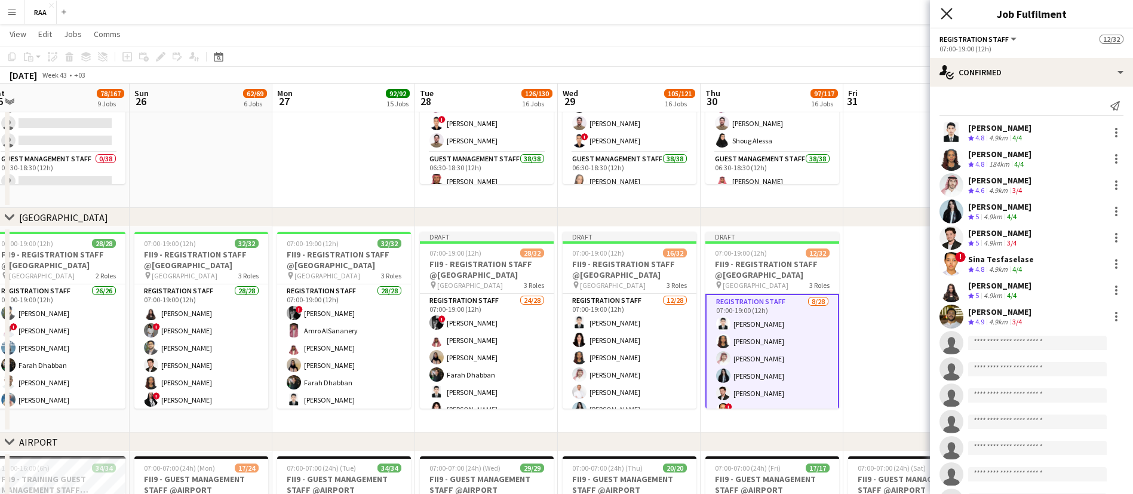
click at [944, 13] on icon "Close pop-in" at bounding box center [946, 13] width 11 height 11
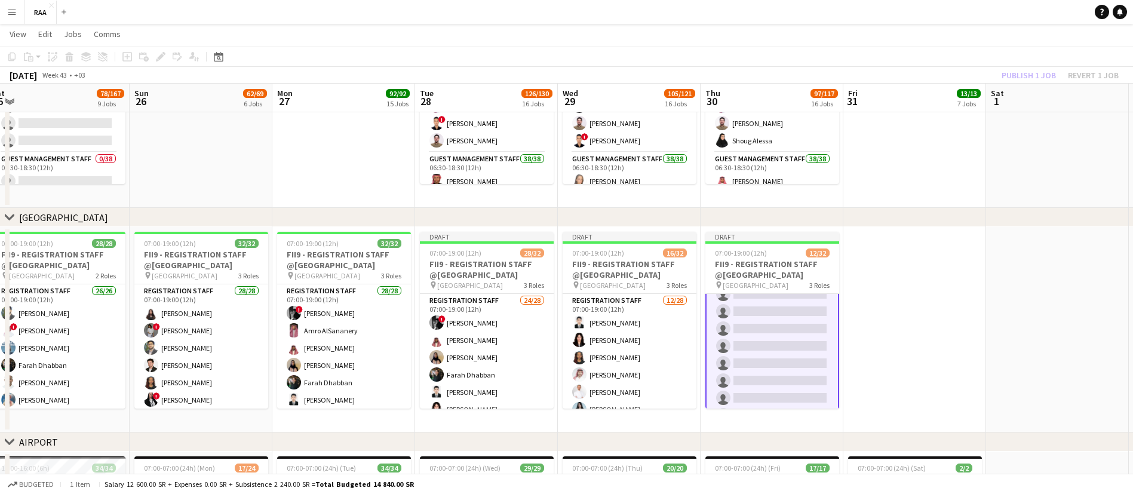
scroll to position [512, 0]
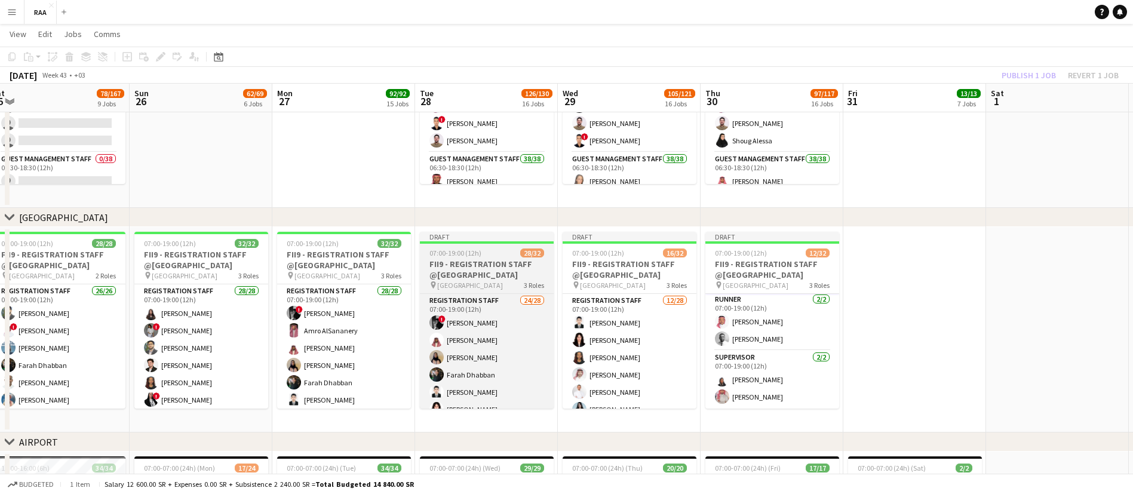
click at [490, 278] on h3 "FII9 - REGISTRATION STAFF @[GEOGRAPHIC_DATA]" at bounding box center [487, 269] width 134 height 21
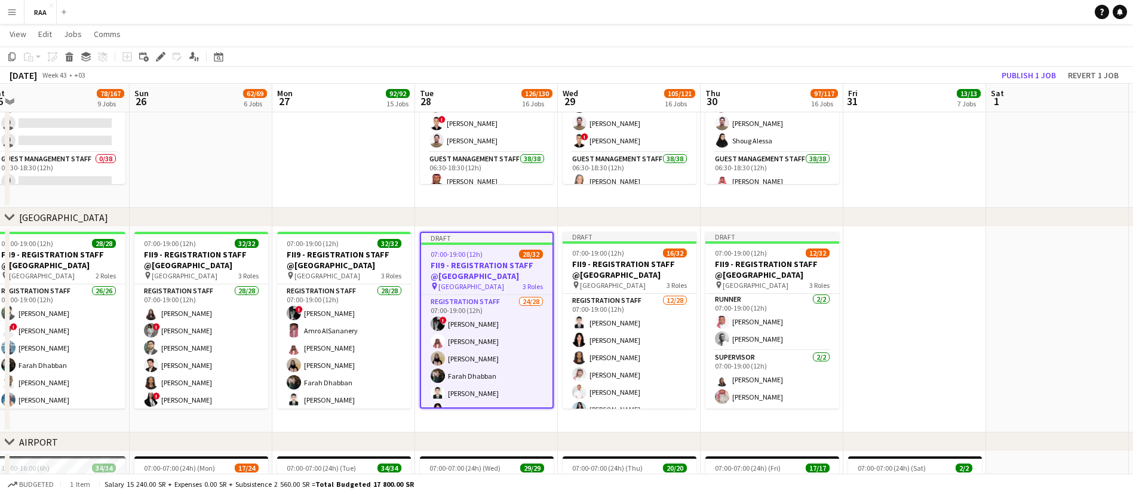
scroll to position [509, 0]
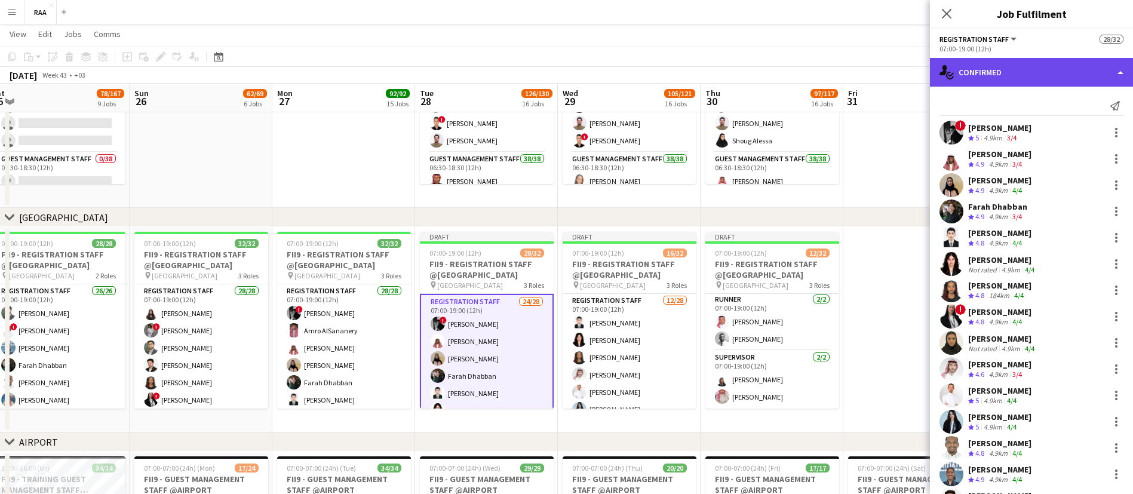
click at [1084, 77] on div "single-neutral-actions-check-2 Confirmed" at bounding box center [1031, 72] width 203 height 29
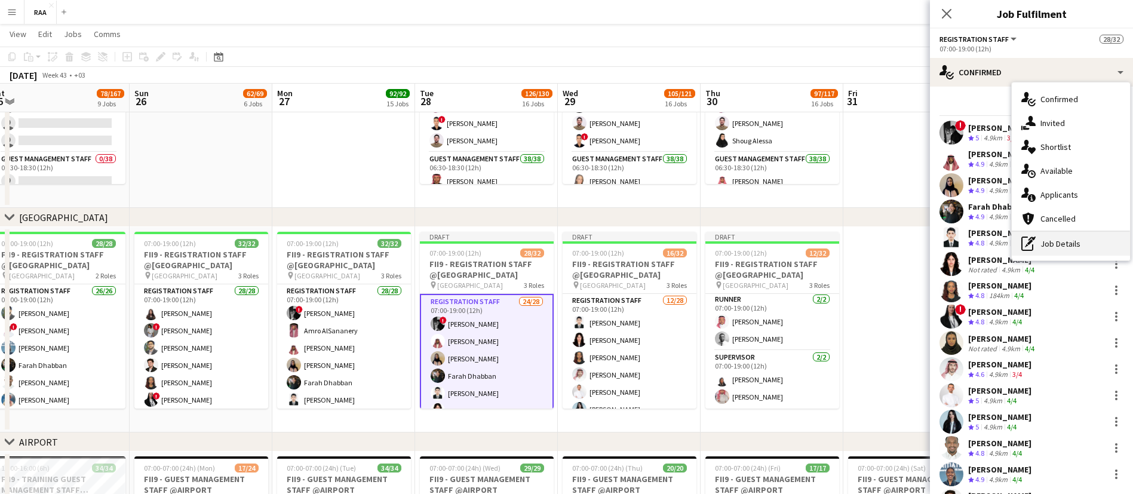
click at [1049, 243] on div "pen-write Job Details" at bounding box center [1071, 244] width 118 height 24
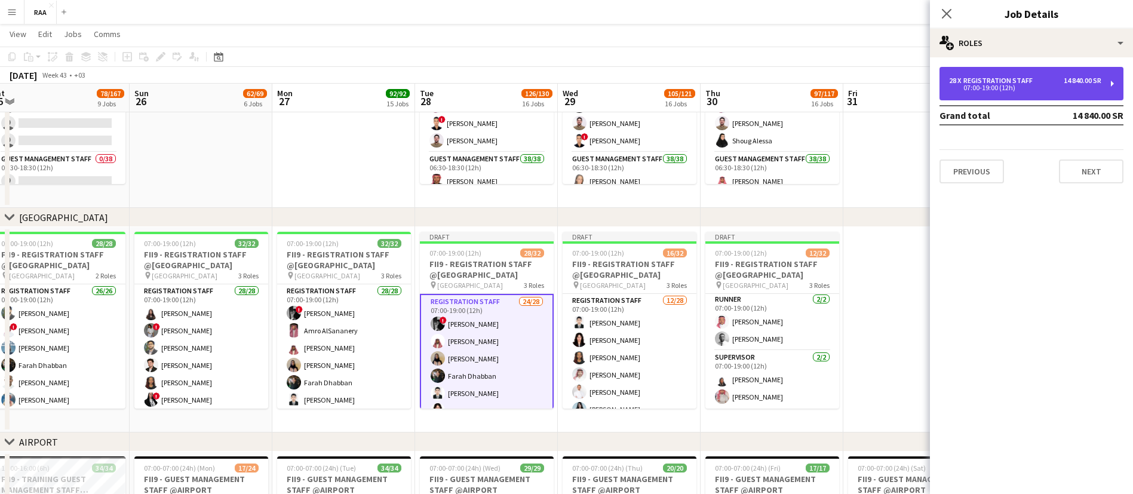
click at [1011, 82] on div "Registration Staff" at bounding box center [1000, 80] width 74 height 8
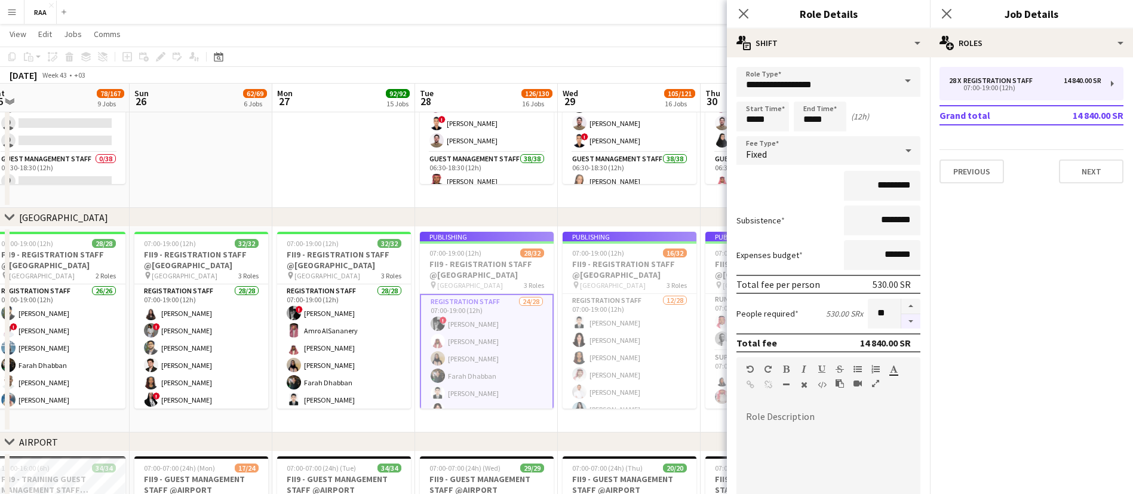
click at [901, 322] on button "button" at bounding box center [910, 321] width 19 height 15
type input "**"
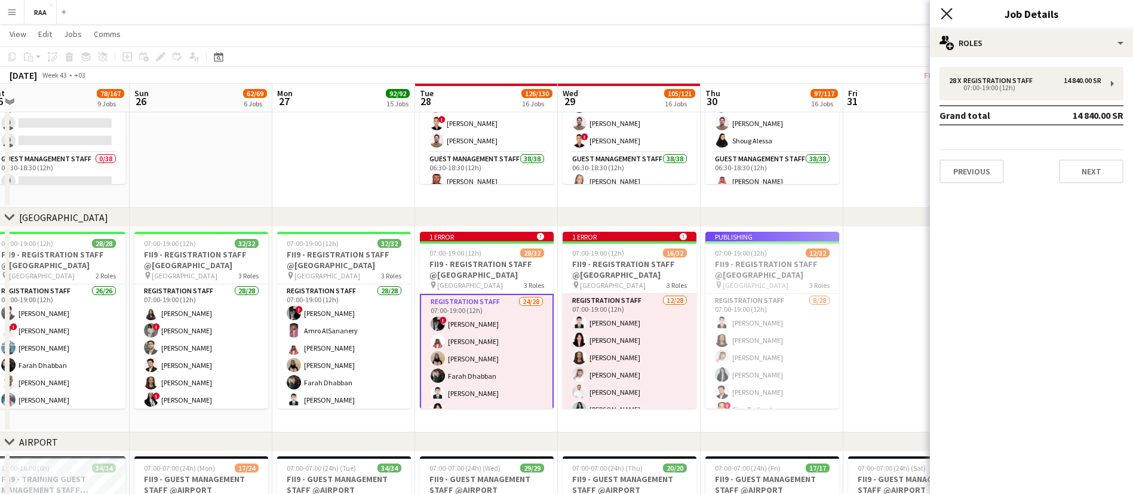
click at [948, 14] on icon at bounding box center [946, 13] width 11 height 11
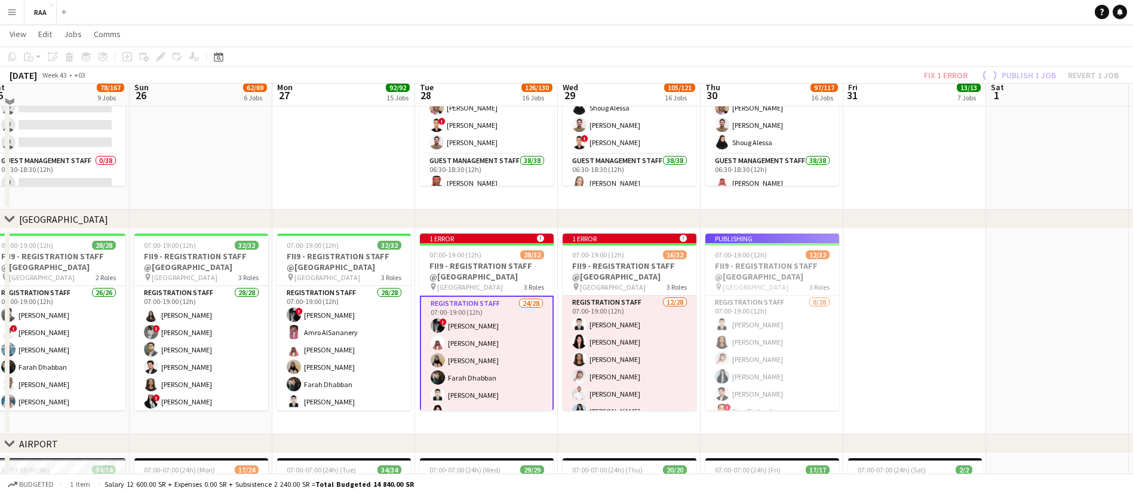
scroll to position [179, 0]
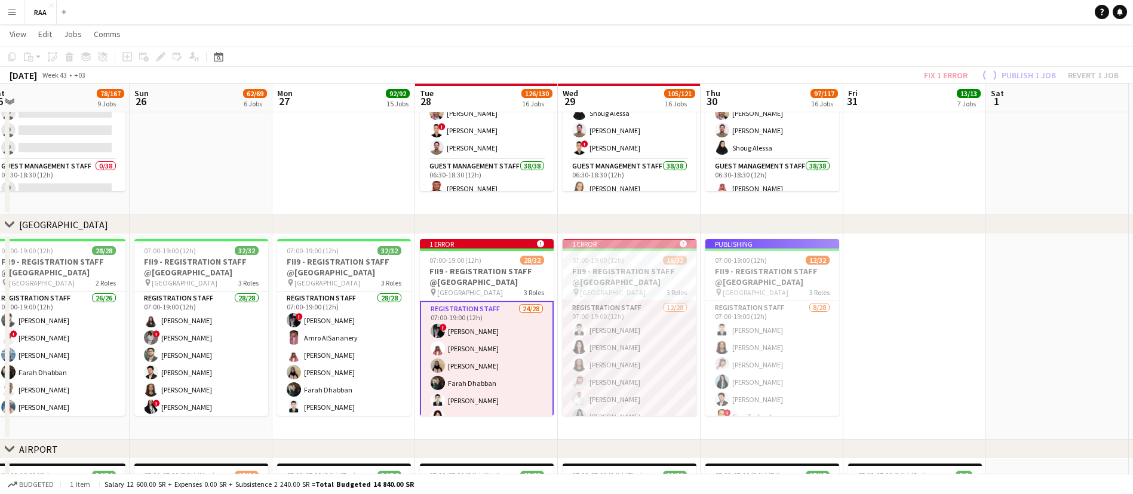
click at [935, 254] on app-date-cell at bounding box center [914, 336] width 143 height 205
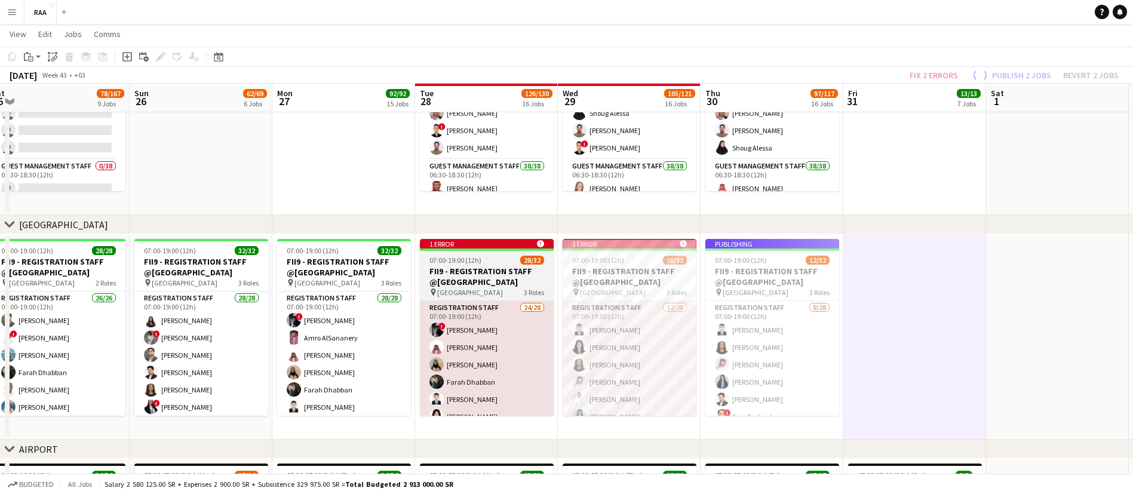
click at [519, 251] on app-job-card "1 error alert-circle 07:00-19:00 (12h) 28/32 FII9 - REGISTRATION STAFF @[GEOGRA…" at bounding box center [487, 327] width 134 height 177
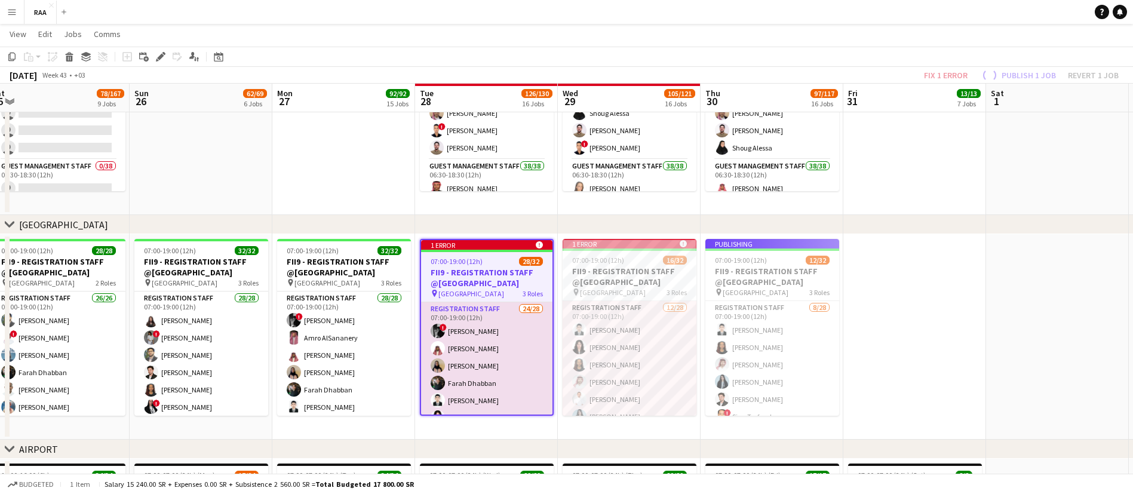
click at [911, 272] on app-date-cell at bounding box center [914, 336] width 143 height 205
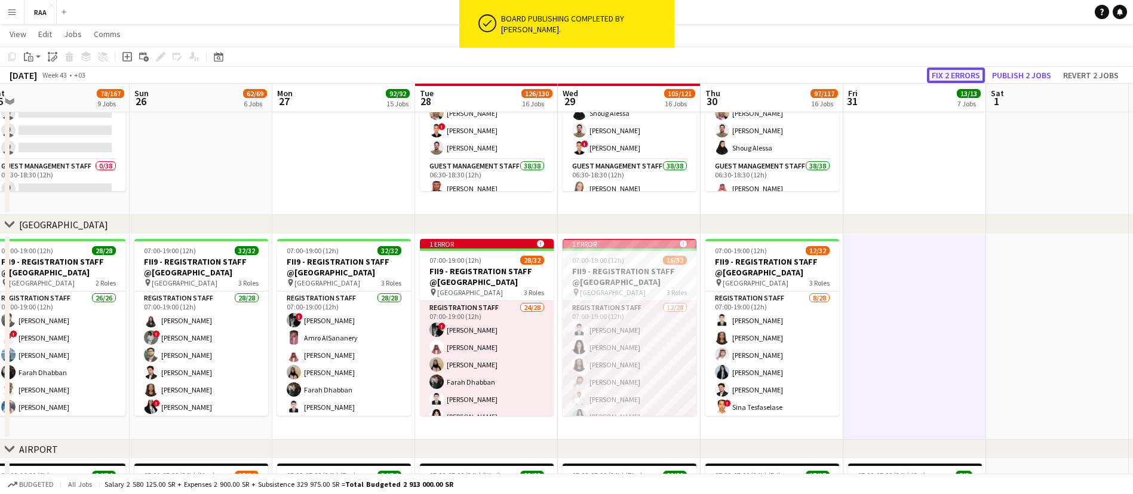
click at [961, 73] on button "Fix 2 errors" at bounding box center [956, 75] width 58 height 16
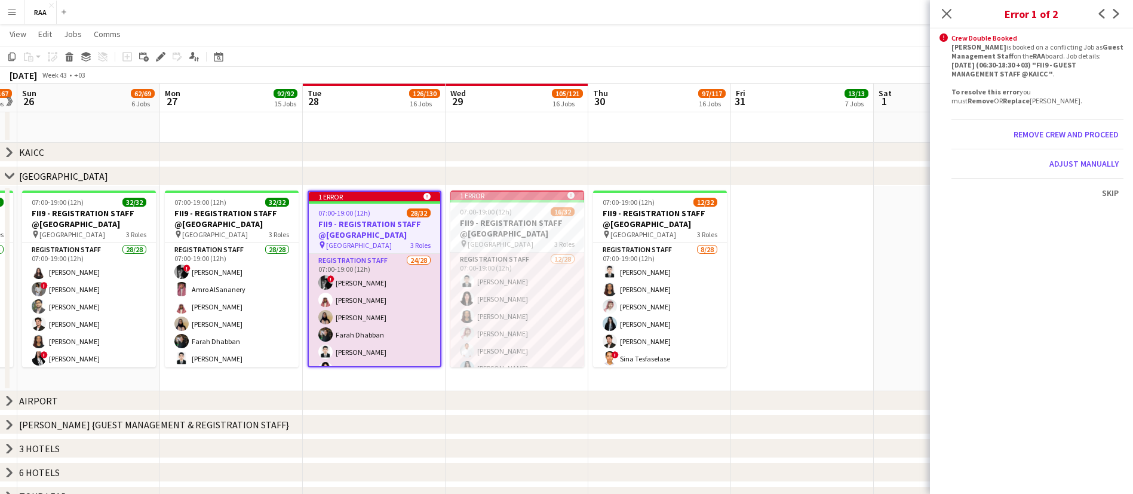
scroll to position [24, 0]
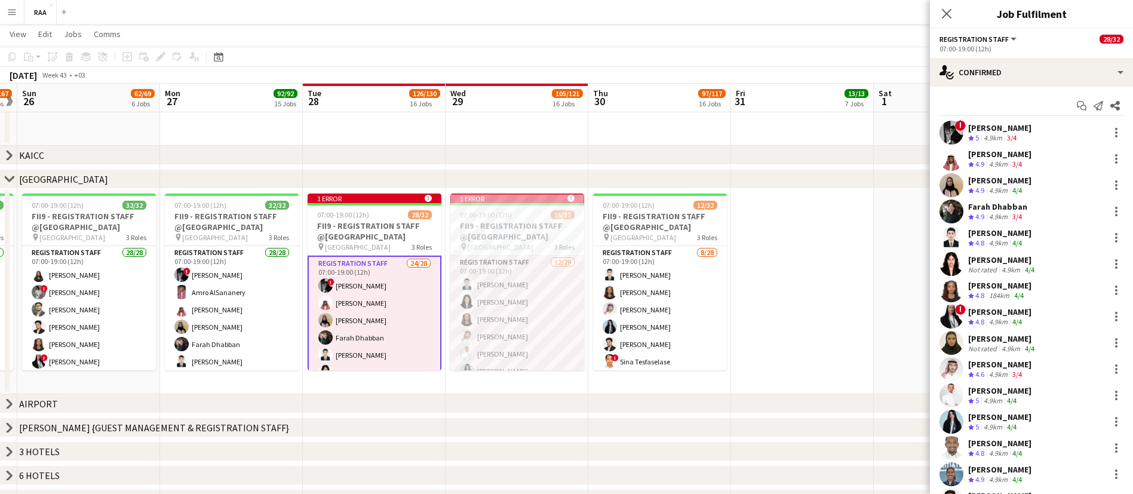
scroll to position [50, 0]
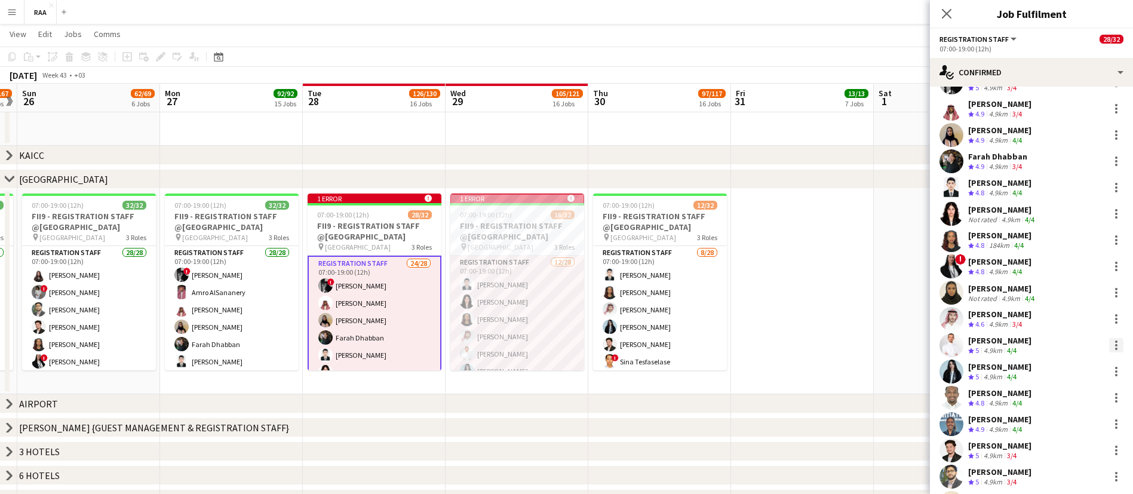
click at [1115, 340] on div at bounding box center [1116, 341] width 2 height 2
click at [988, 341] on div at bounding box center [566, 247] width 1133 height 494
click at [988, 341] on div "[PERSON_NAME]" at bounding box center [999, 340] width 63 height 11
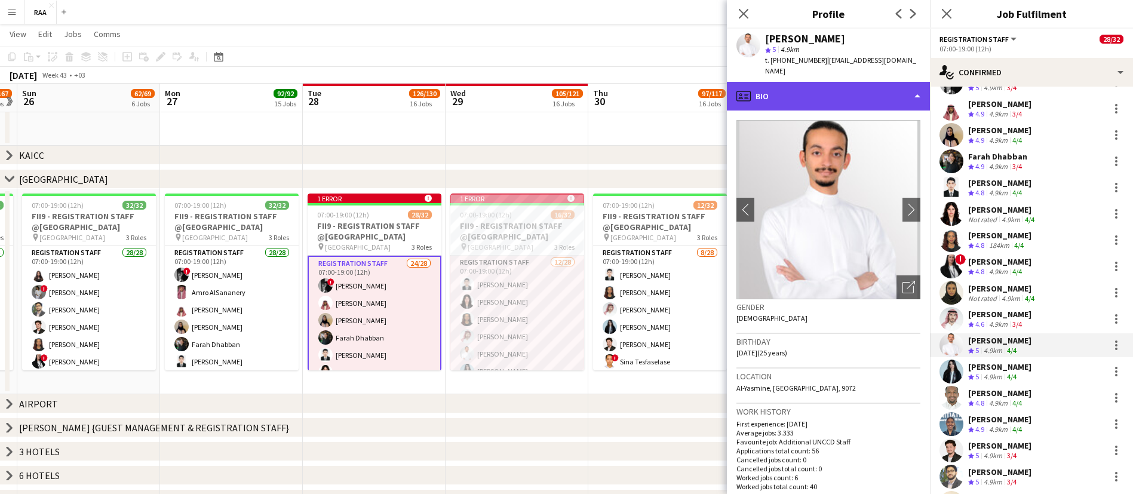
click at [822, 82] on div "profile Bio" at bounding box center [828, 96] width 203 height 29
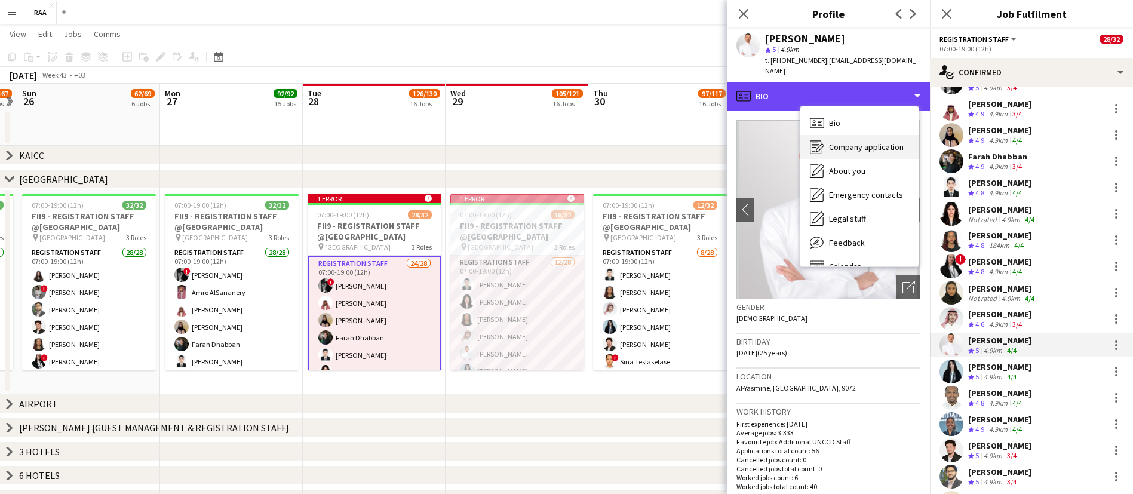
scroll to position [17, 0]
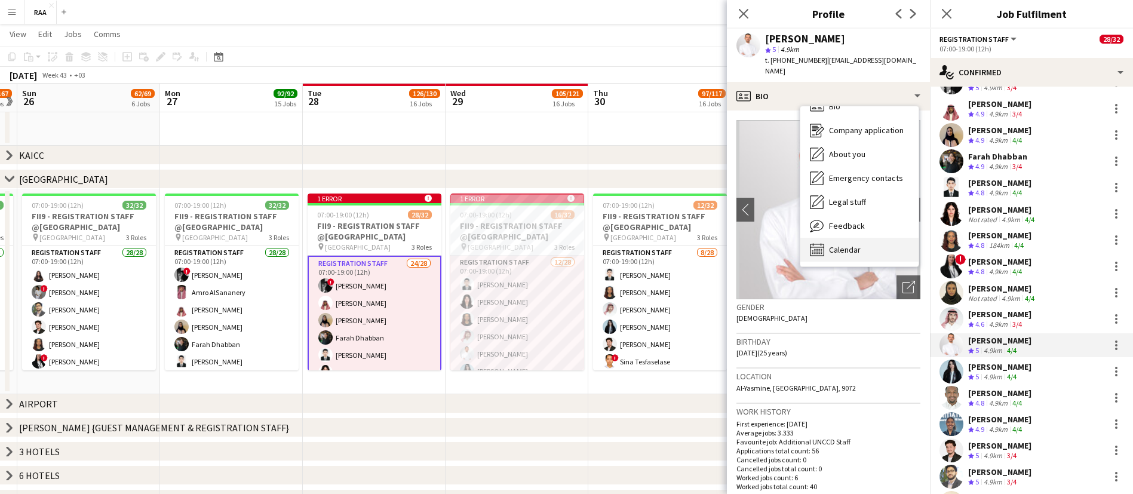
click at [853, 244] on span "Calendar" at bounding box center [845, 249] width 32 height 11
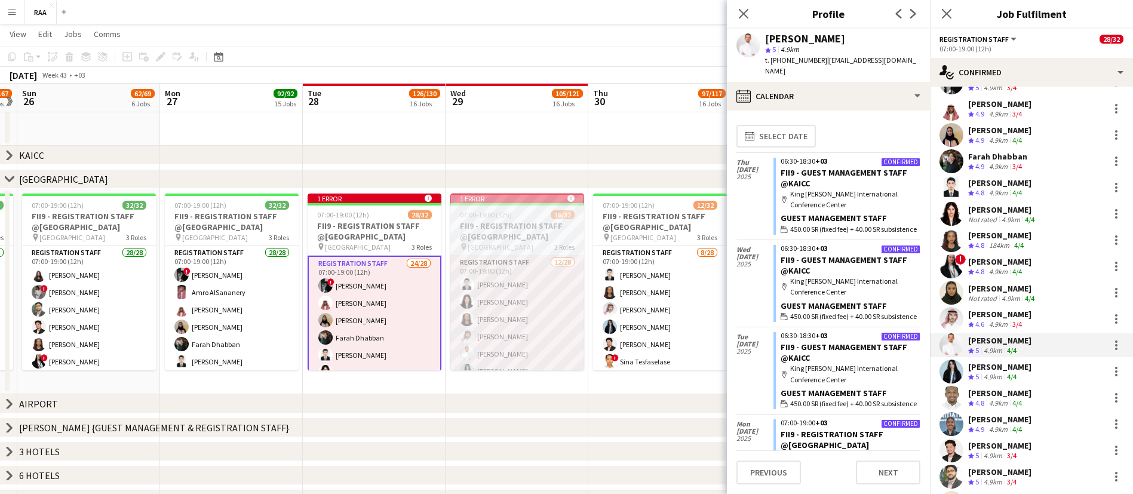
scroll to position [0, 0]
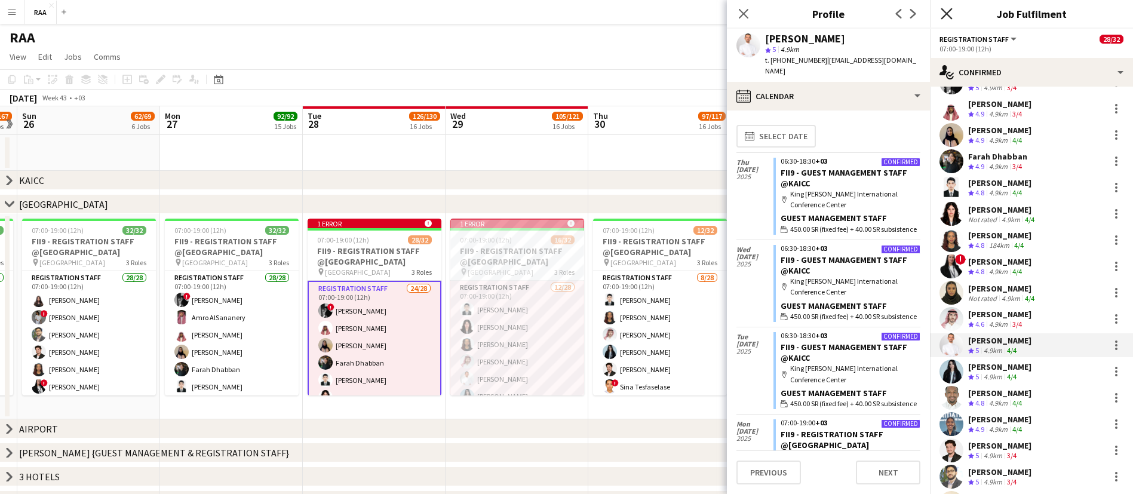
click at [950, 17] on icon at bounding box center [946, 13] width 11 height 11
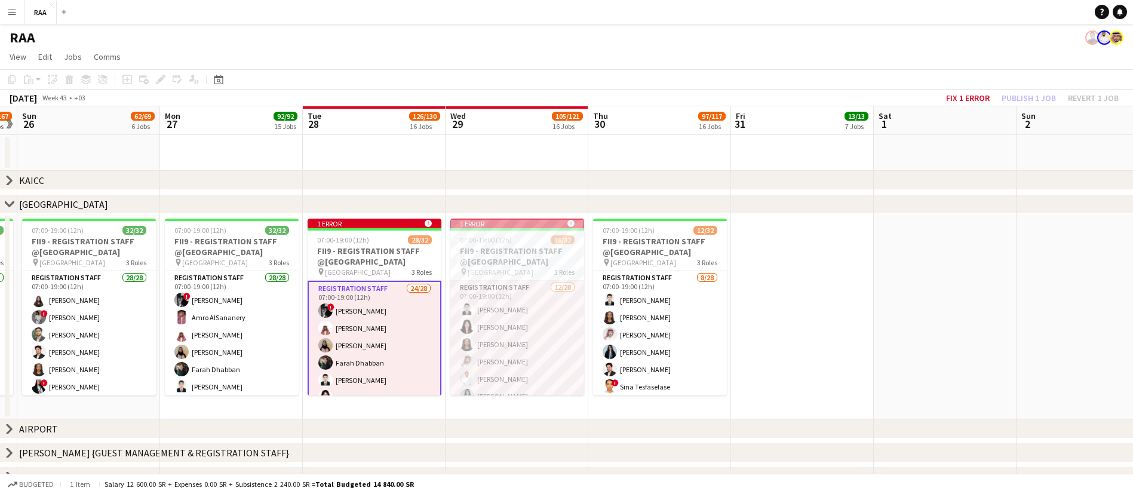
click at [8, 182] on icon "chevron-right" at bounding box center [10, 181] width 10 height 10
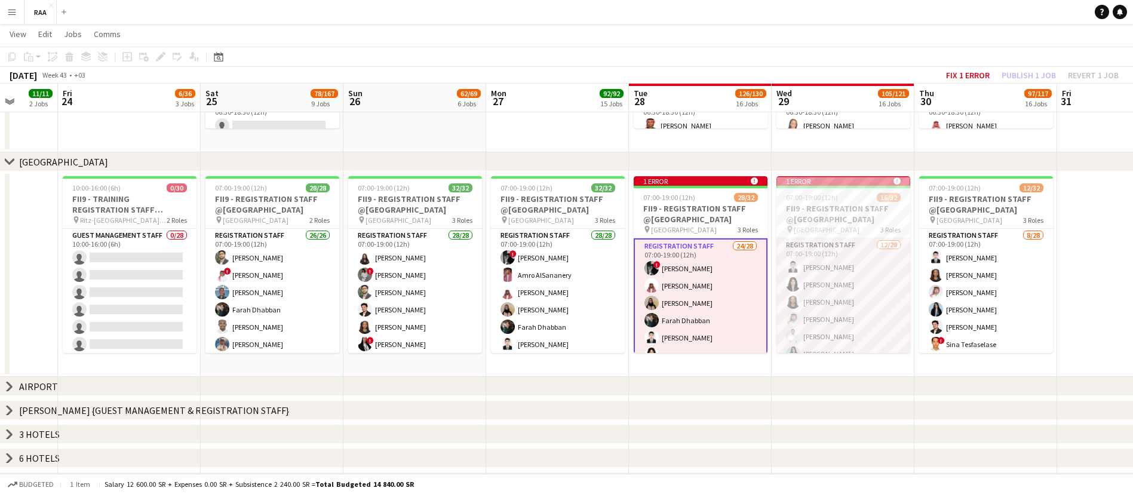
scroll to position [0, 368]
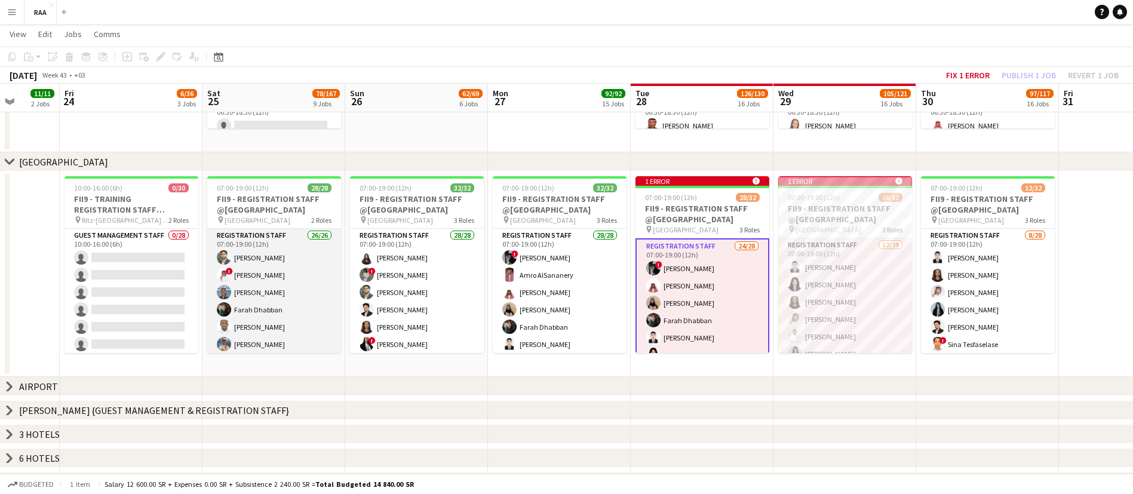
click at [253, 284] on app-card-role "Registration Staff 26/26 07:00-19:00 (12h) [PERSON_NAME] ! Salah Elhillo [PERSO…" at bounding box center [274, 466] width 134 height 474
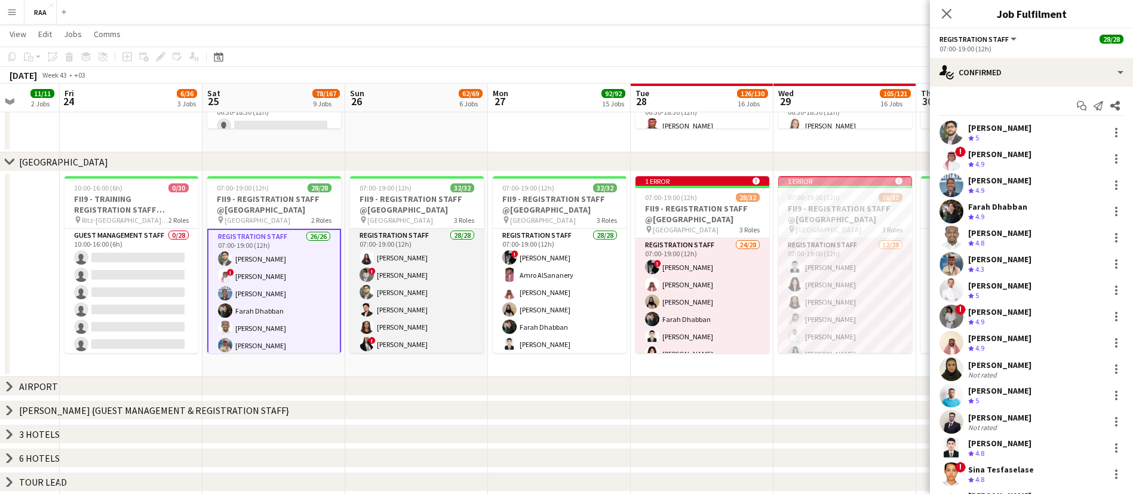
click at [429, 288] on app-card-role "Registration Staff 28/28 07:00-19:00 (12h) Khouloud [PERSON_NAME] ! [PERSON_NAM…" at bounding box center [417, 483] width 134 height 508
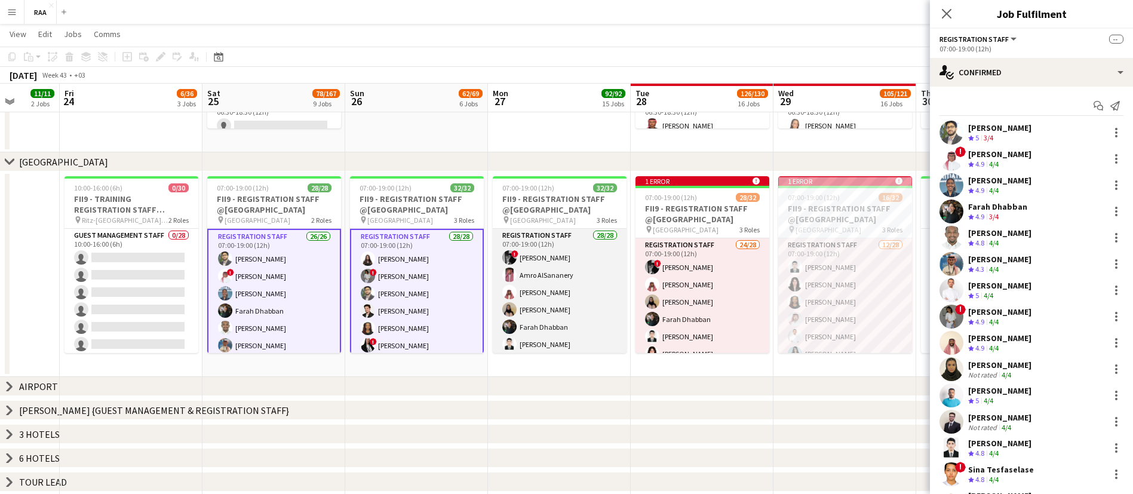
click at [517, 288] on app-card-role "Registration Staff 28/28 07:00-19:00 (12h) ! [PERSON_NAME] ! [PERSON_NAME]sabt …" at bounding box center [560, 483] width 134 height 508
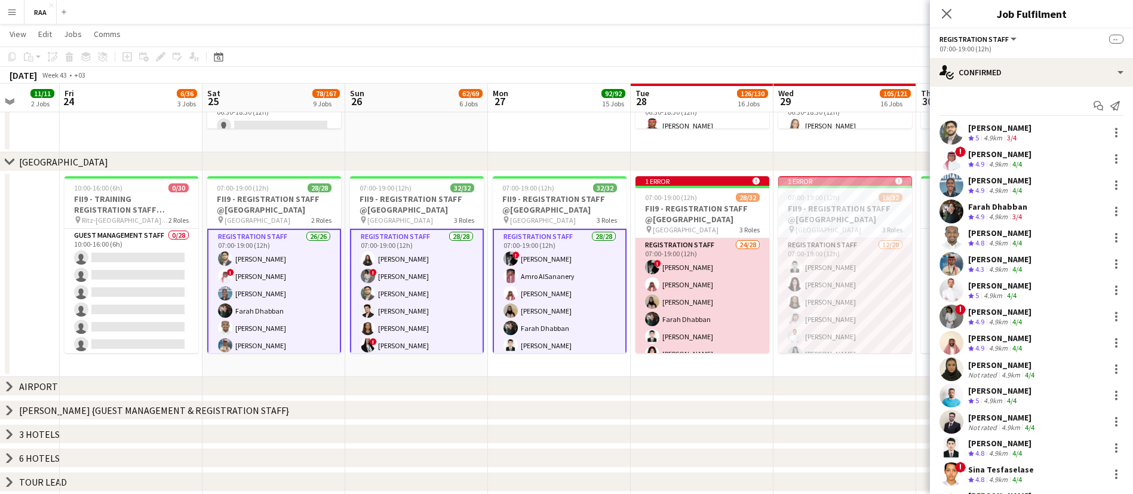
click at [708, 291] on app-card-role "Registration Staff 24/28 07:00-19:00 (12h) ! [PERSON_NAME] ! [PERSON_NAME] [PER…" at bounding box center [702, 492] width 134 height 508
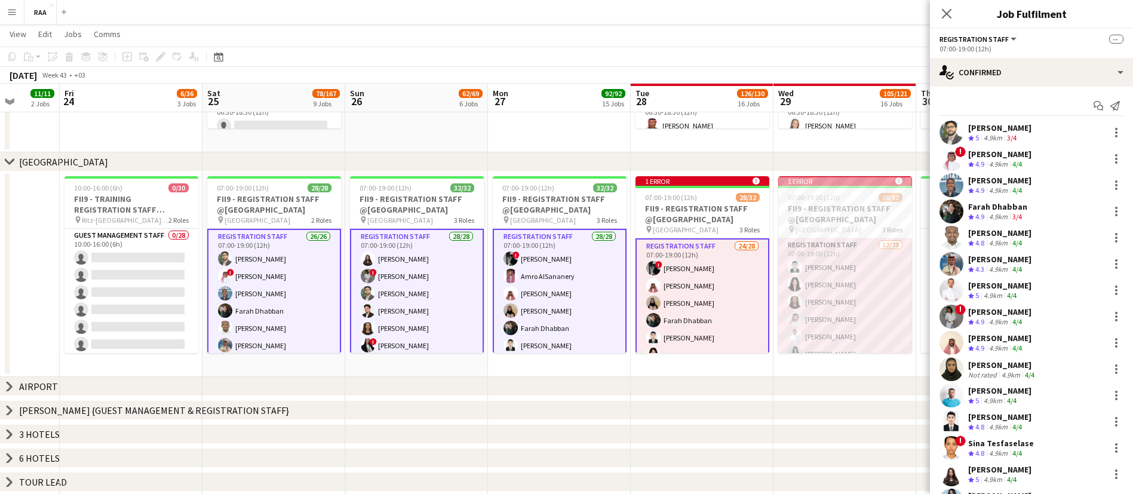
click at [807, 291] on app-card-role "Registration Staff [DATE] 07:00-19:00 (12h) [PERSON_NAME] [PERSON_NAME] ! Sina …" at bounding box center [845, 492] width 134 height 508
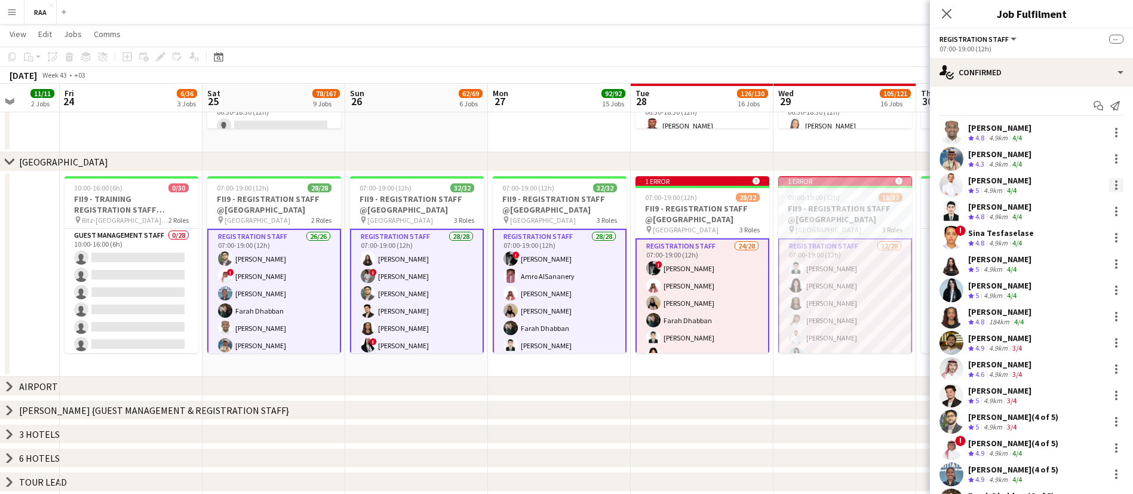
click at [1109, 183] on div at bounding box center [1116, 185] width 14 height 14
click at [1083, 293] on span "Remove" at bounding box center [1063, 293] width 74 height 11
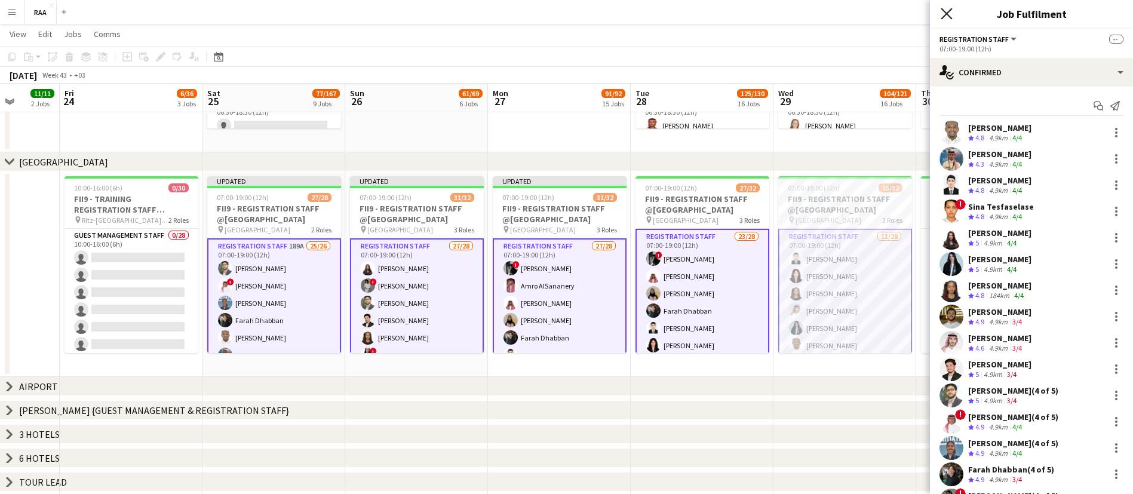
click at [946, 16] on icon "Close pop-in" at bounding box center [946, 13] width 11 height 11
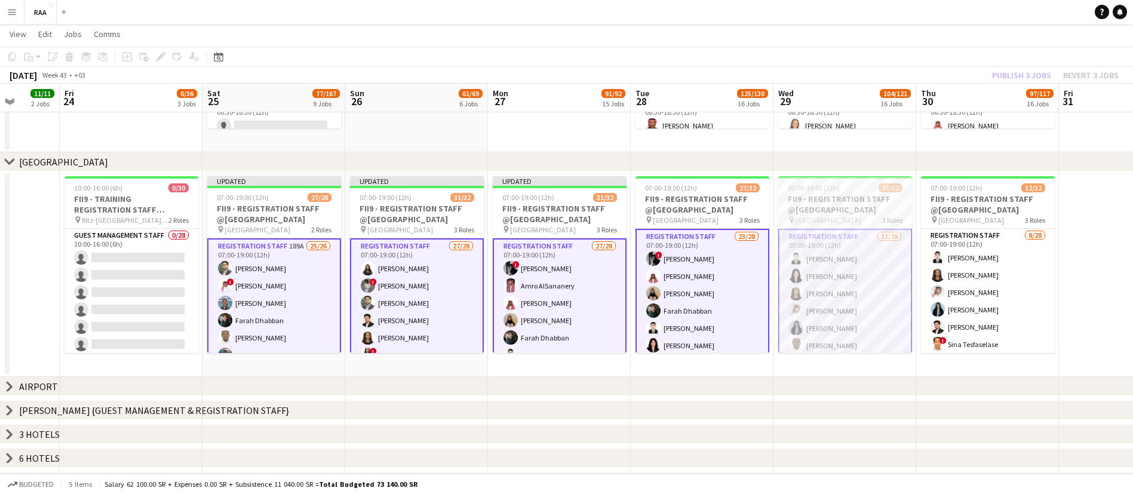
click at [796, 447] on div "06:30-18:30 (12h) 0/44 FII9 - TRAINING GUEST MANAGEMENT STAFF @KAICC pin King […" at bounding box center [559, 239] width 1855 height 695
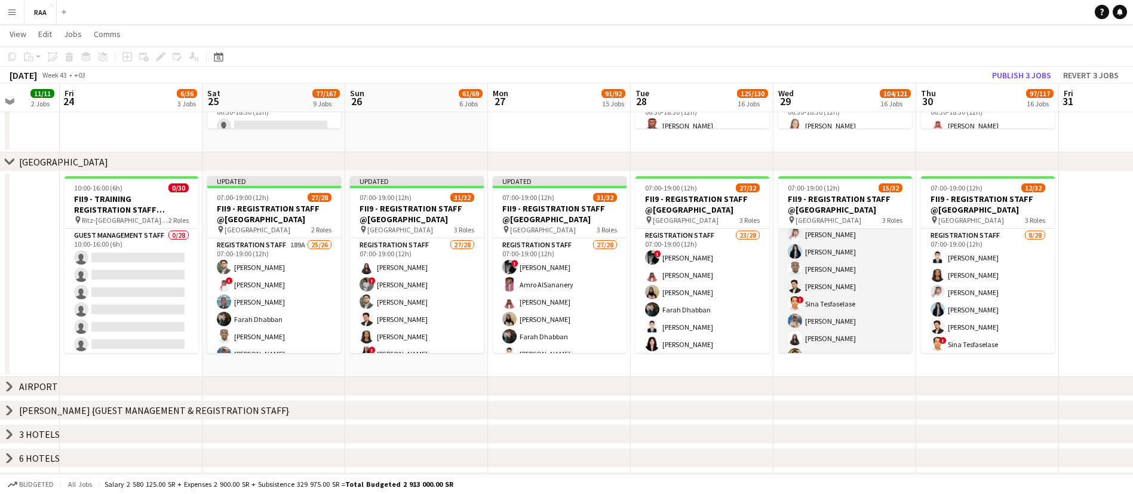
click at [838, 288] on app-card-role "Registration Staff [DATE] 07:00-19:00 (12h) [PERSON_NAME] ! Sina Tesfaselase [P…" at bounding box center [845, 407] width 134 height 508
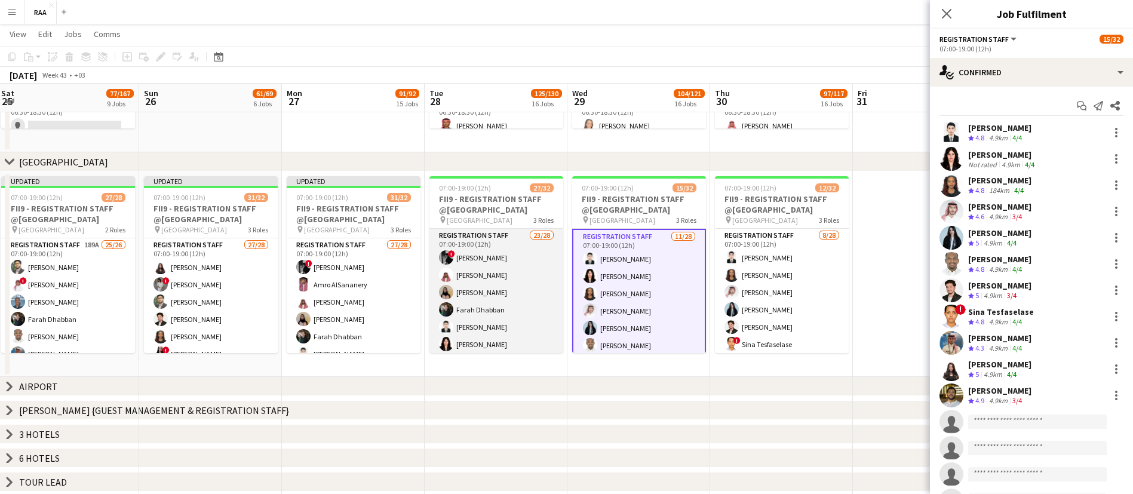
scroll to position [5, 0]
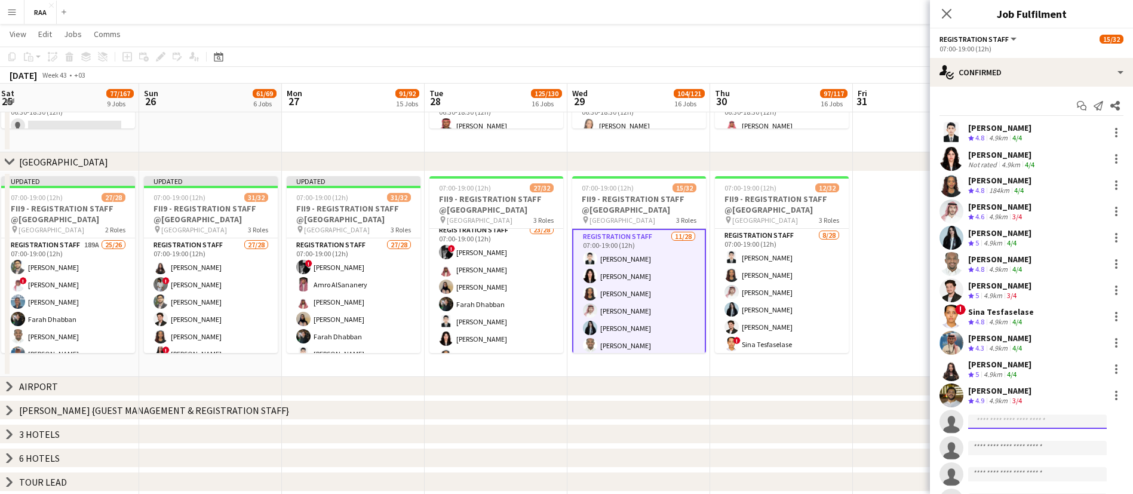
click at [1064, 419] on input at bounding box center [1037, 421] width 139 height 14
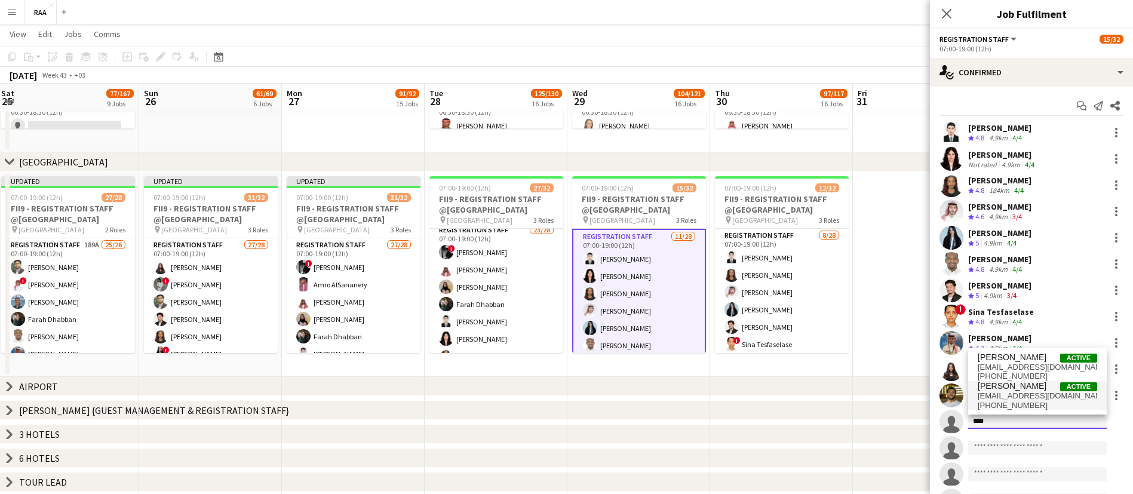
type input "****"
click at [1027, 391] on span "[EMAIL_ADDRESS][DOMAIN_NAME]" at bounding box center [1037, 396] width 119 height 10
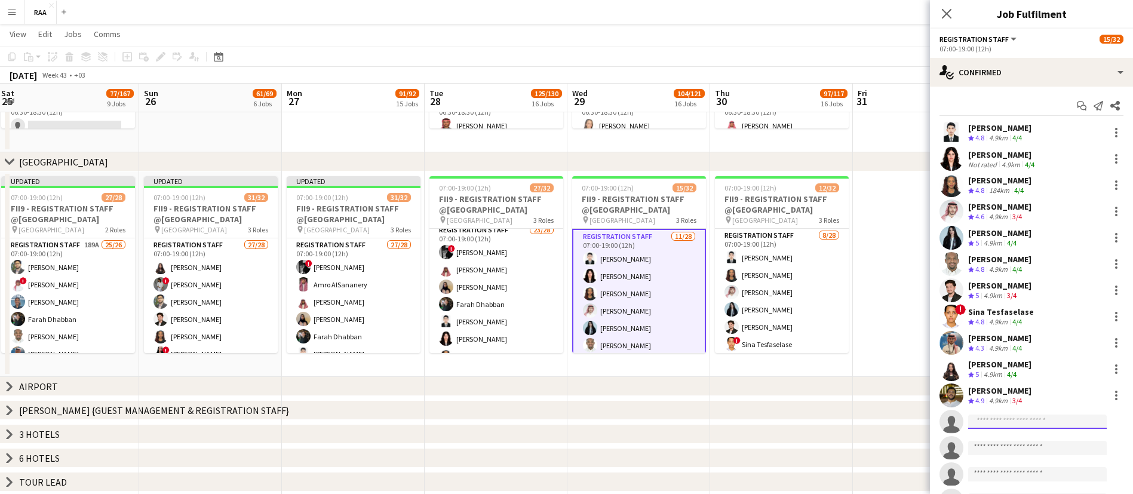
scroll to position [32, 0]
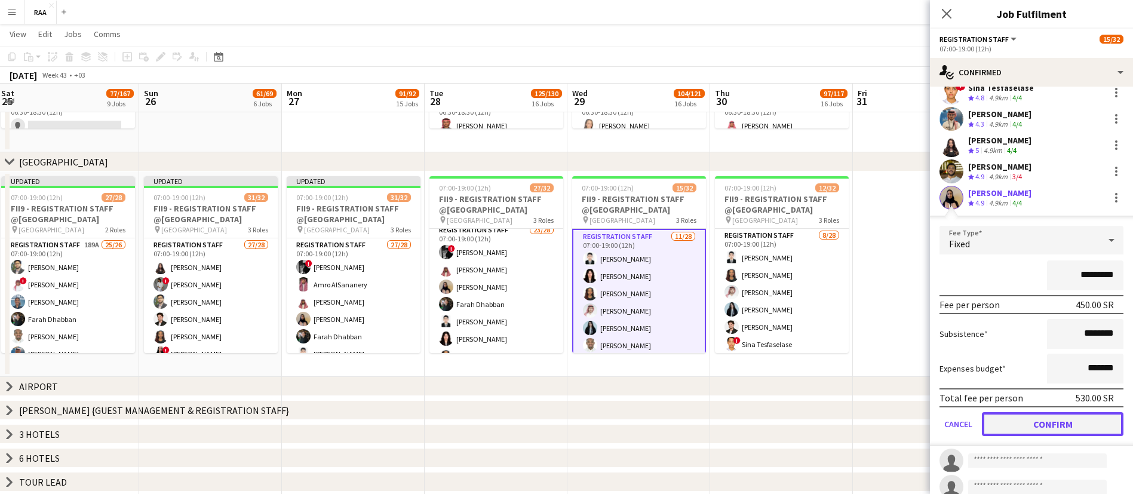
click at [1056, 427] on button "Confirm" at bounding box center [1053, 424] width 142 height 24
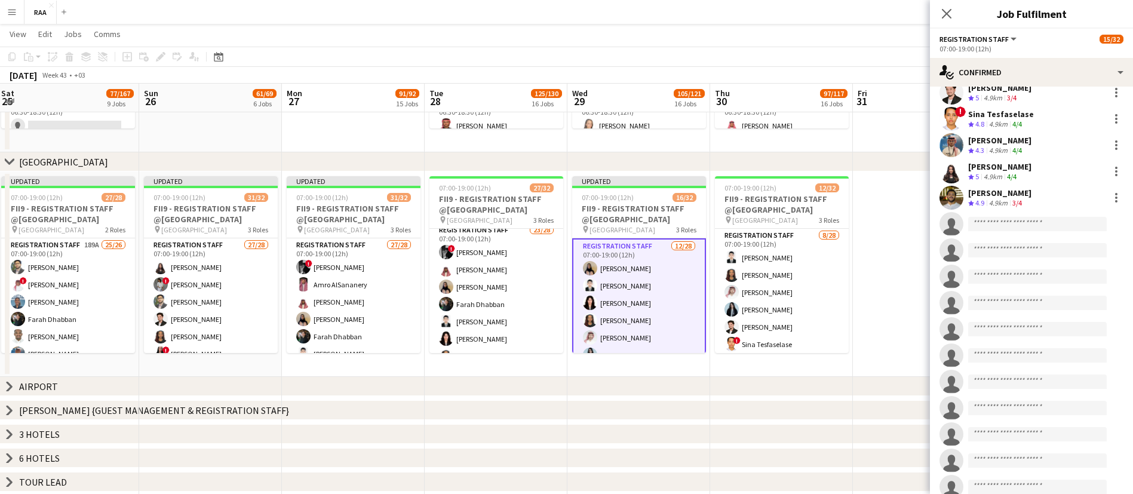
scroll to position [250, 0]
click at [947, 12] on icon at bounding box center [946, 13] width 11 height 11
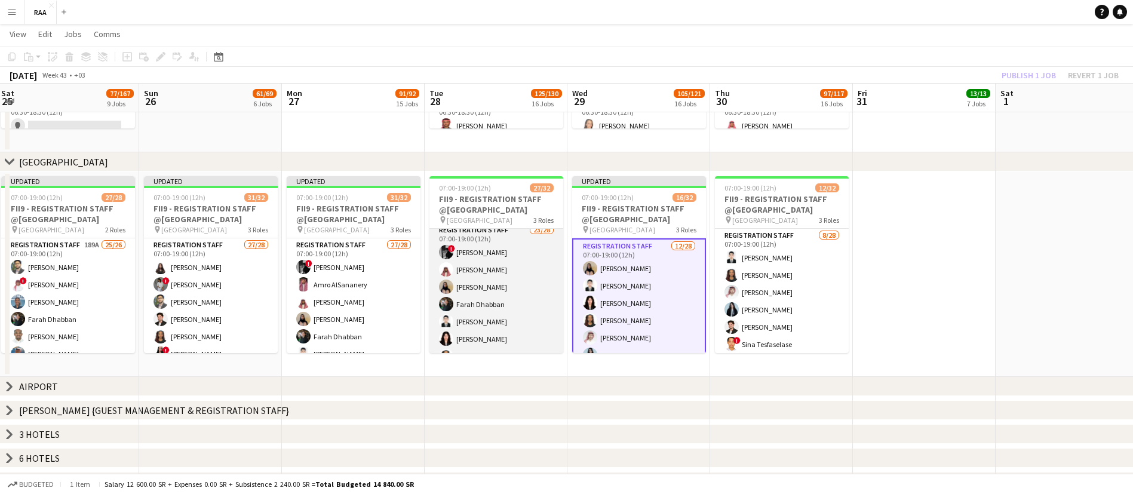
click at [521, 275] on app-card-role "Registration Staff 23/28 07:00-19:00 (12h) ! [PERSON_NAME] ! [PERSON_NAME] ! Si…" at bounding box center [496, 477] width 134 height 508
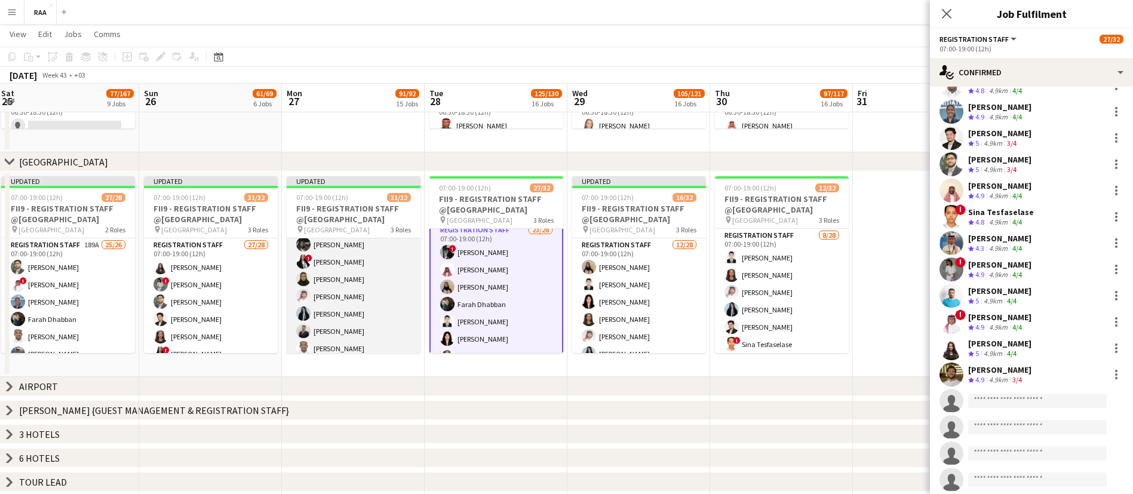
scroll to position [181, 0]
click at [333, 265] on app-card-role "Registration Staff 27/28 07:00-19:00 (12h) ! [PERSON_NAME] ! [PERSON_NAME] [PER…" at bounding box center [354, 311] width 134 height 508
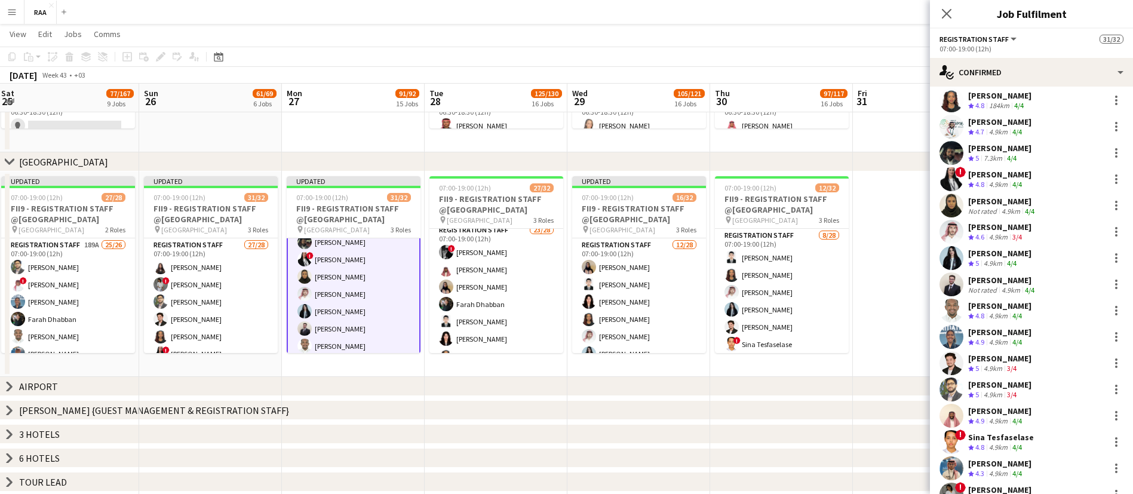
scroll to position [213, 0]
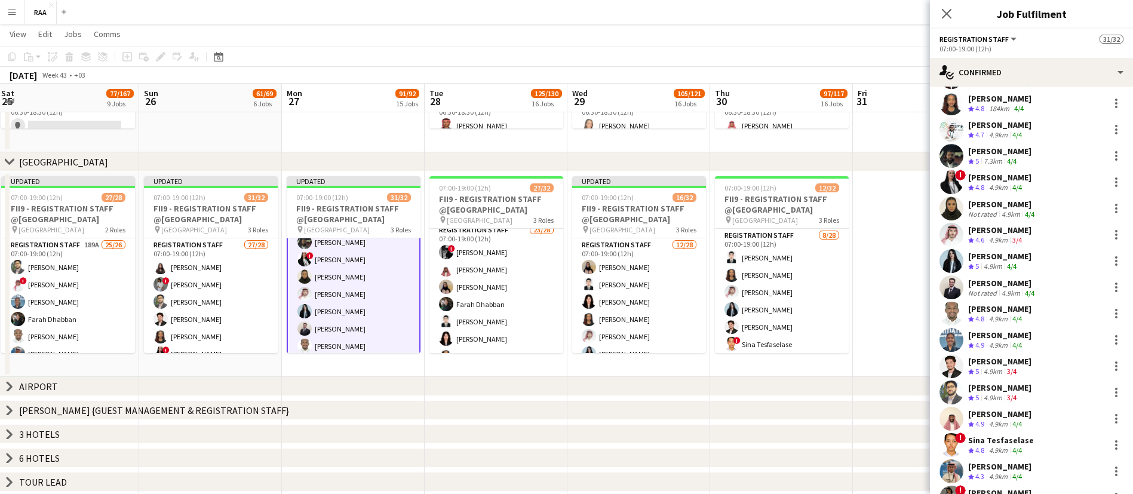
click at [1019, 147] on div "[PERSON_NAME]" at bounding box center [999, 151] width 63 height 11
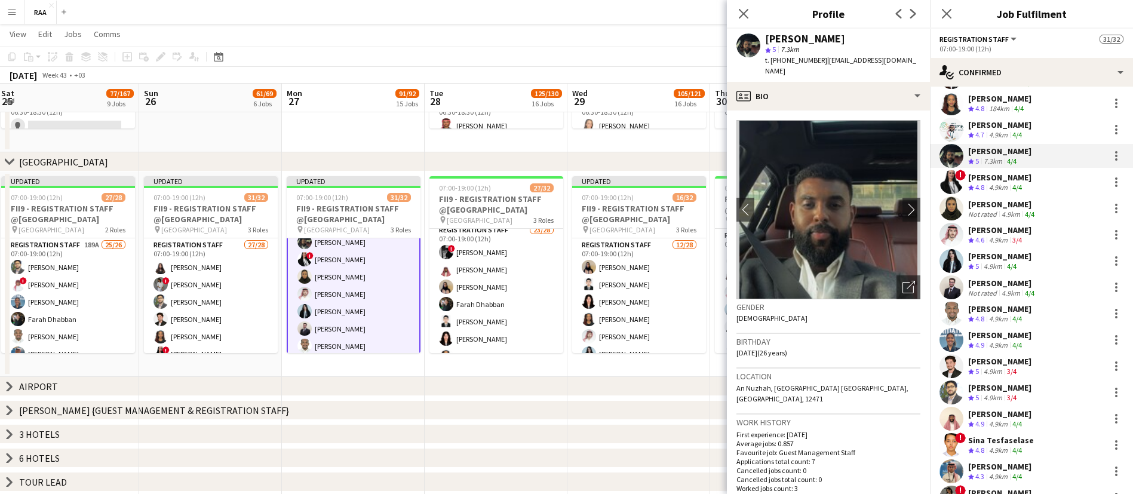
drag, startPoint x: 822, startPoint y: 58, endPoint x: 901, endPoint y: 62, distance: 78.9
click at [901, 62] on div "[PERSON_NAME] star 5 7.3km t. [PHONE_NUMBER] | [EMAIL_ADDRESS][DOMAIN_NAME]" at bounding box center [828, 55] width 203 height 53
copy span "[EMAIL_ADDRESS][DOMAIN_NAME]"
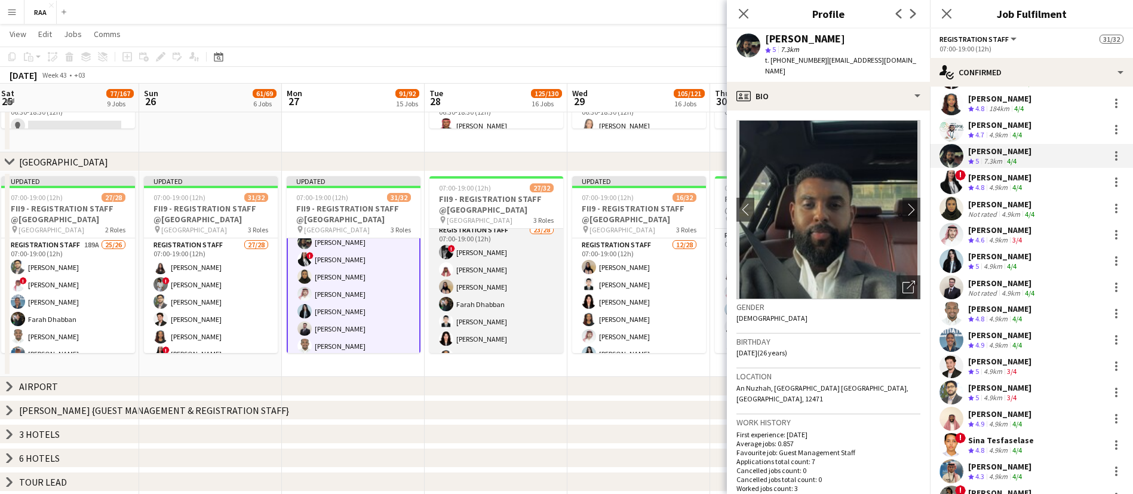
click at [469, 288] on app-card-role "Registration Staff 23/28 07:00-19:00 (12h) ! [PERSON_NAME] ! [PERSON_NAME] ! Si…" at bounding box center [496, 477] width 134 height 508
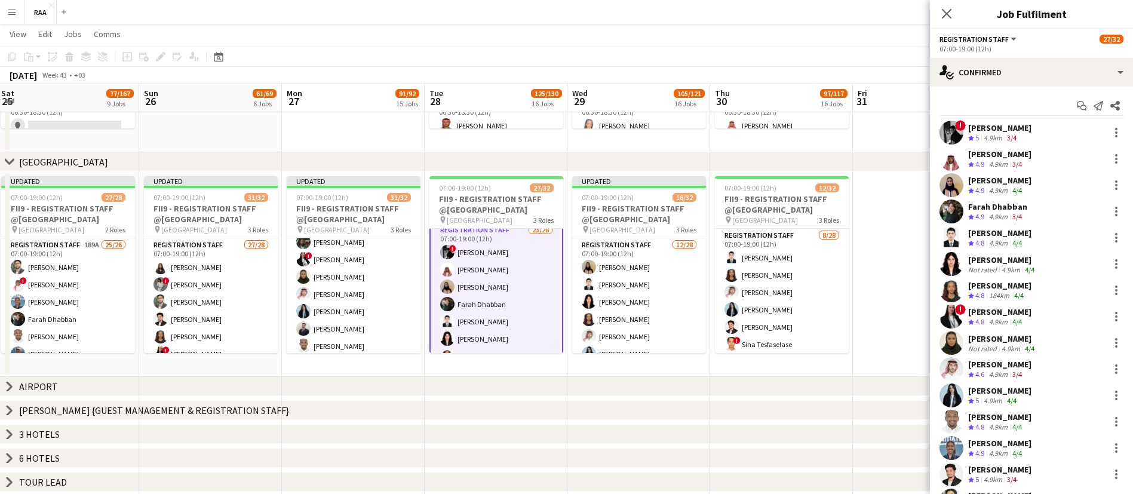
scroll to position [395, 0]
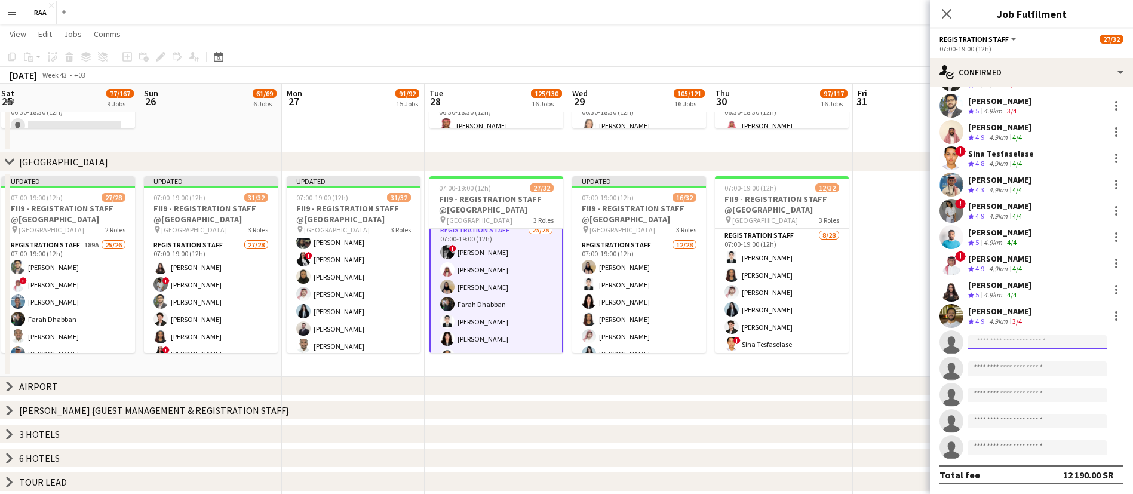
click at [992, 343] on input at bounding box center [1037, 342] width 139 height 14
paste input "**********"
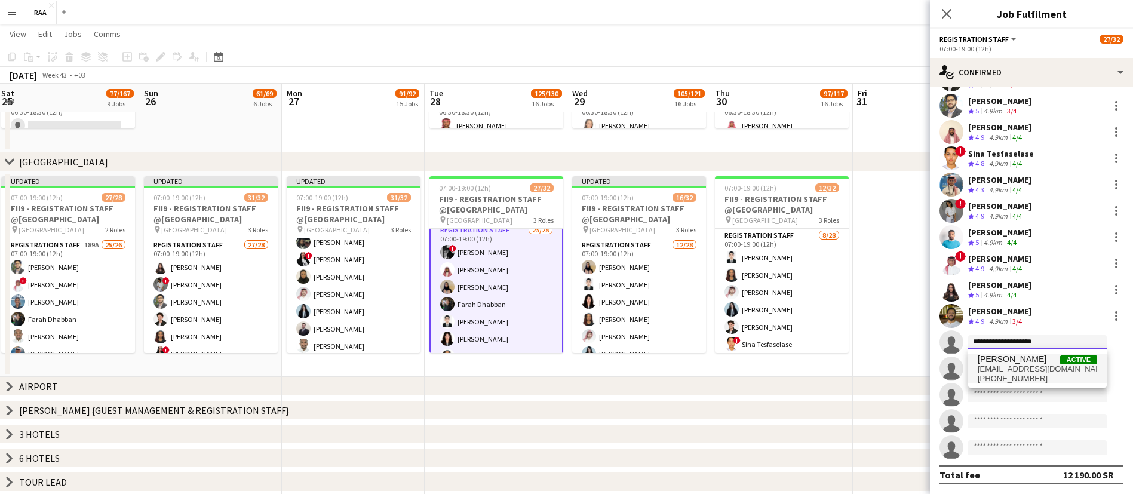
type input "**********"
click at [1046, 370] on span "[EMAIL_ADDRESS][DOMAIN_NAME]" at bounding box center [1037, 369] width 119 height 10
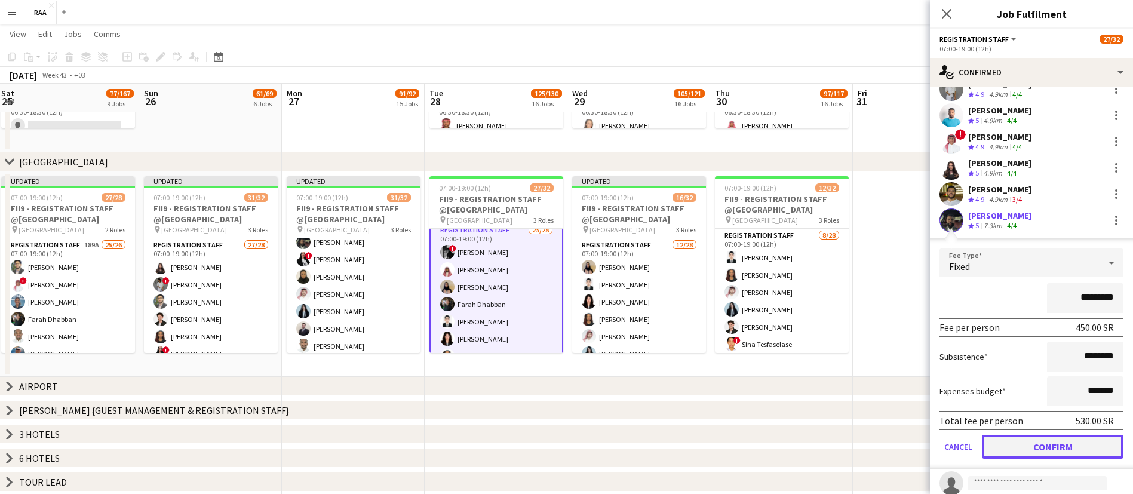
click at [1030, 438] on button "Confirm" at bounding box center [1053, 447] width 142 height 24
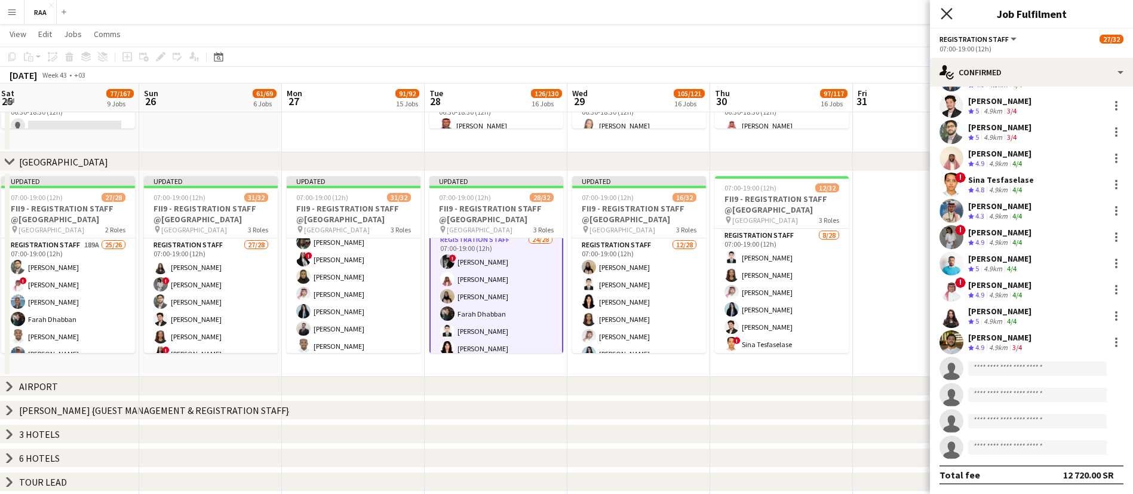
click at [946, 12] on icon "Close pop-in" at bounding box center [946, 13] width 11 height 11
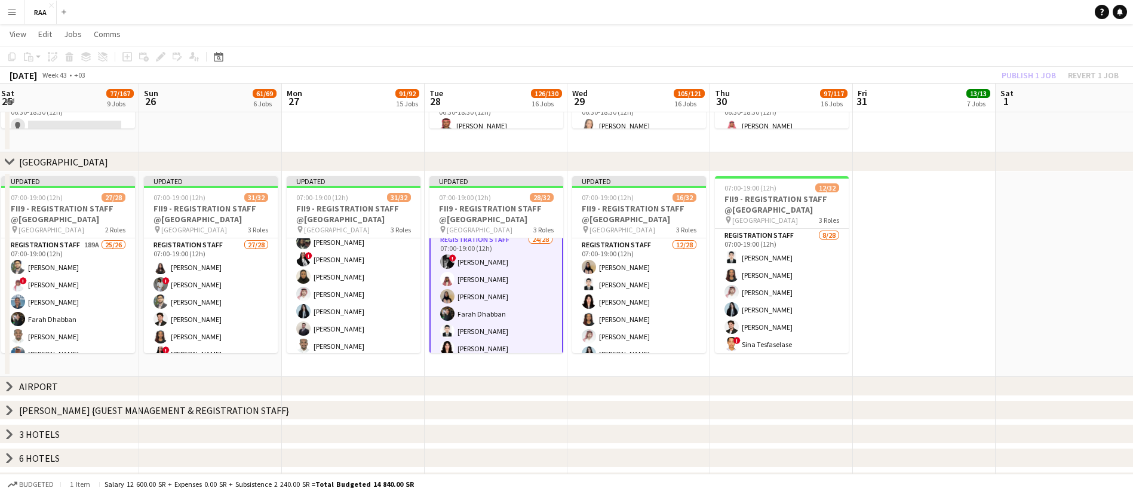
click at [994, 176] on app-date-cell at bounding box center [924, 273] width 143 height 205
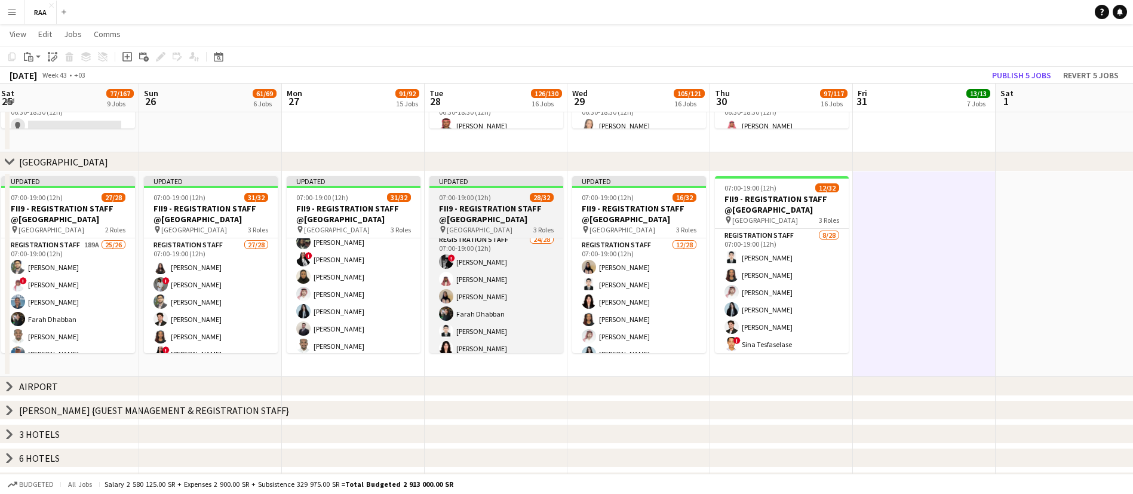
click at [492, 206] on h3 "FII9 - REGISTRATION STAFF @[GEOGRAPHIC_DATA]" at bounding box center [496, 213] width 134 height 21
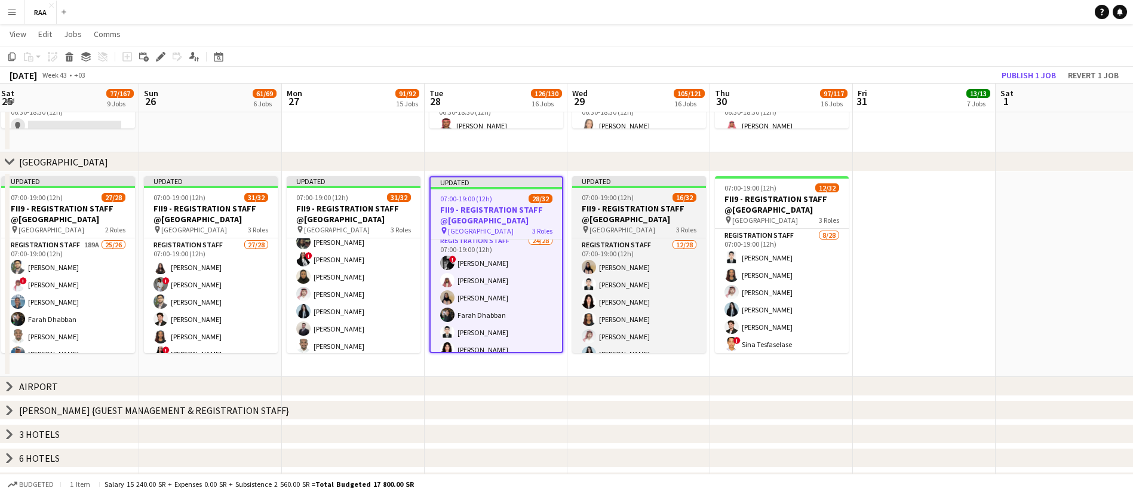
click at [634, 186] on div at bounding box center [639, 187] width 134 height 2
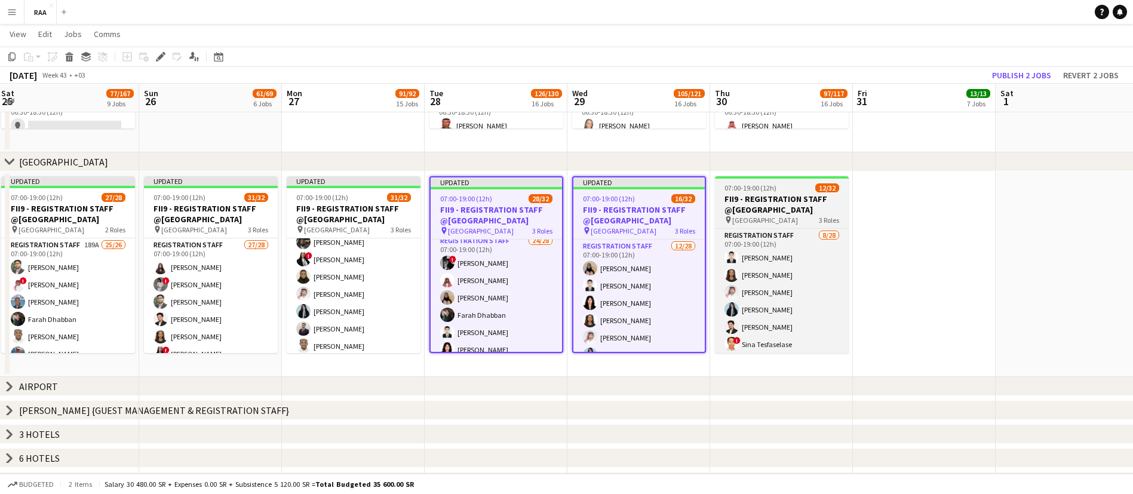
click at [768, 207] on h3 "FII9 - REGISTRATION STAFF @[GEOGRAPHIC_DATA]" at bounding box center [782, 203] width 134 height 21
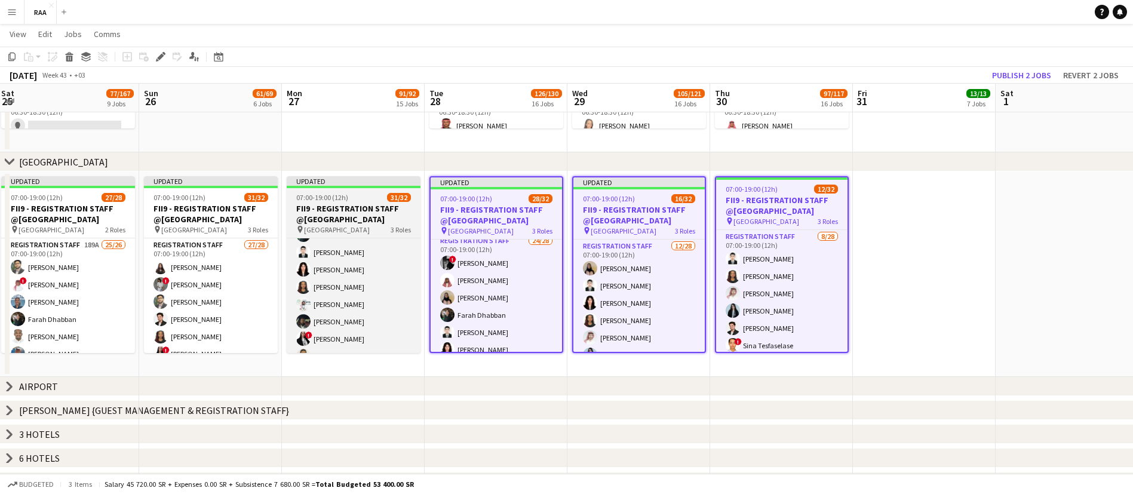
scroll to position [0, 0]
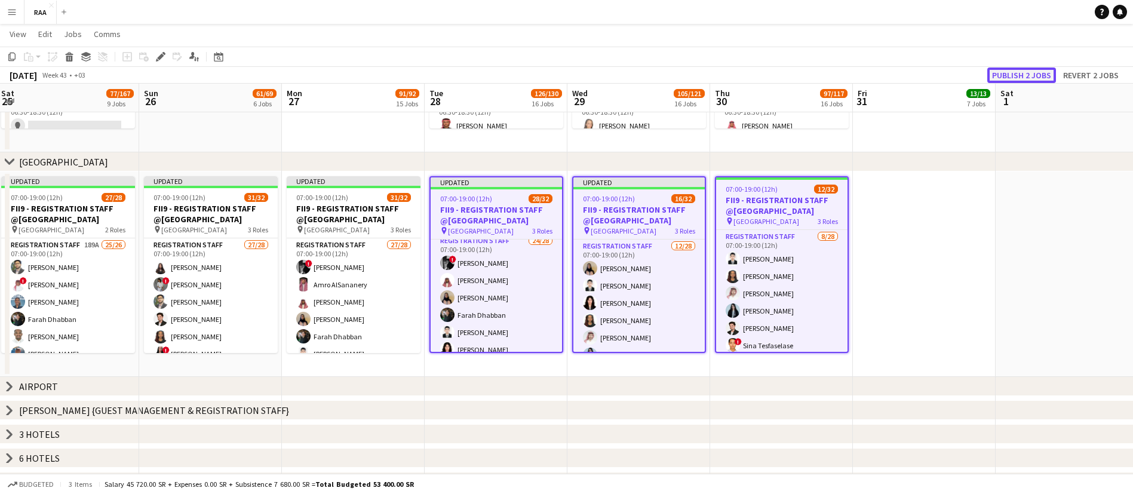
click at [1000, 77] on button "Publish 2 jobs" at bounding box center [1021, 75] width 69 height 16
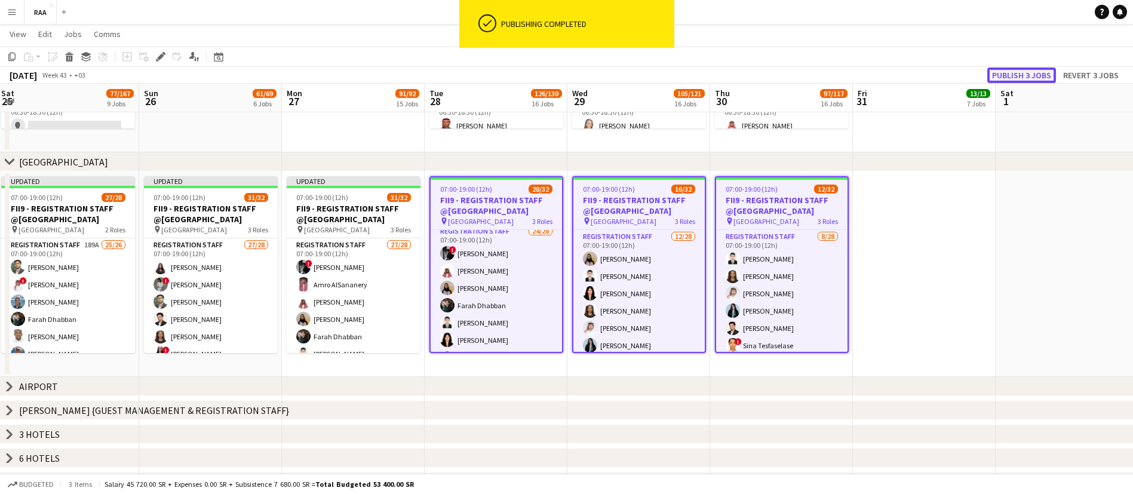
click at [1002, 77] on button "Publish 3 jobs" at bounding box center [1021, 75] width 69 height 16
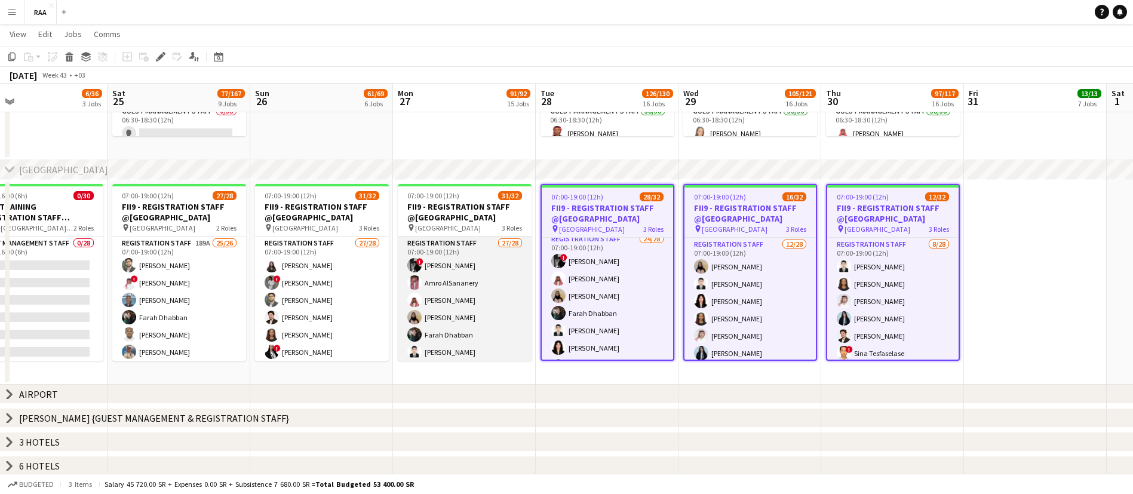
scroll to position [0, 478]
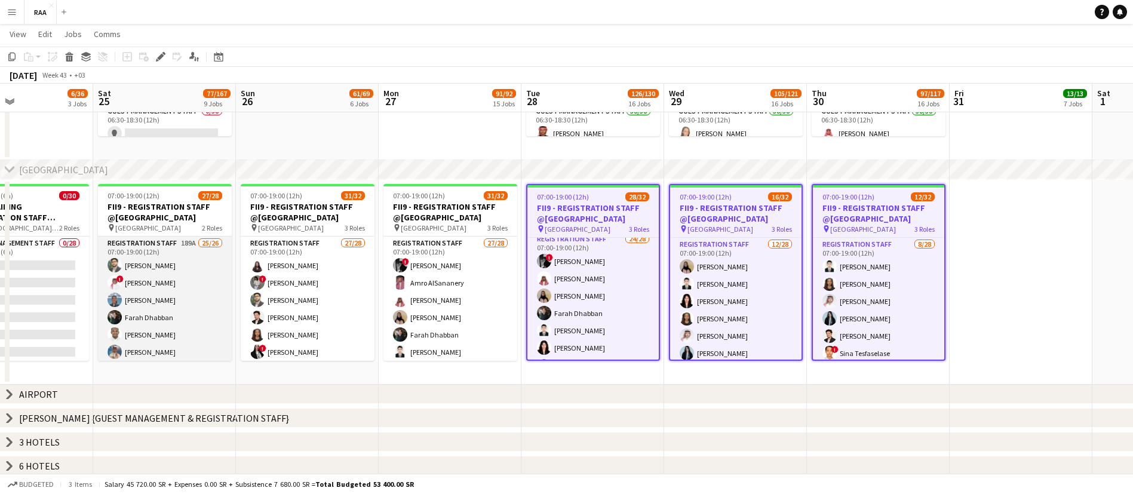
click at [148, 260] on app-card-role "Registration Staff 189A 25/26 07:00-19:00 (12h) [PERSON_NAME] ! Salah Elhillo […" at bounding box center [165, 473] width 134 height 474
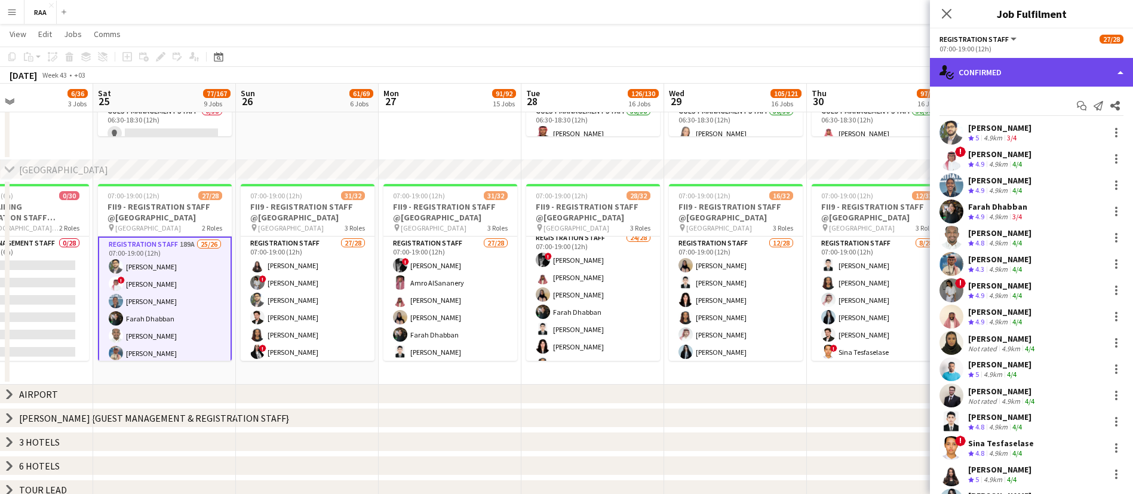
click at [1023, 79] on div "single-neutral-actions-check-2 Confirmed" at bounding box center [1031, 72] width 203 height 29
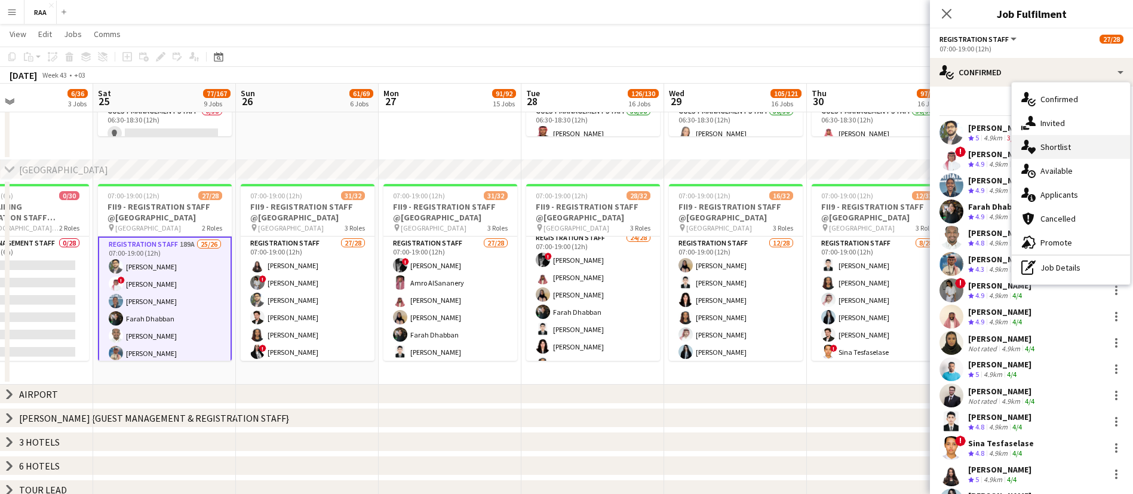
click at [1074, 148] on div "single-neutral-actions-heart Shortlist" at bounding box center [1071, 147] width 118 height 24
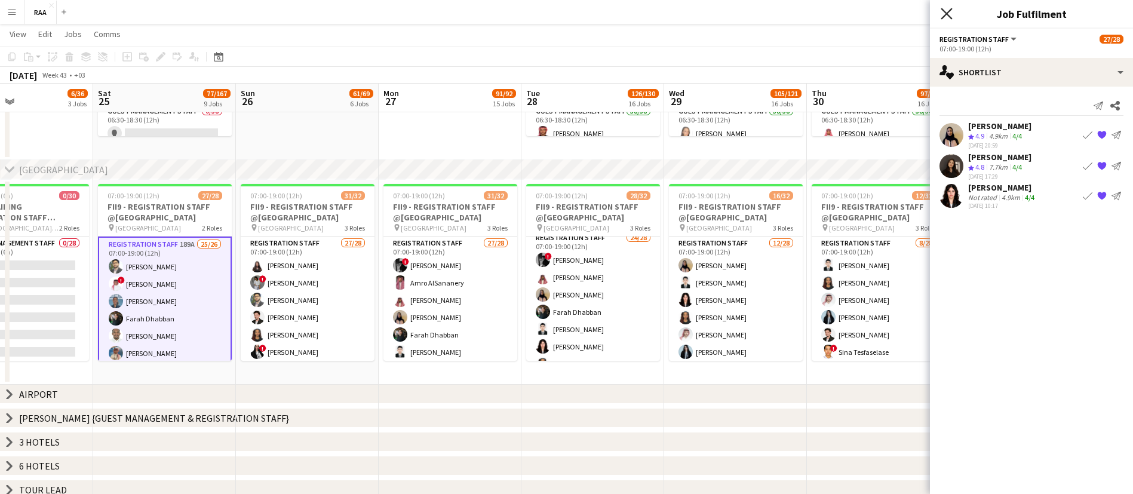
click at [951, 13] on icon "Close pop-in" at bounding box center [946, 13] width 11 height 11
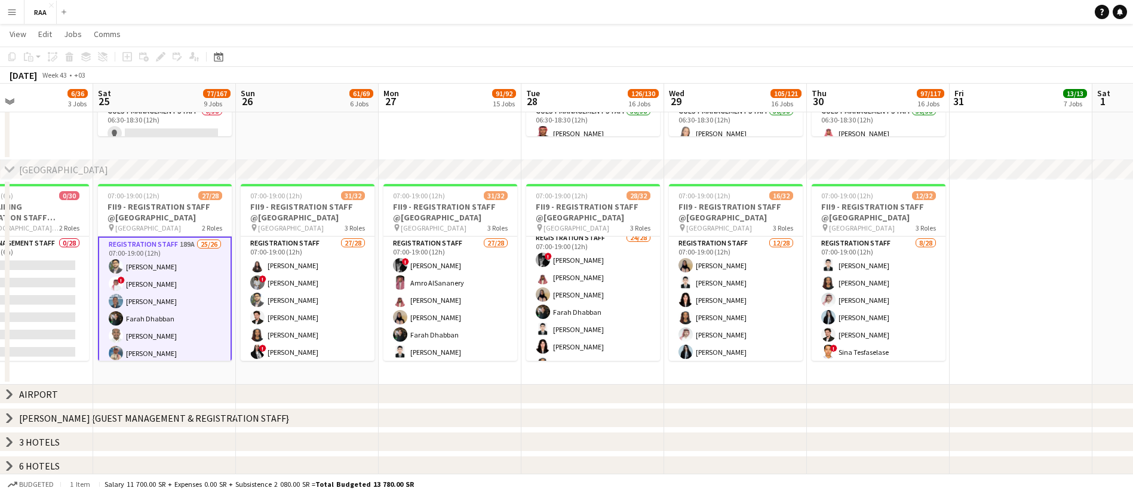
click at [158, 273] on app-card-role "Registration Staff 189A 25/26 07:00-19:00 (12h) [PERSON_NAME] ! Salah Elhillo […" at bounding box center [165, 474] width 134 height 476
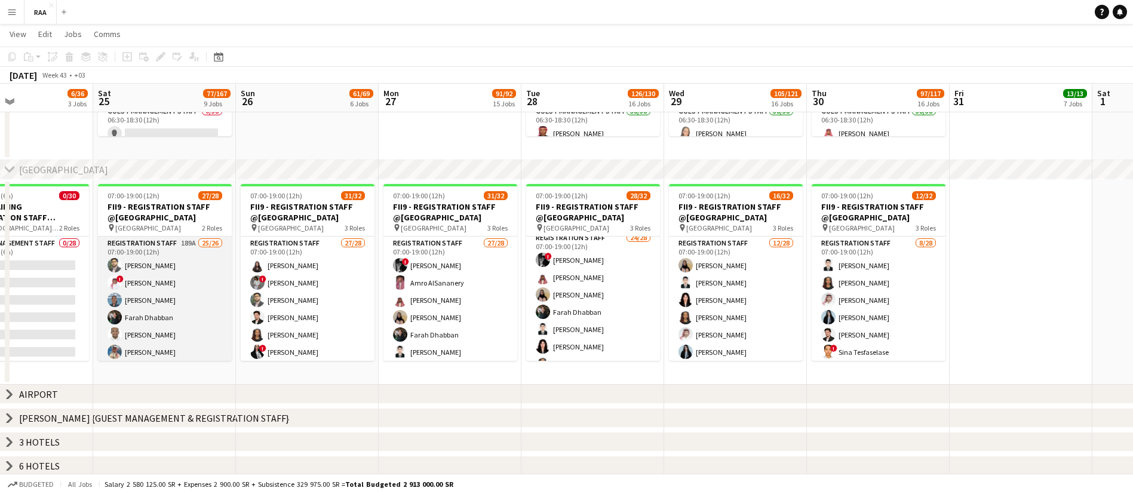
click at [164, 273] on app-card-role "Registration Staff 189A 25/26 07:00-19:00 (12h) [PERSON_NAME] ! Salah Elhillo […" at bounding box center [165, 473] width 134 height 474
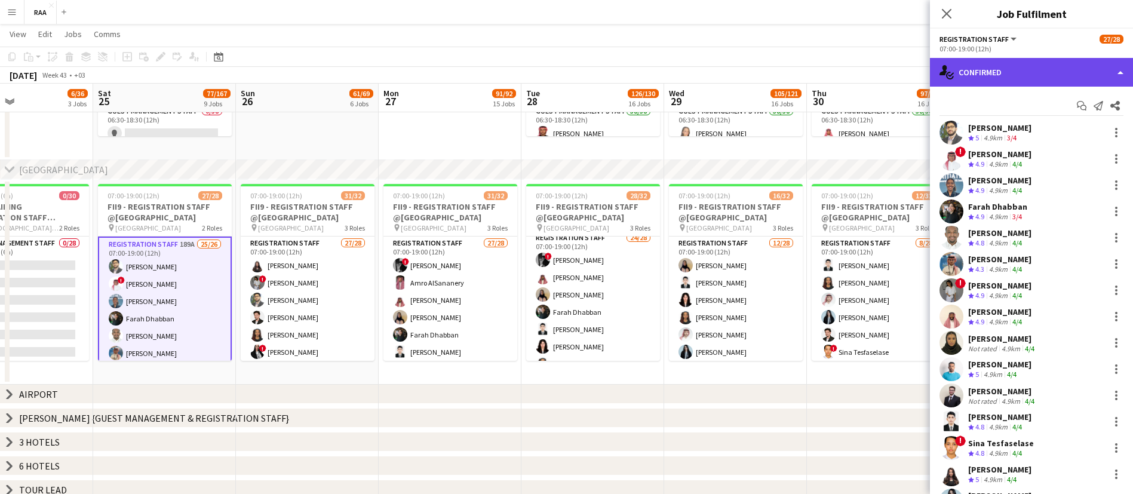
click at [1041, 61] on div "single-neutral-actions-check-2 Confirmed" at bounding box center [1031, 72] width 203 height 29
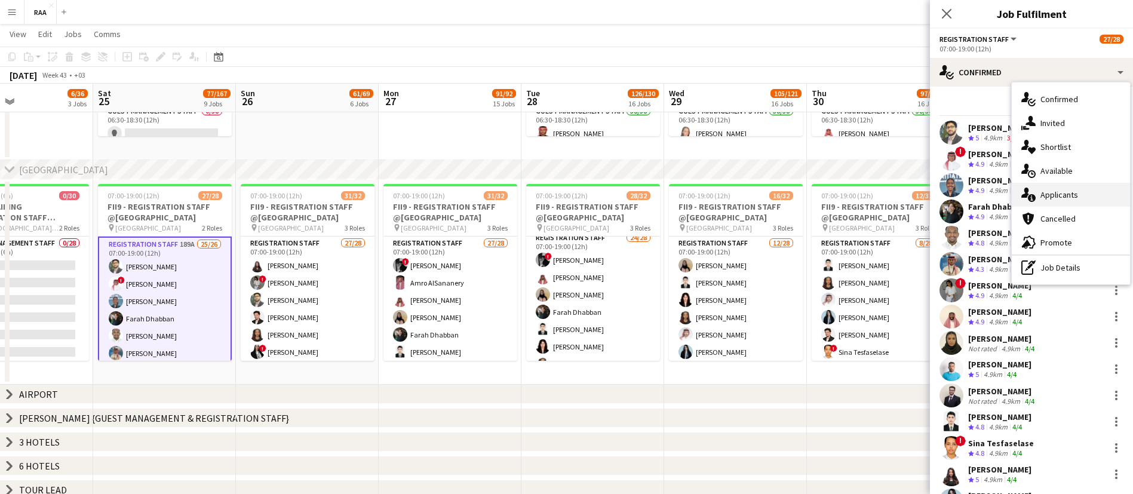
click at [1074, 198] on div "single-neutral-actions-information Applicants" at bounding box center [1071, 195] width 118 height 24
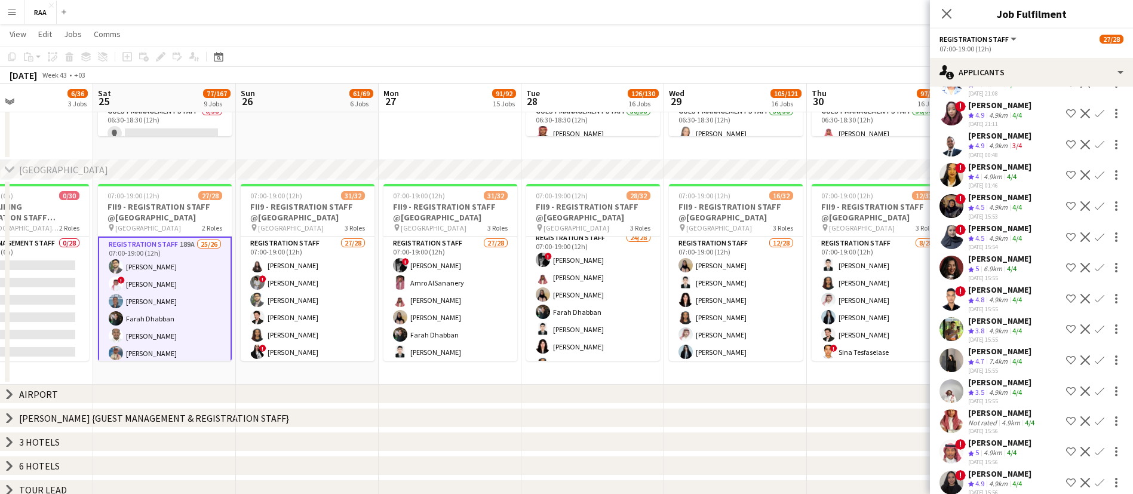
scroll to position [118, 0]
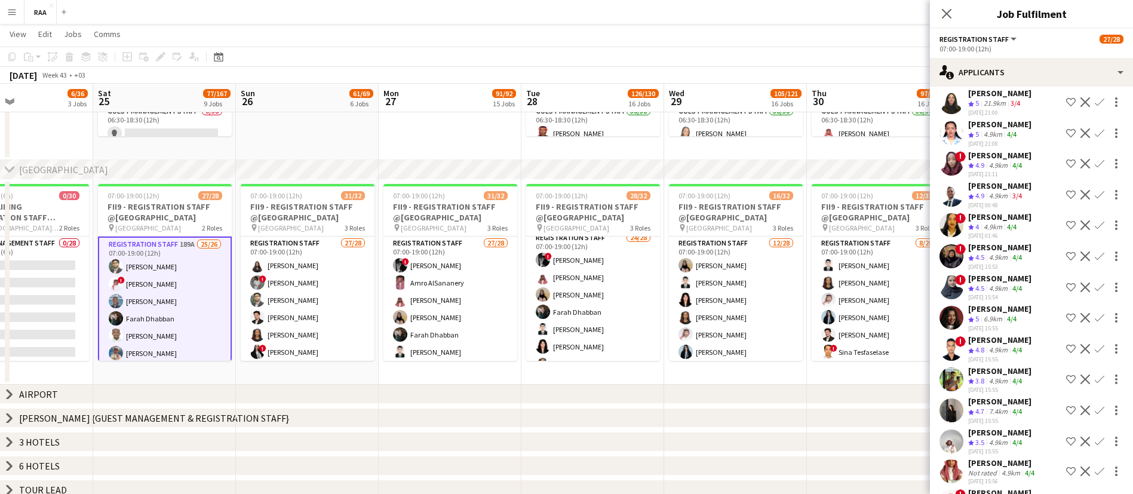
click at [989, 192] on div "4.9km" at bounding box center [997, 196] width 23 height 10
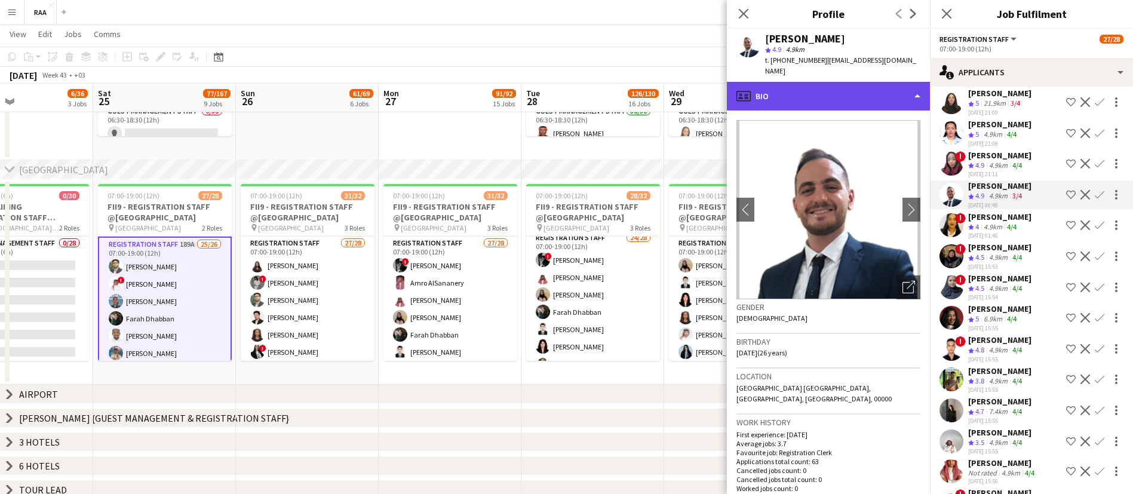
click at [822, 85] on div "profile Bio" at bounding box center [828, 96] width 203 height 29
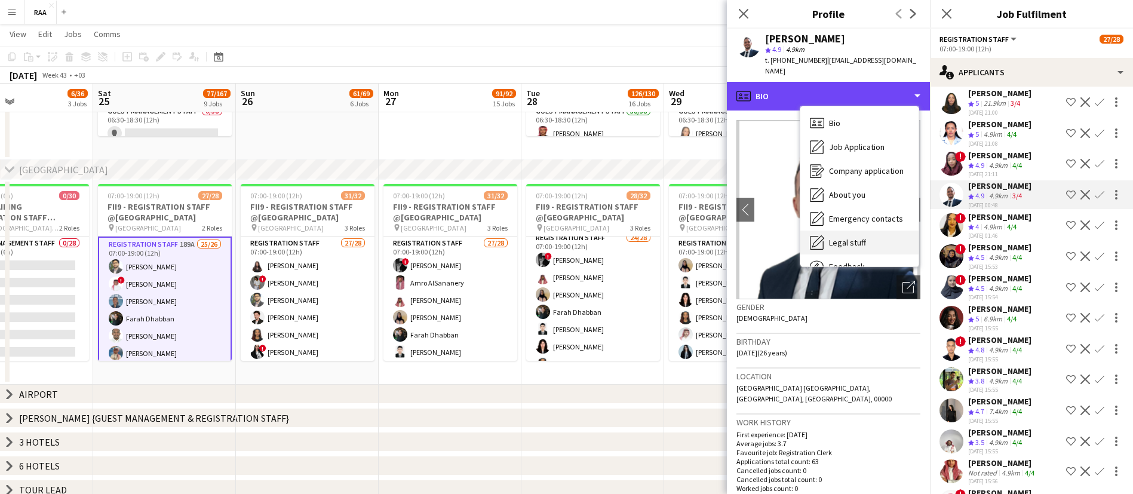
scroll to position [41, 0]
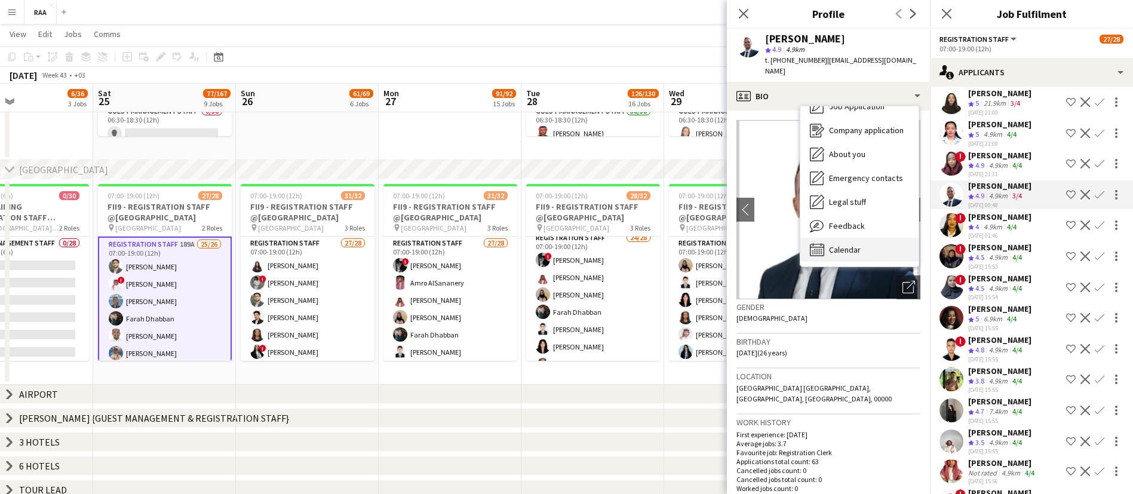
click at [850, 244] on span "Calendar" at bounding box center [845, 249] width 32 height 11
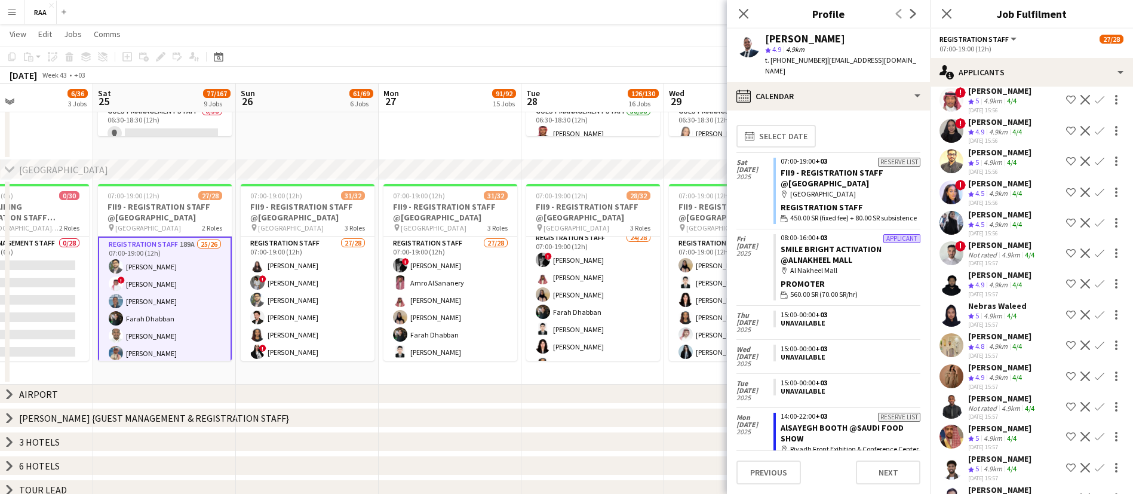
scroll to position [519, 0]
click at [1004, 413] on div "4.9km" at bounding box center [1010, 408] width 23 height 9
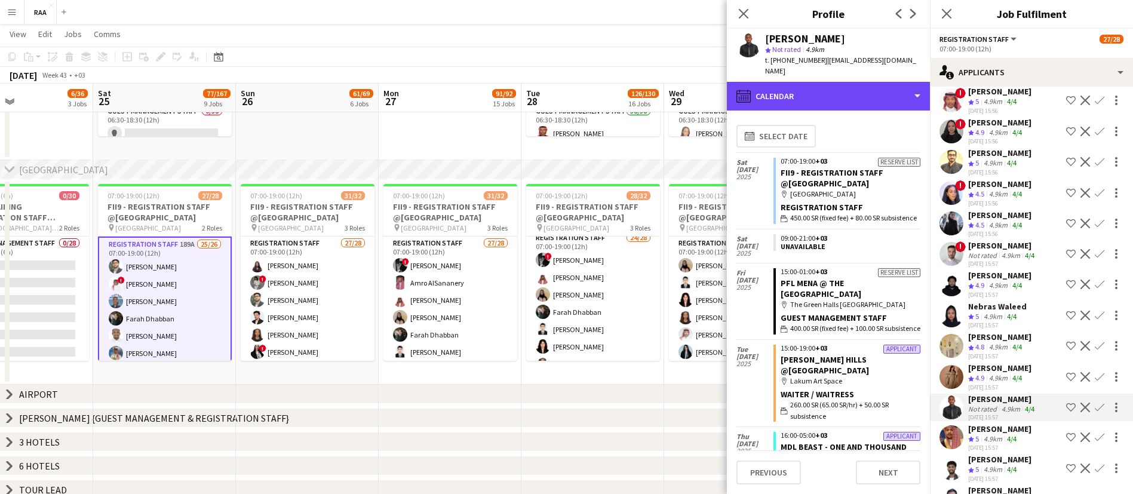
click at [830, 82] on div "calendar-full Calendar" at bounding box center [828, 96] width 203 height 29
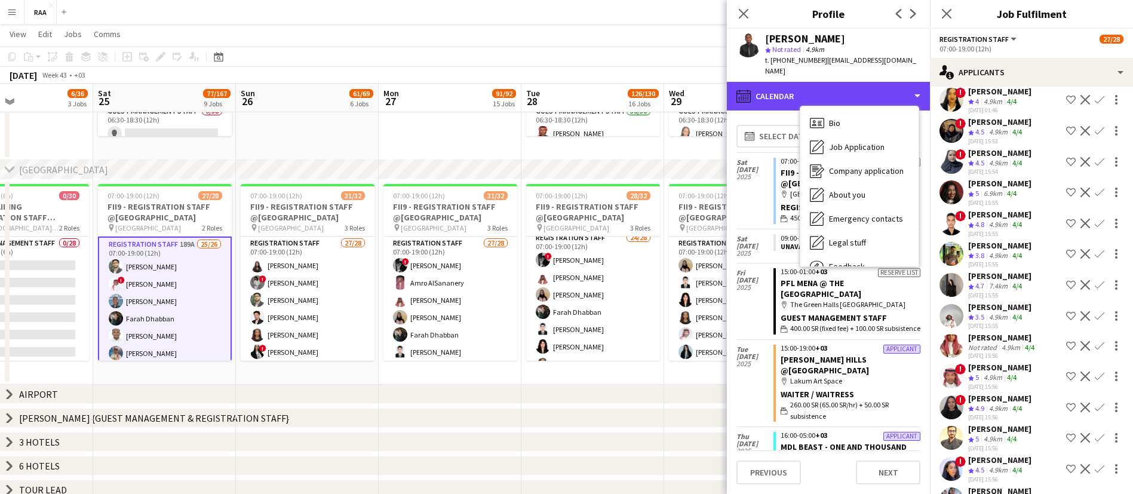
scroll to position [0, 0]
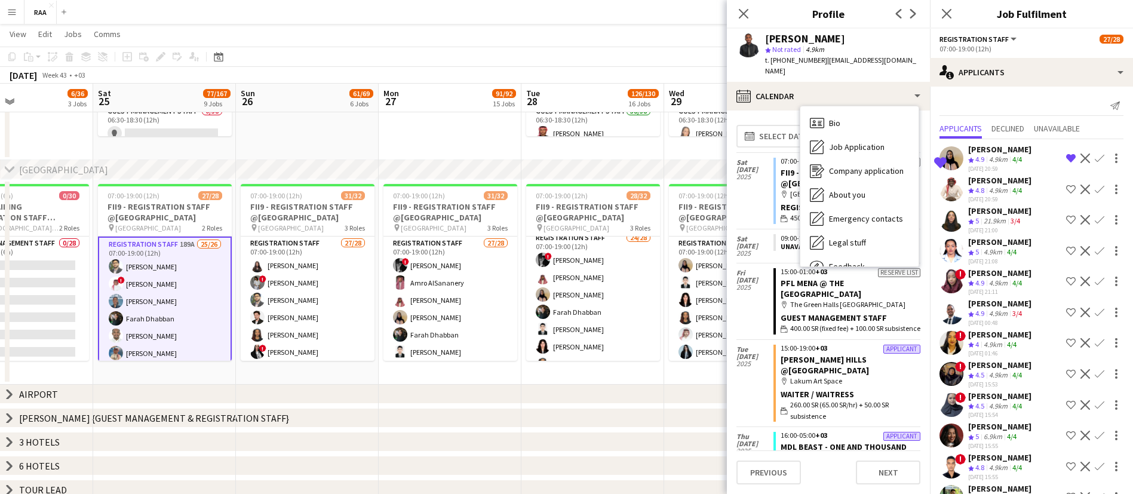
click at [997, 309] on div "4.9km" at bounding box center [997, 314] width 23 height 10
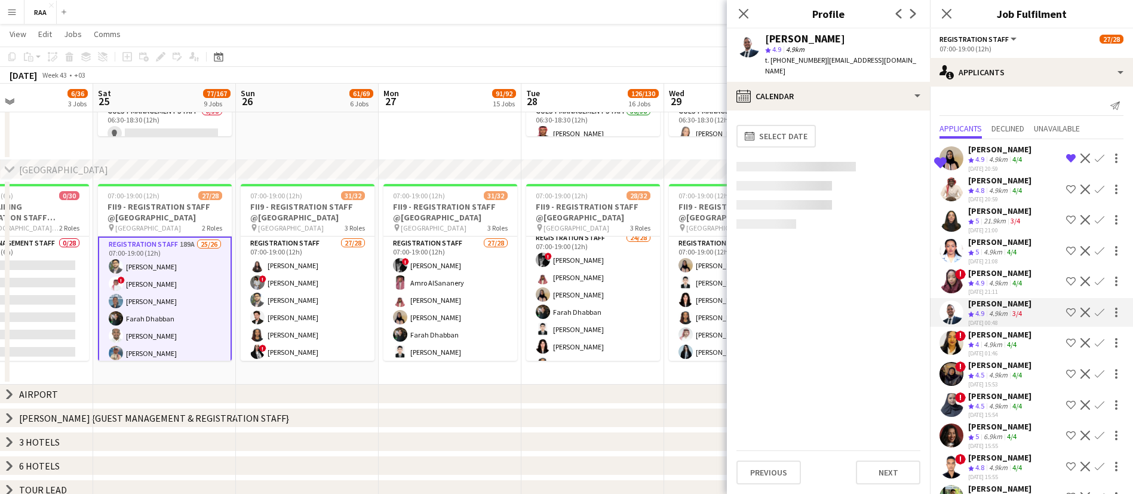
click at [1095, 308] on app-icon "Confirm" at bounding box center [1100, 313] width 10 height 10
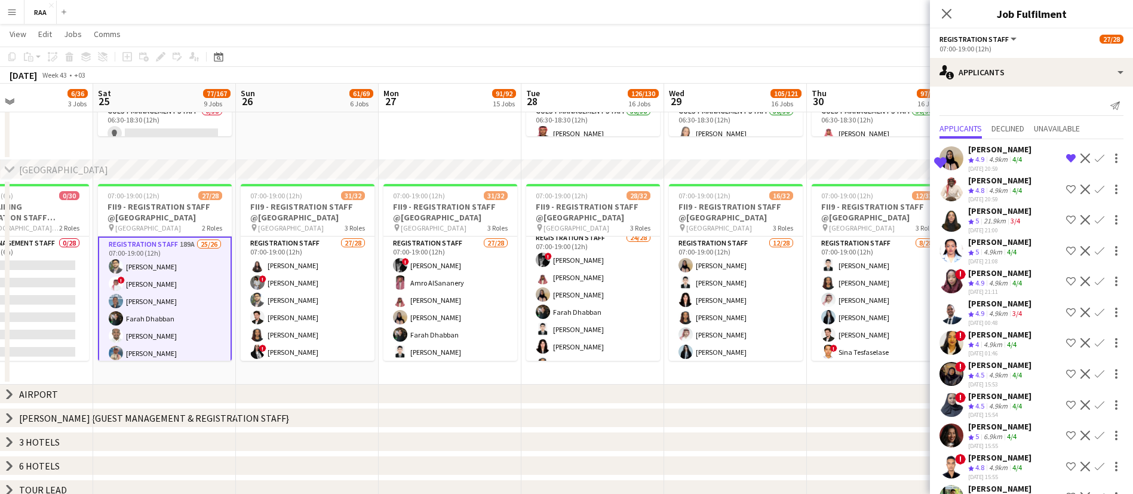
click at [1095, 309] on app-icon "Confirm" at bounding box center [1100, 313] width 10 height 10
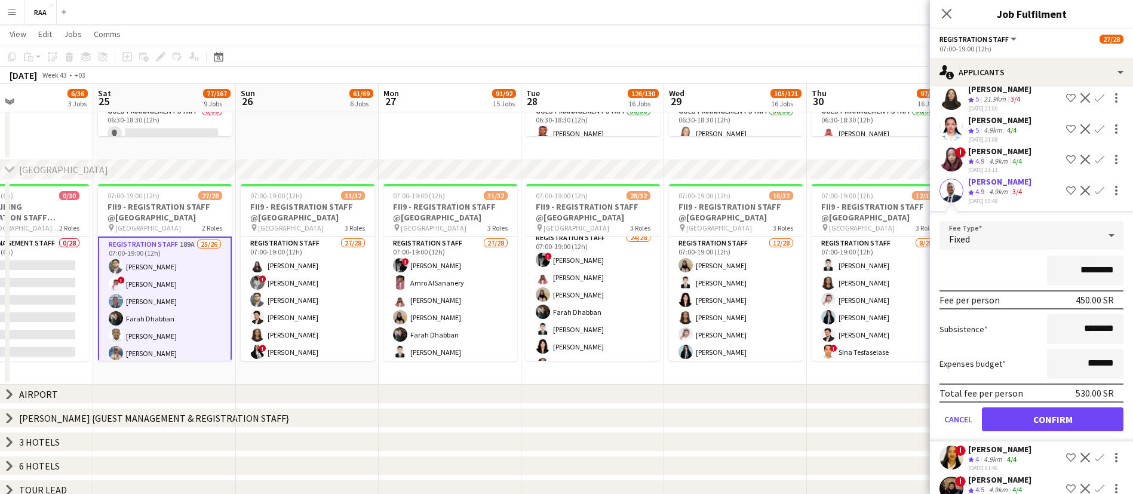
scroll to position [128, 0]
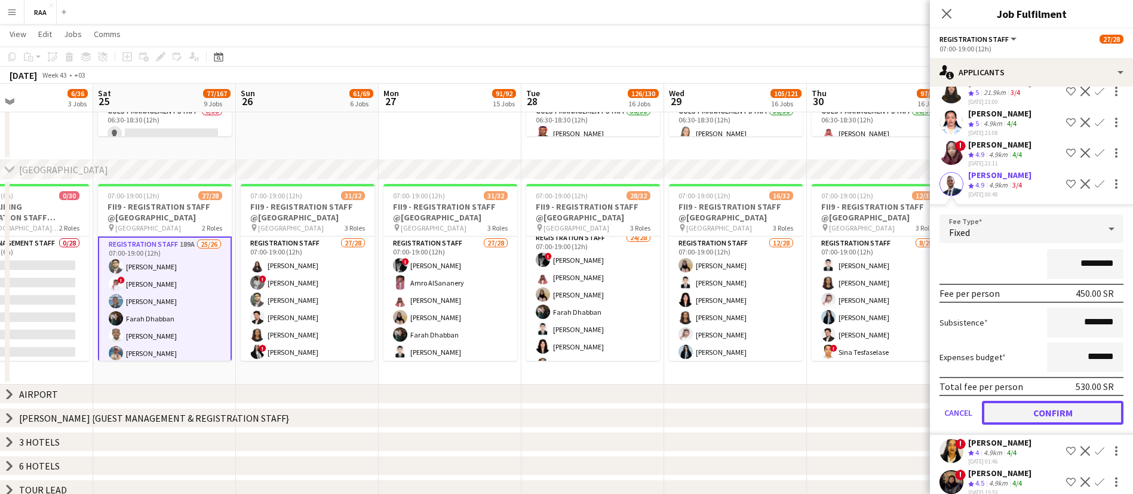
click at [1021, 408] on button "Confirm" at bounding box center [1053, 413] width 142 height 24
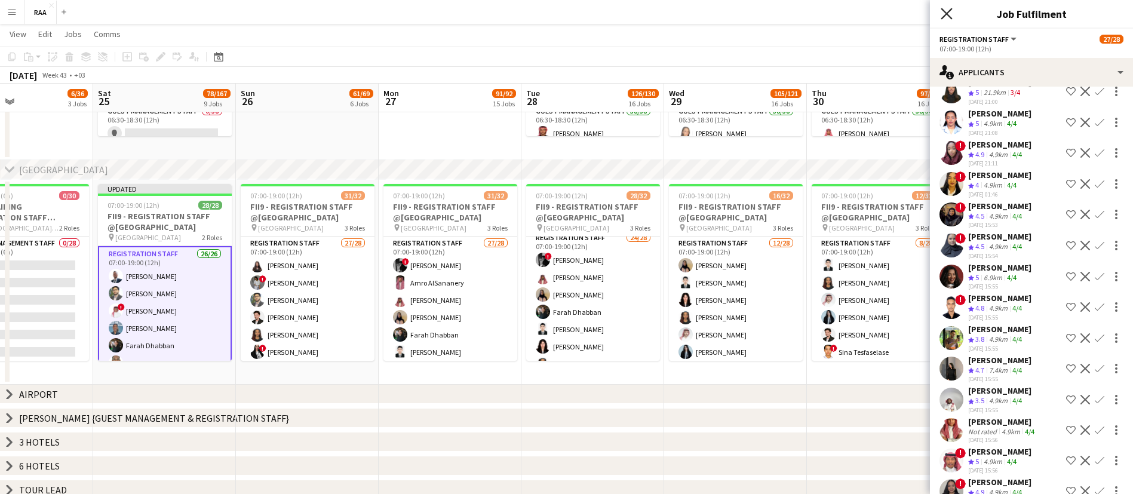
click at [949, 11] on icon at bounding box center [946, 13] width 11 height 11
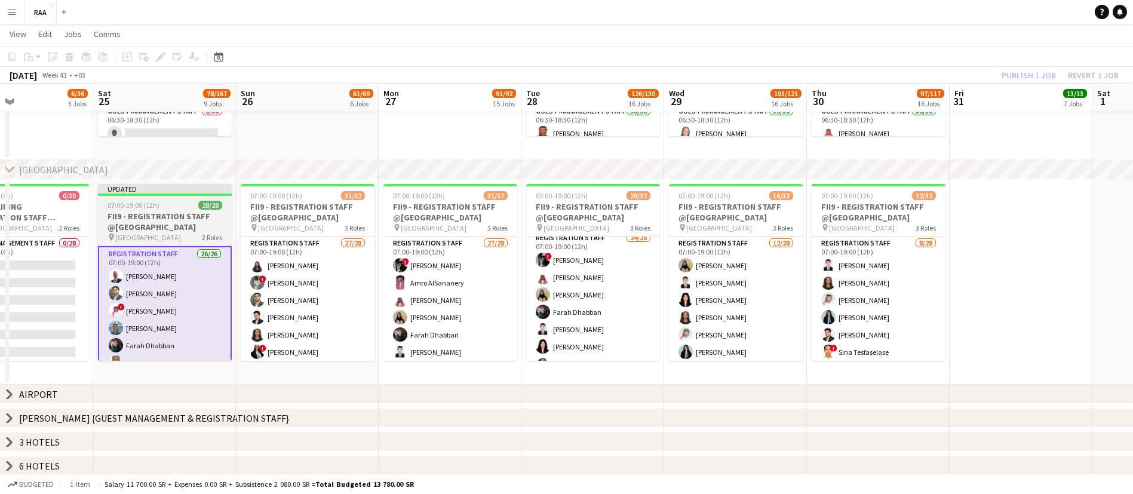
click at [173, 217] on h3 "FII9 - REGISTRATION STAFF @[GEOGRAPHIC_DATA]" at bounding box center [165, 221] width 134 height 21
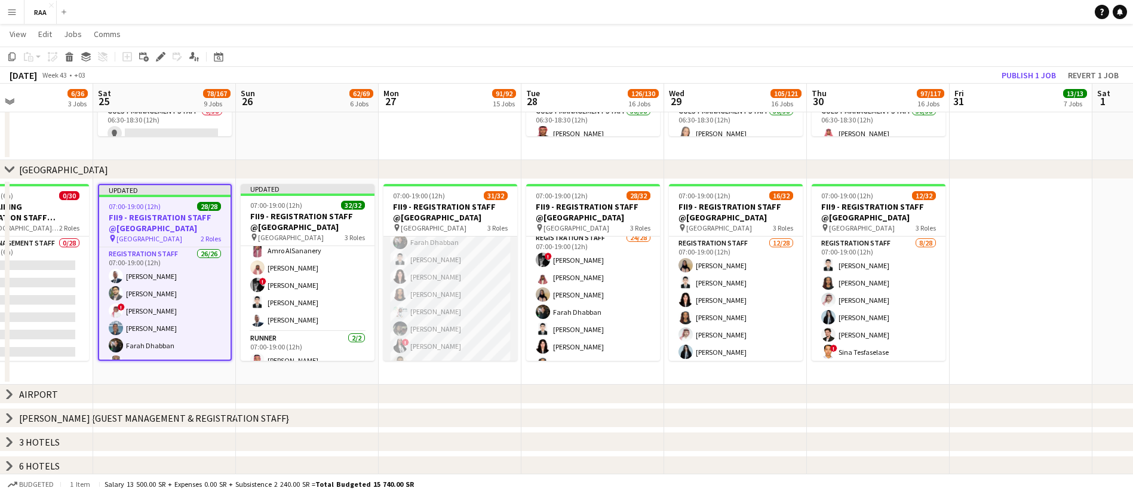
scroll to position [0, 0]
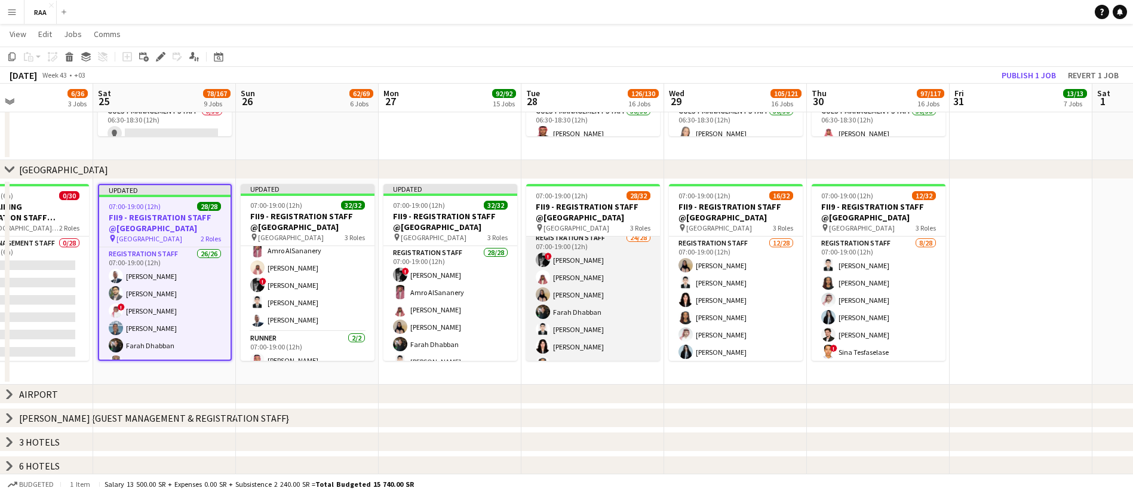
click at [613, 303] on app-card-role "Registration Staff 24/28 07:00-19:00 (12h) ! [PERSON_NAME] [PERSON_NAME] ! [PER…" at bounding box center [593, 485] width 134 height 508
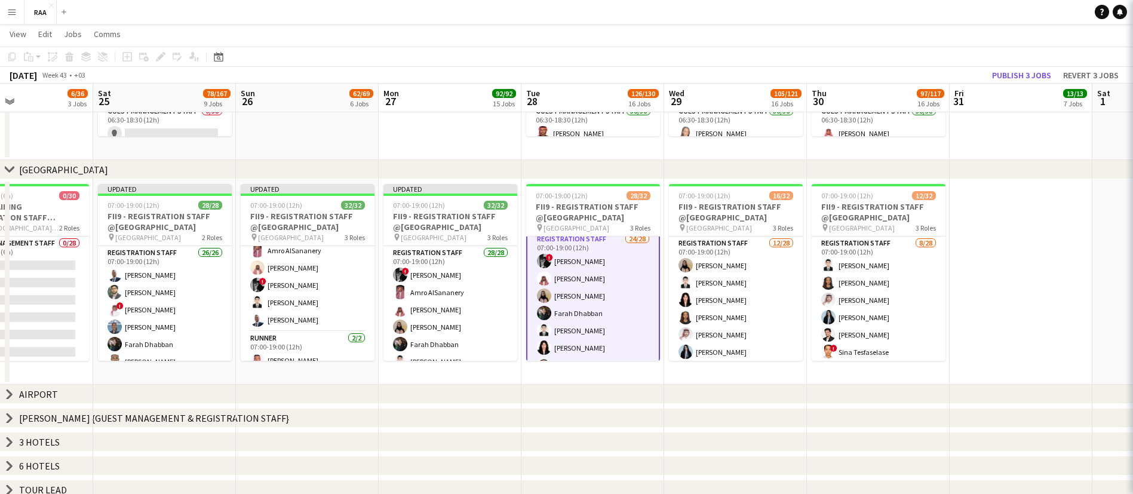
scroll to position [7, 0]
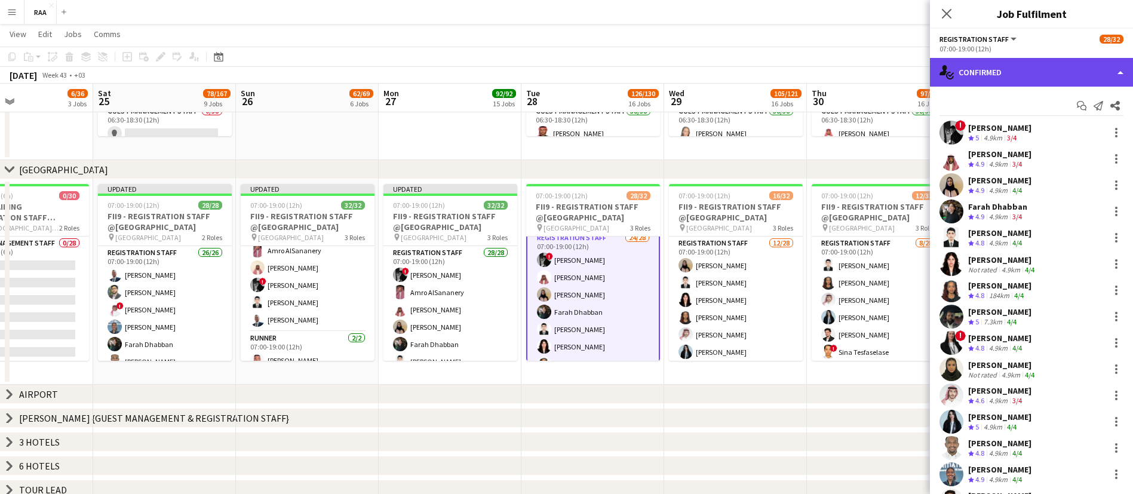
click at [1059, 78] on div "single-neutral-actions-check-2 Confirmed" at bounding box center [1031, 72] width 203 height 29
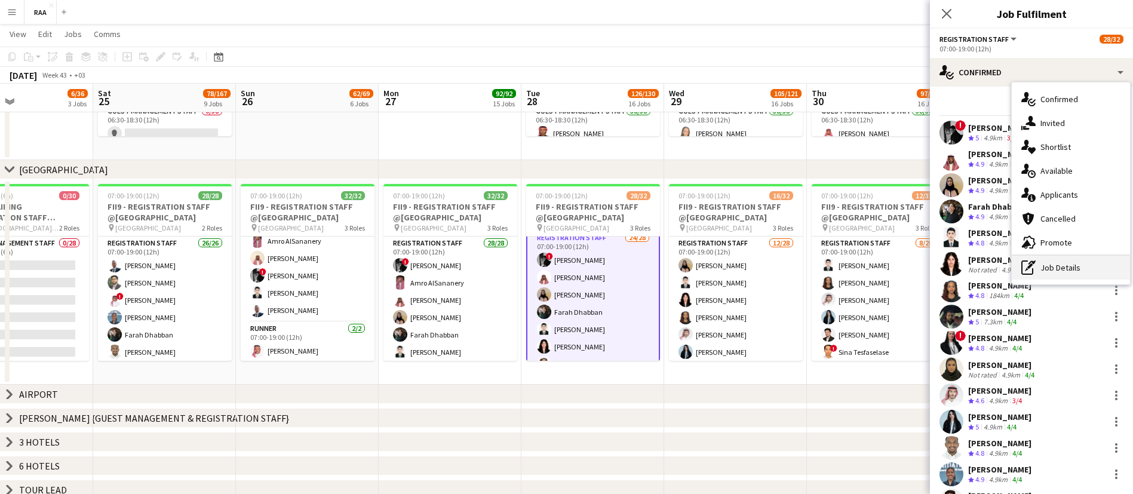
click at [1061, 267] on div "pen-write Job Details" at bounding box center [1071, 268] width 118 height 24
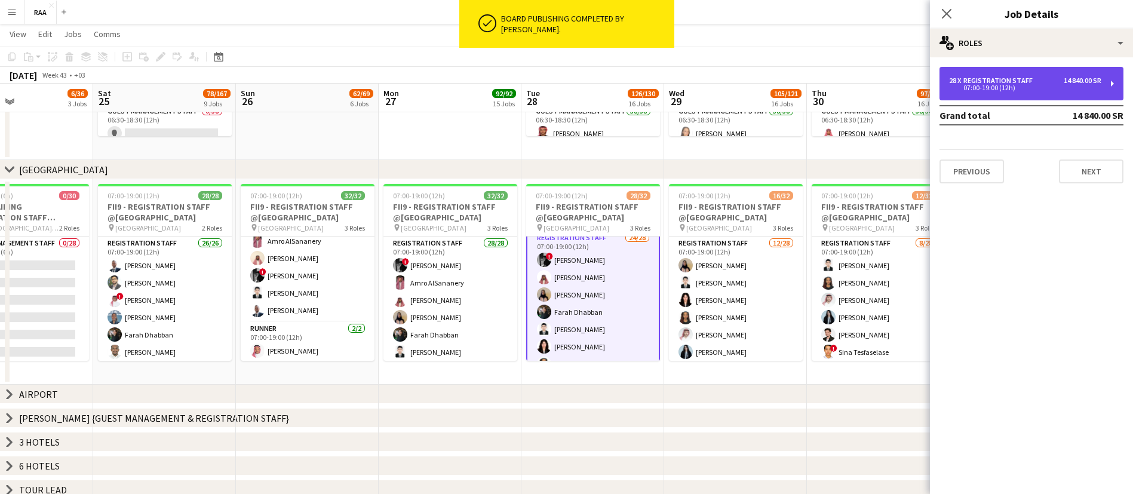
click at [1012, 86] on div "07:00-19:00 (12h)" at bounding box center [1025, 88] width 152 height 6
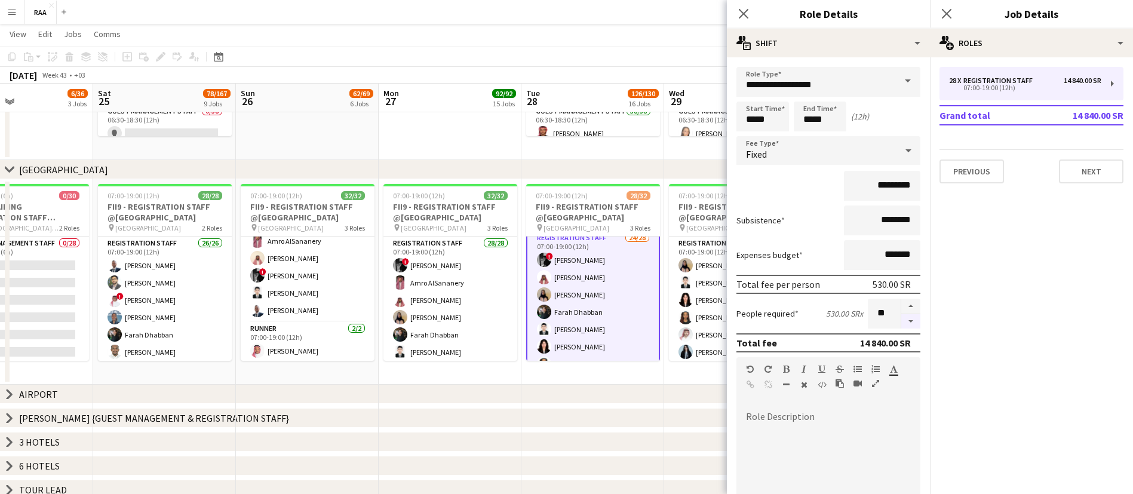
click at [901, 319] on button "button" at bounding box center [910, 321] width 19 height 15
type input "**"
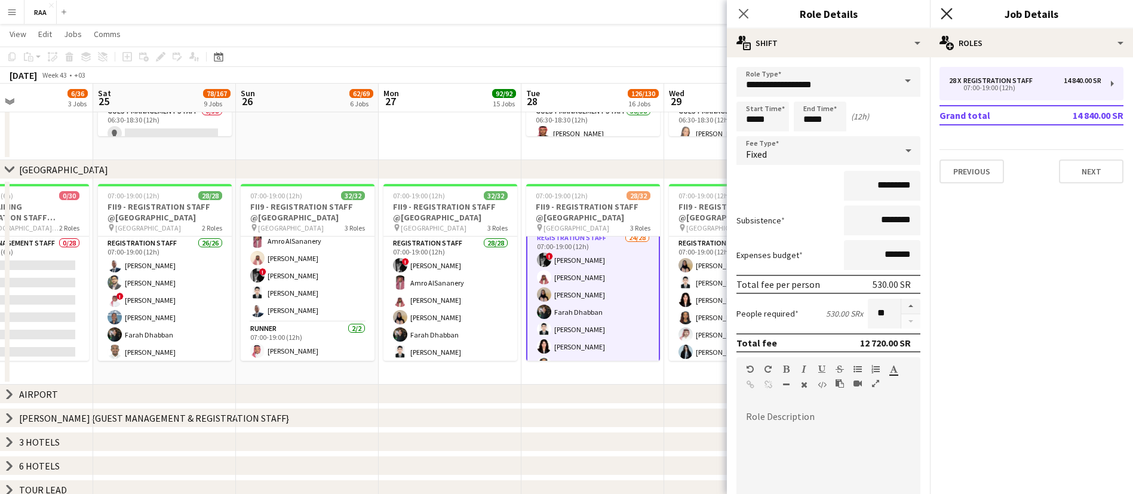
click at [945, 14] on icon at bounding box center [946, 13] width 11 height 11
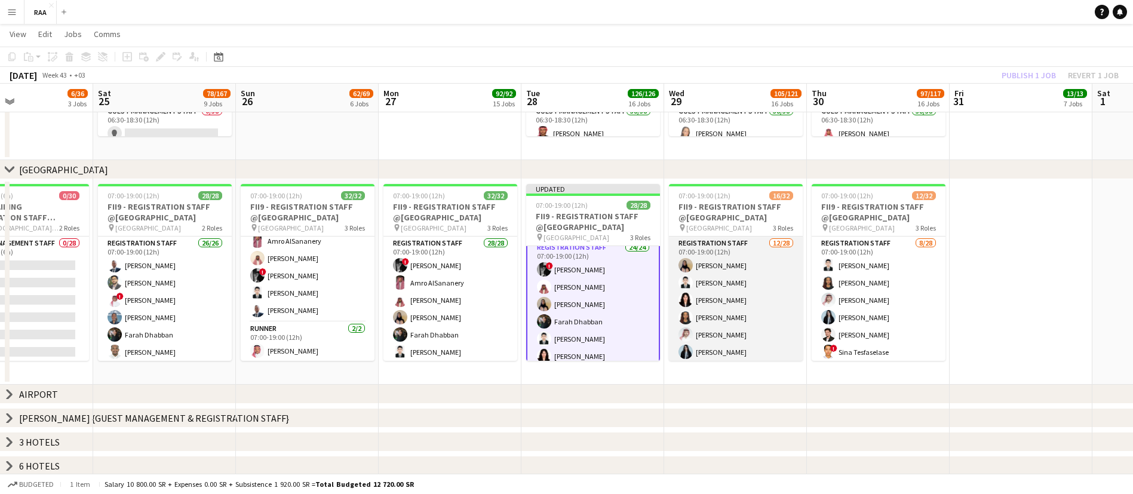
click at [740, 269] on app-card-role "Registration Staff [DATE] 07:00-19:00 (12h) [PERSON_NAME] ! Sina Tesfaselase [P…" at bounding box center [736, 490] width 134 height 508
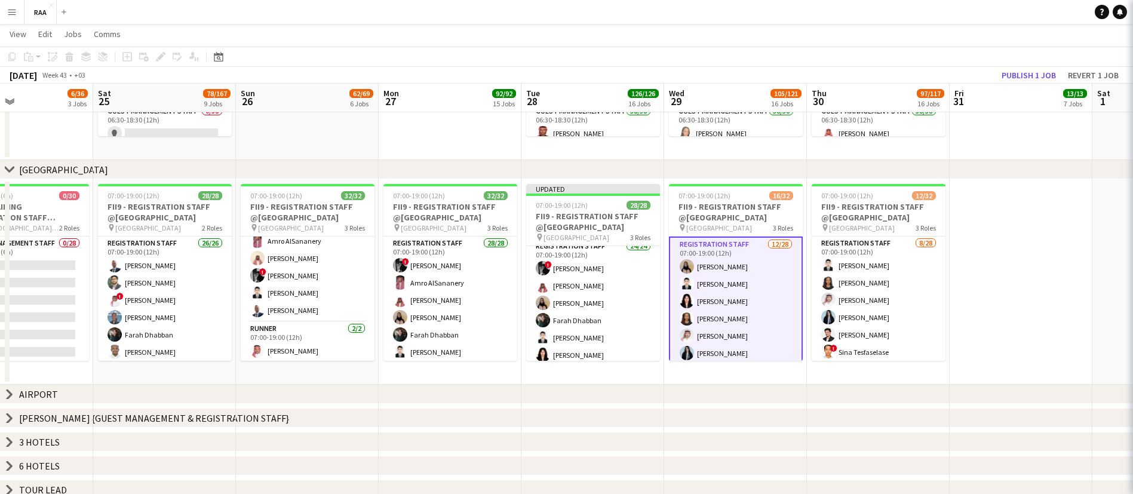
scroll to position [5, 0]
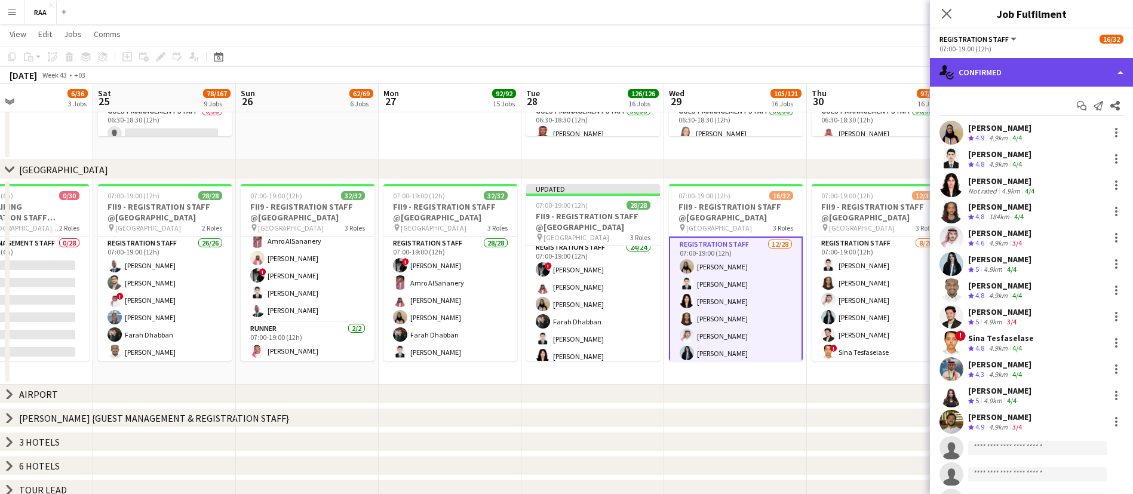
click at [1071, 70] on div "single-neutral-actions-check-2 Confirmed" at bounding box center [1031, 72] width 203 height 29
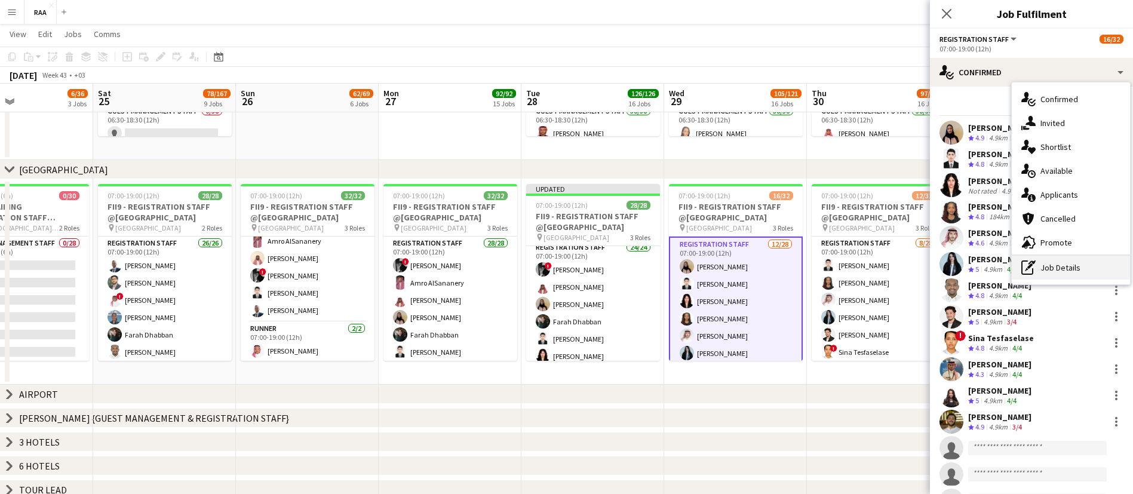
click at [1064, 264] on div "pen-write Job Details" at bounding box center [1071, 268] width 118 height 24
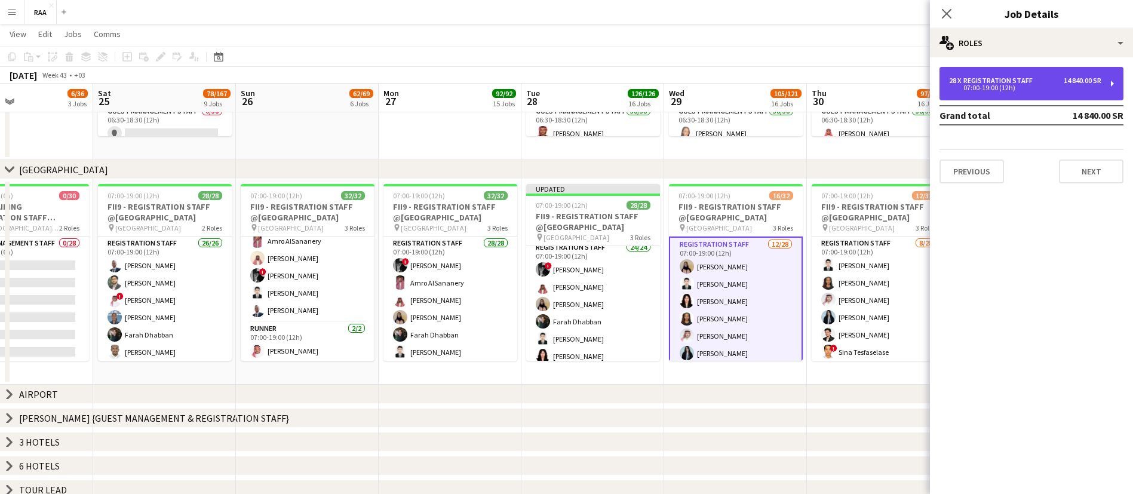
click at [1015, 75] on div "28 x Registration Staff 14 840.00 SR 07:00-19:00 (12h)" at bounding box center [1031, 83] width 184 height 33
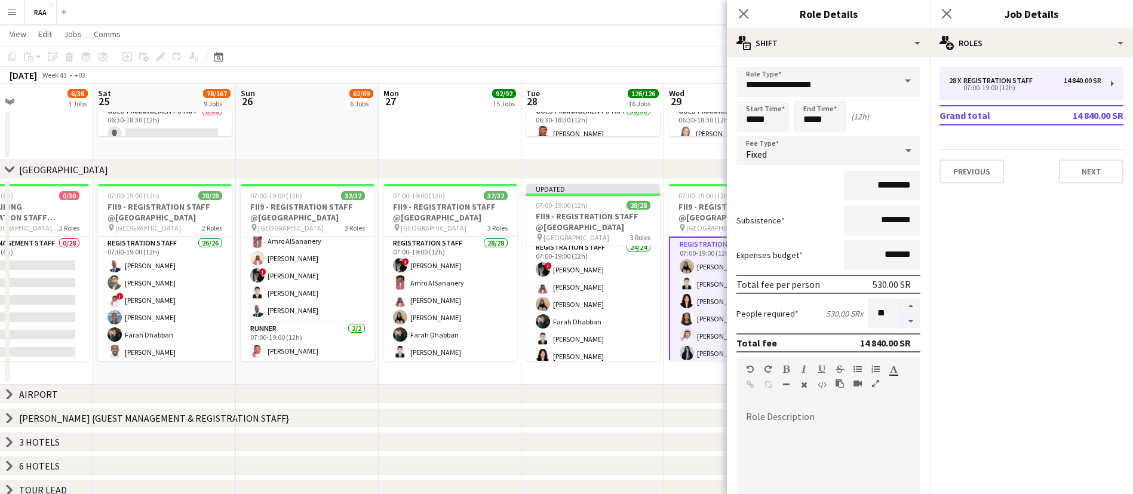
click at [901, 319] on button "button" at bounding box center [910, 321] width 19 height 15
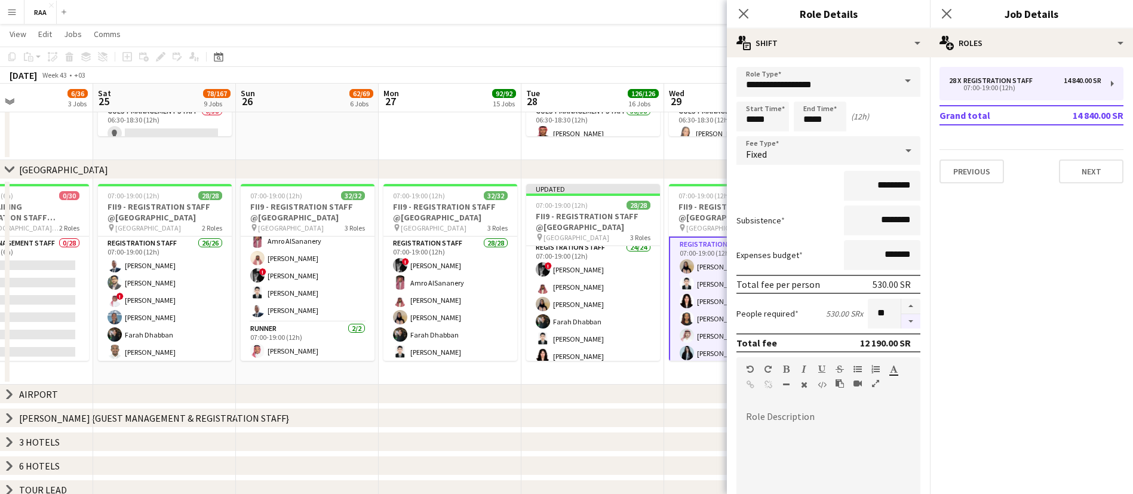
click at [901, 319] on button "button" at bounding box center [910, 321] width 19 height 15
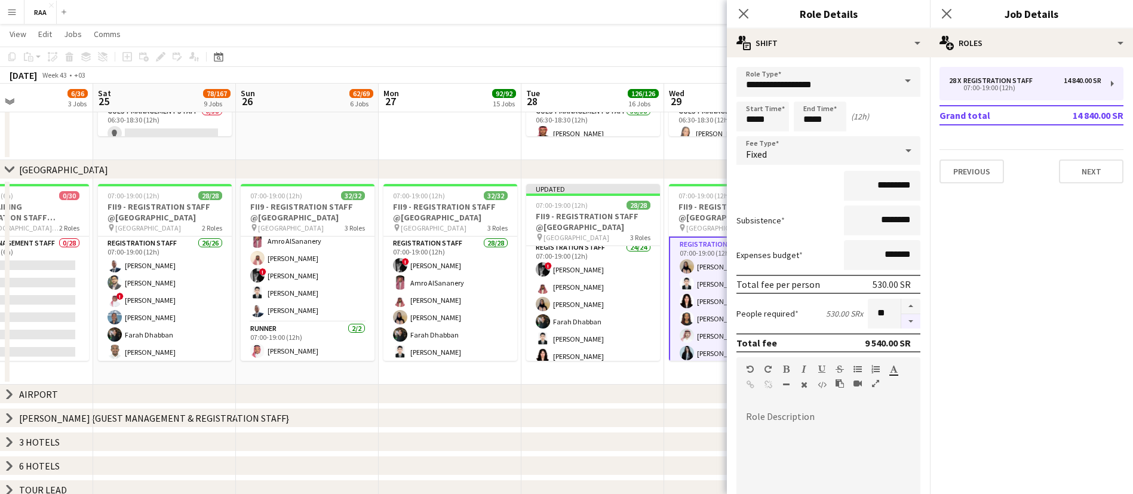
click at [901, 319] on button "button" at bounding box center [910, 321] width 19 height 15
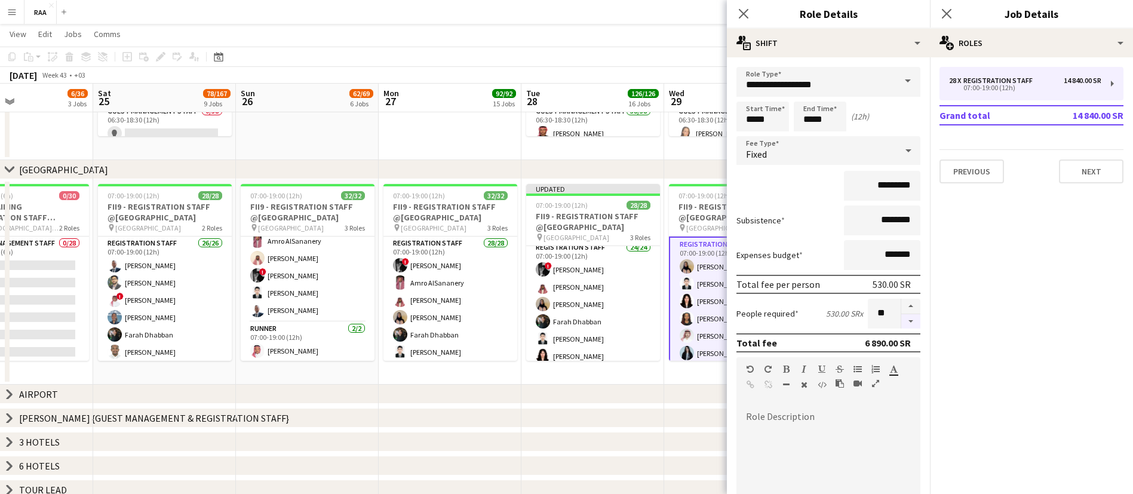
click at [901, 319] on button "button" at bounding box center [910, 321] width 19 height 15
type input "**"
click at [946, 12] on icon at bounding box center [946, 13] width 11 height 11
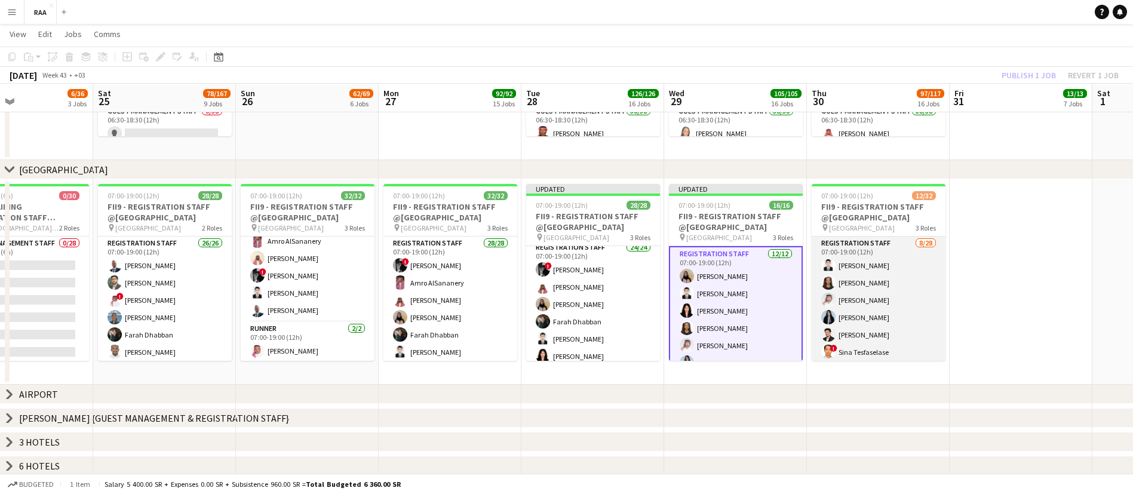
click at [858, 316] on app-card-role "Registration Staff [DATE] 07:00-19:00 (12h) [PERSON_NAME] ! Sina Tesfaselase [P…" at bounding box center [879, 490] width 134 height 508
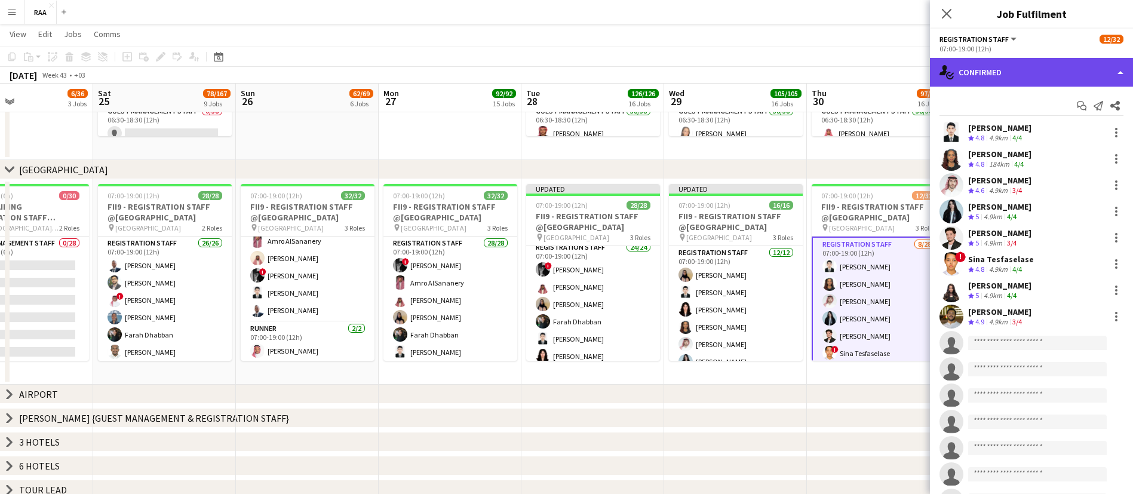
click at [1046, 64] on div "single-neutral-actions-check-2 Confirmed" at bounding box center [1031, 72] width 203 height 29
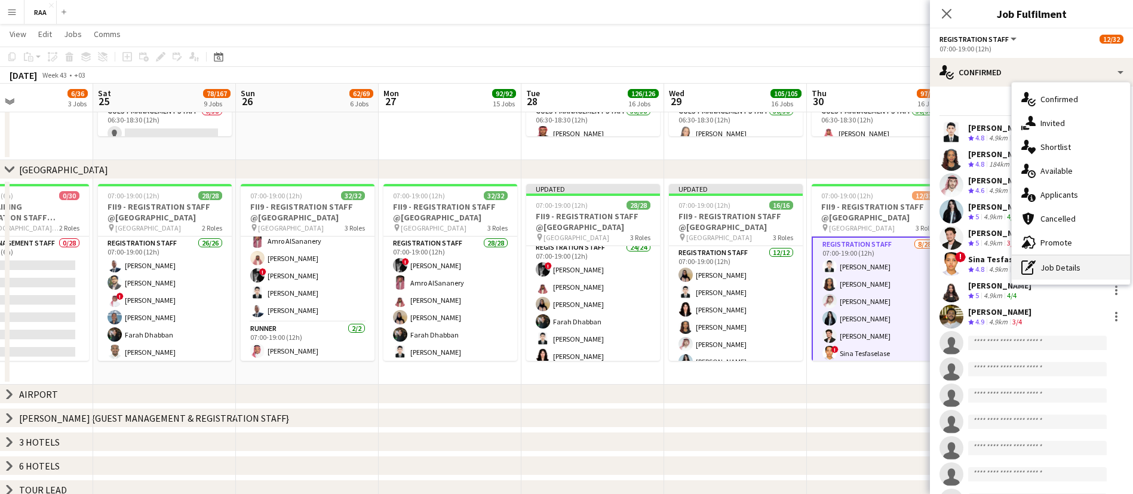
click at [1044, 266] on div "pen-write Job Details" at bounding box center [1071, 268] width 118 height 24
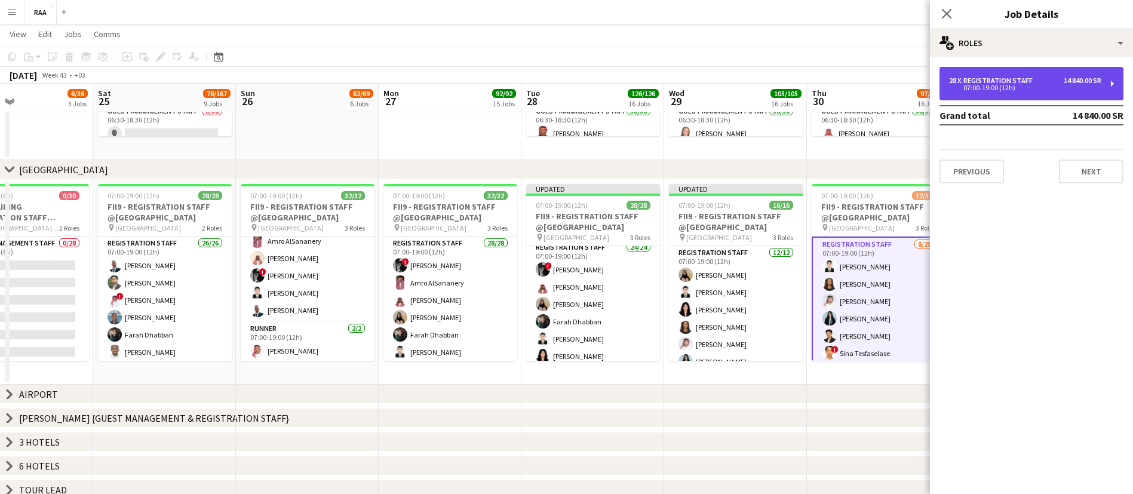
click at [1032, 91] on div "28 x Registration Staff 14 840.00 SR 07:00-19:00 (12h)" at bounding box center [1031, 83] width 184 height 33
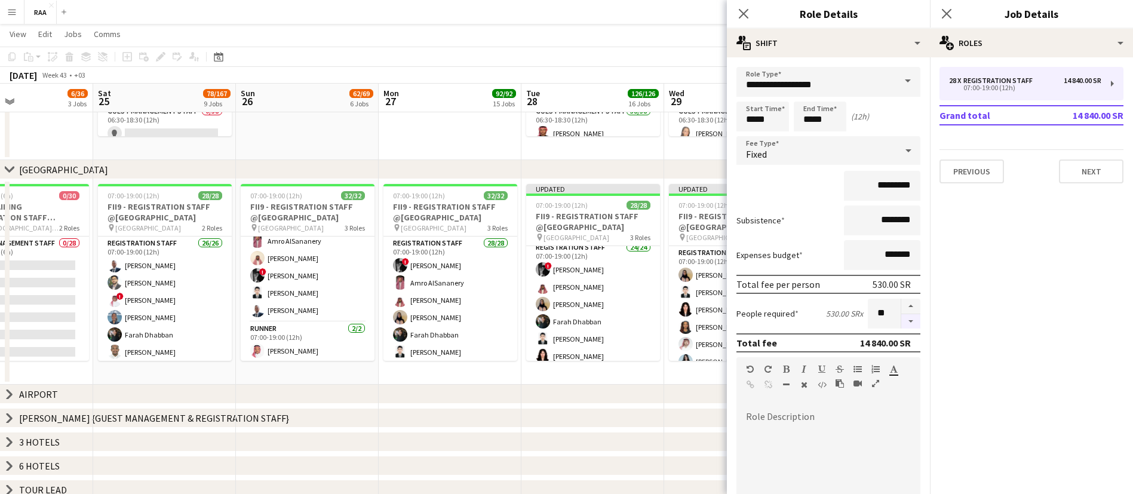
click at [901, 318] on button "button" at bounding box center [910, 321] width 19 height 15
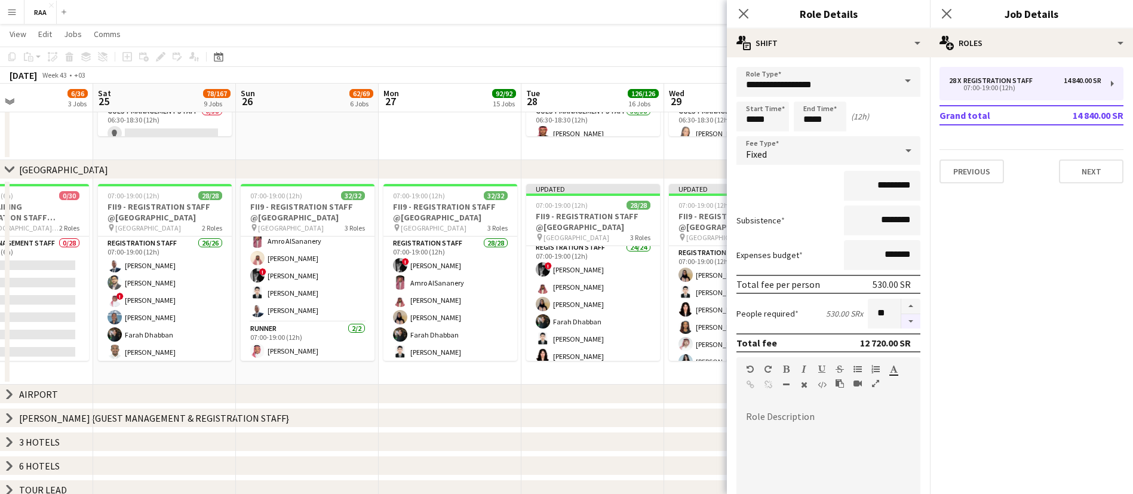
click at [901, 318] on button "button" at bounding box center [910, 321] width 19 height 15
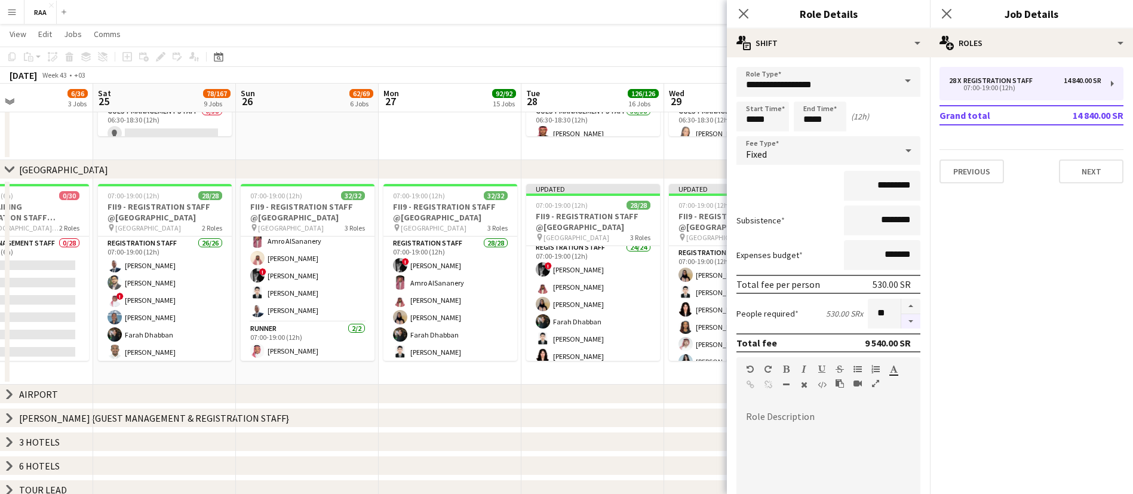
click at [901, 318] on button "button" at bounding box center [910, 321] width 19 height 15
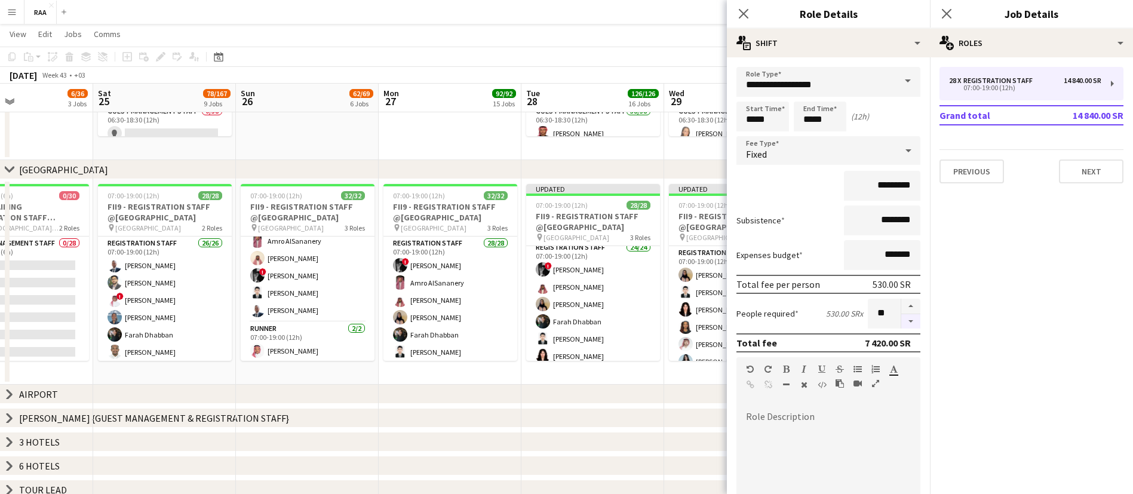
click at [901, 318] on button "button" at bounding box center [910, 321] width 19 height 15
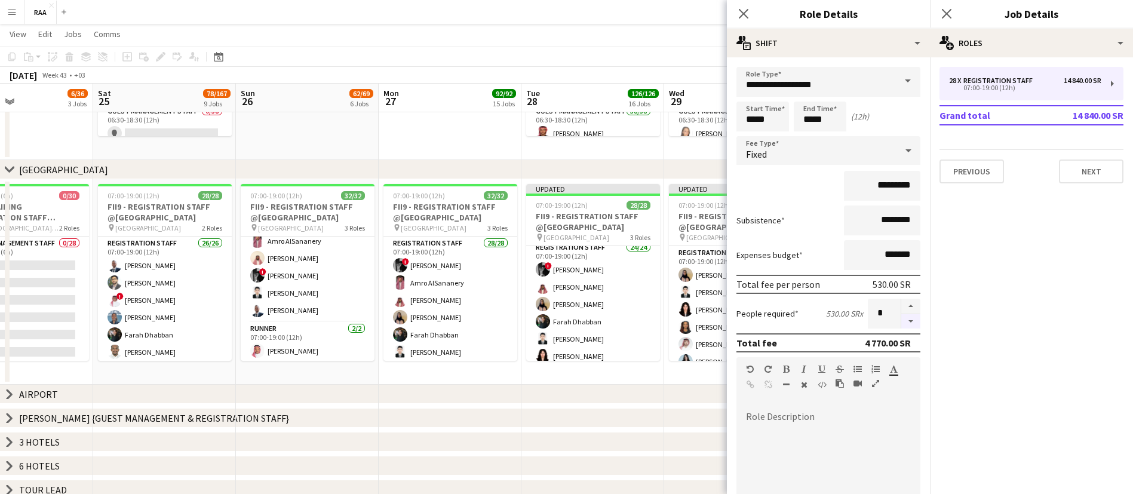
type input "*"
click at [943, 13] on icon "Close pop-in" at bounding box center [946, 13] width 11 height 11
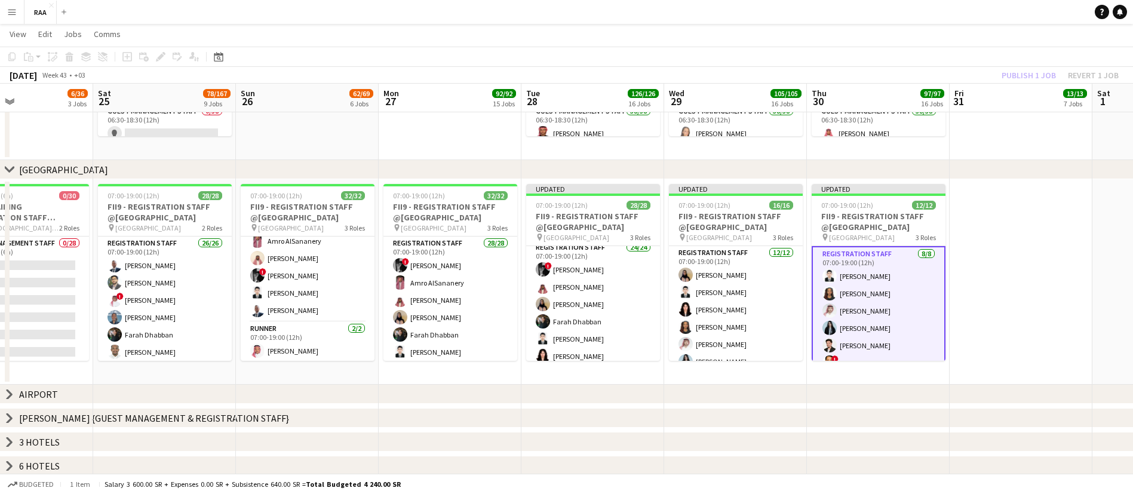
click at [999, 241] on app-date-cell at bounding box center [1020, 281] width 143 height 205
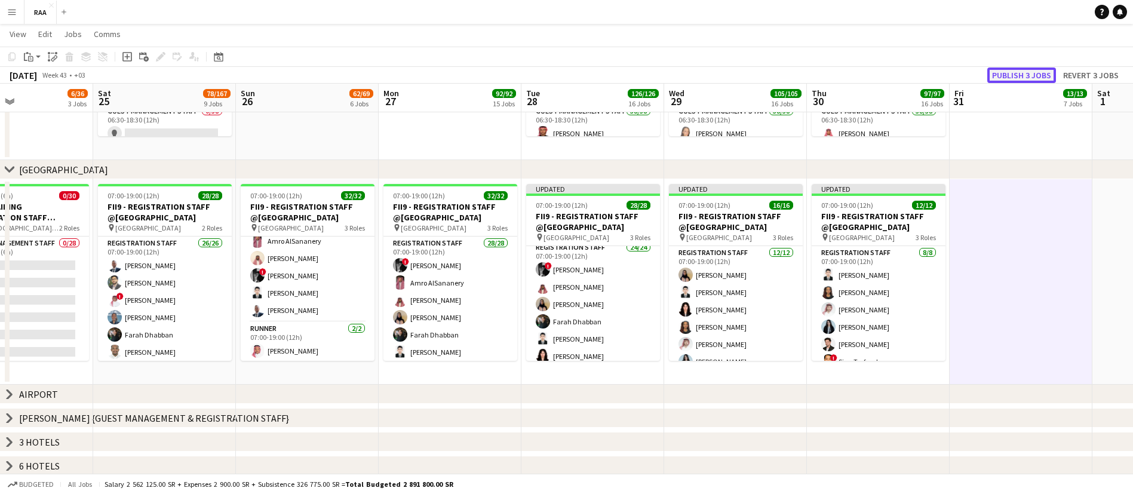
click at [1010, 71] on button "Publish 3 jobs" at bounding box center [1021, 75] width 69 height 16
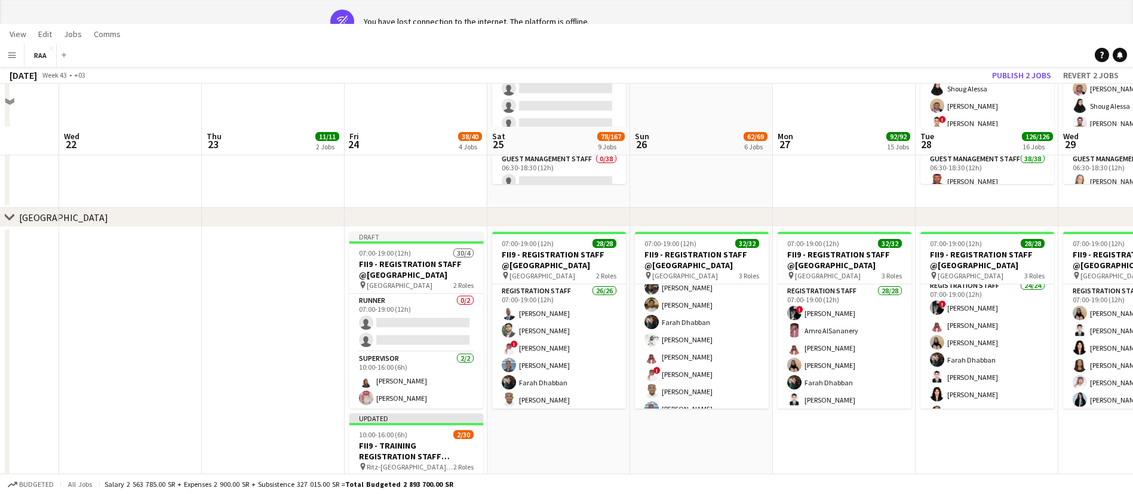
scroll to position [16, 0]
